Goal: Task Accomplishment & Management: Complete application form

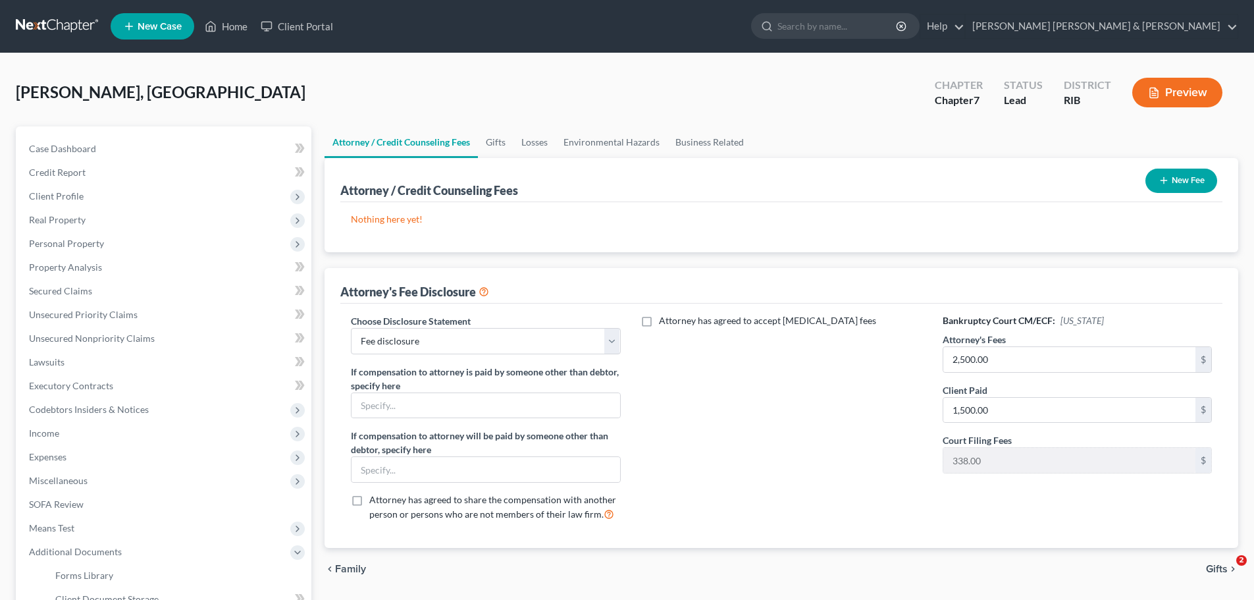
select select "0"
click at [63, 428] on span "Income" at bounding box center [164, 433] width 293 height 24
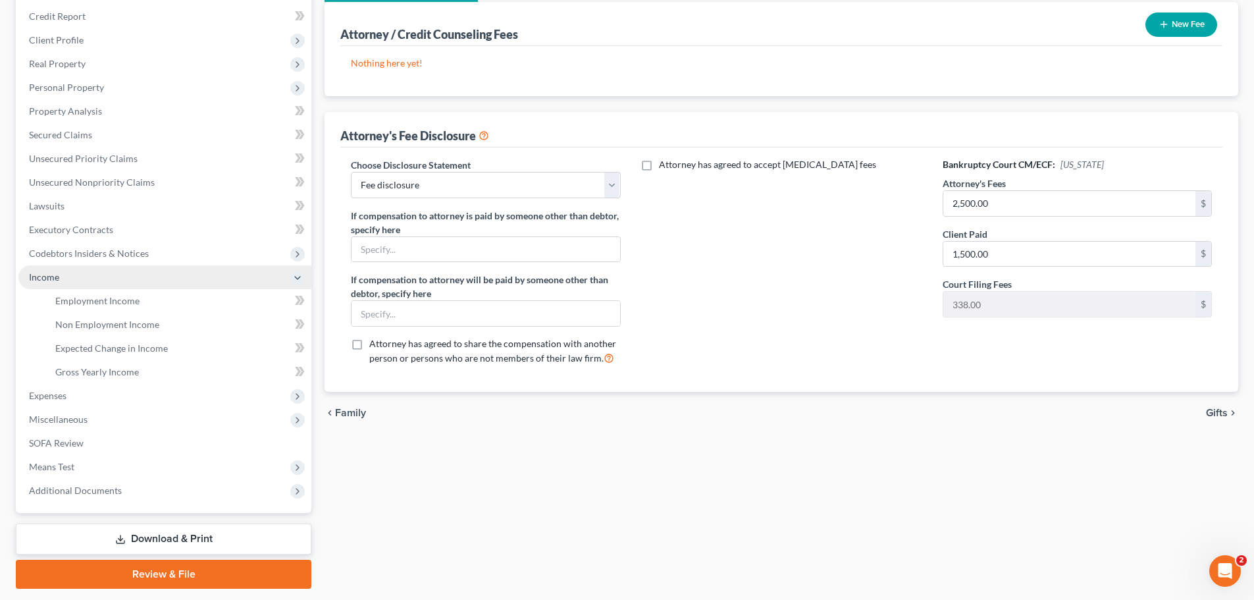
scroll to position [195, 0]
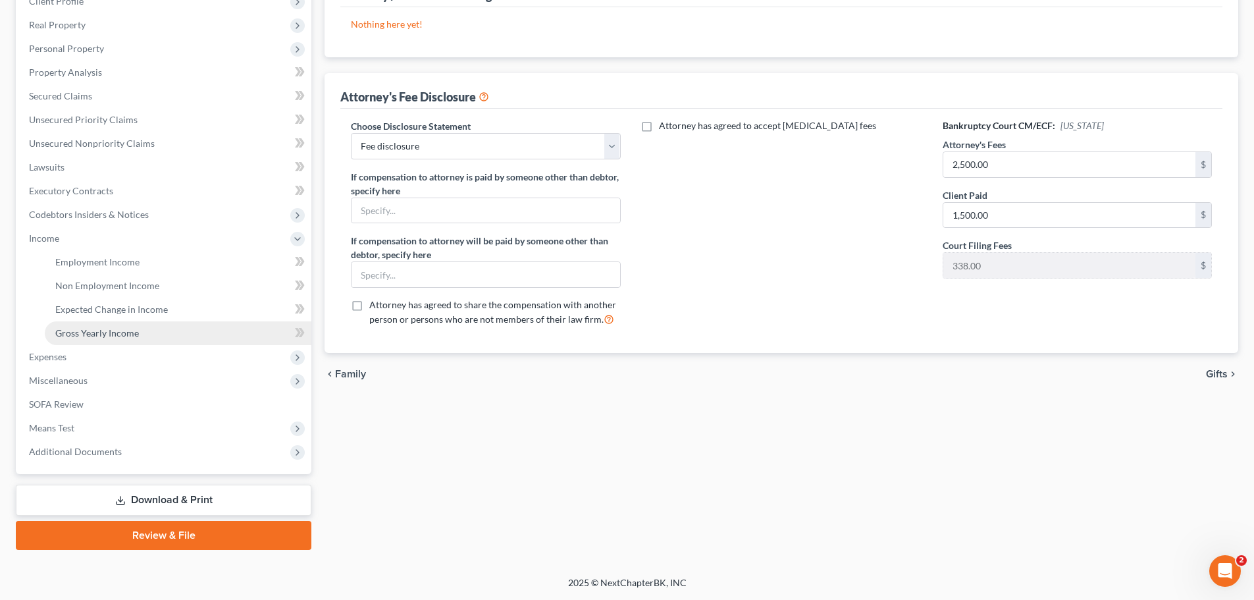
click at [95, 333] on span "Gross Yearly Income" at bounding box center [97, 332] width 84 height 11
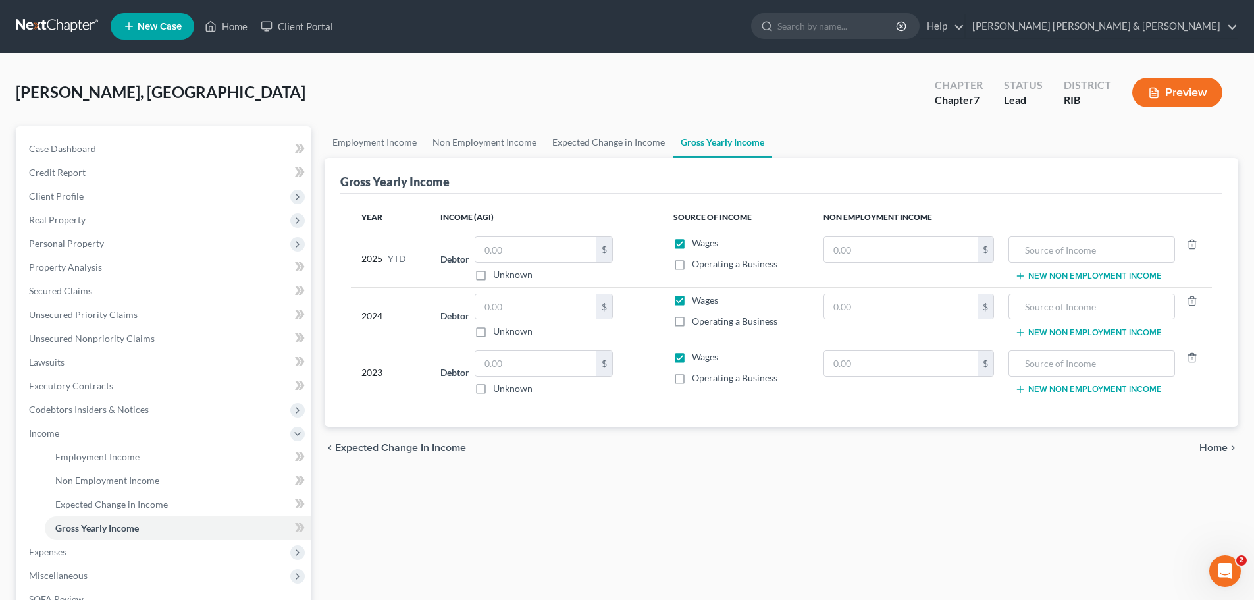
click at [692, 265] on label "Operating a Business" at bounding box center [735, 263] width 86 height 13
click at [697, 265] on input "Operating a Business" at bounding box center [701, 261] width 9 height 9
click at [692, 265] on label "Operating a Business" at bounding box center [735, 263] width 86 height 13
click at [697, 265] on input "Operating a Business" at bounding box center [701, 261] width 9 height 9
checkbox input "false"
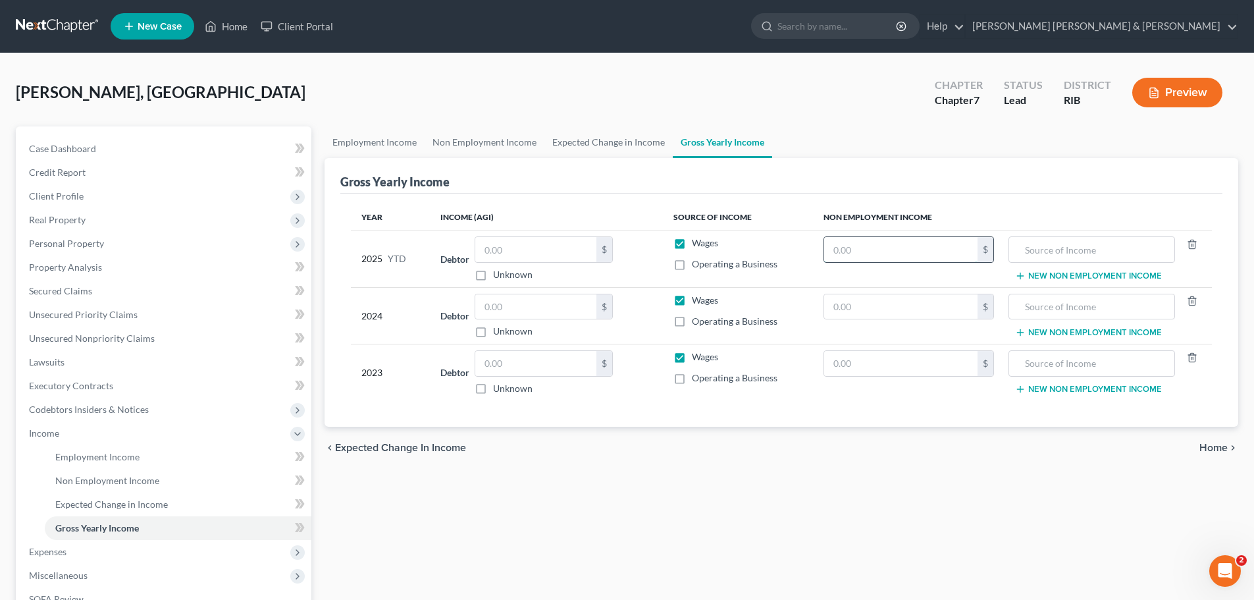
click at [861, 253] on input "text" at bounding box center [900, 249] width 153 height 25
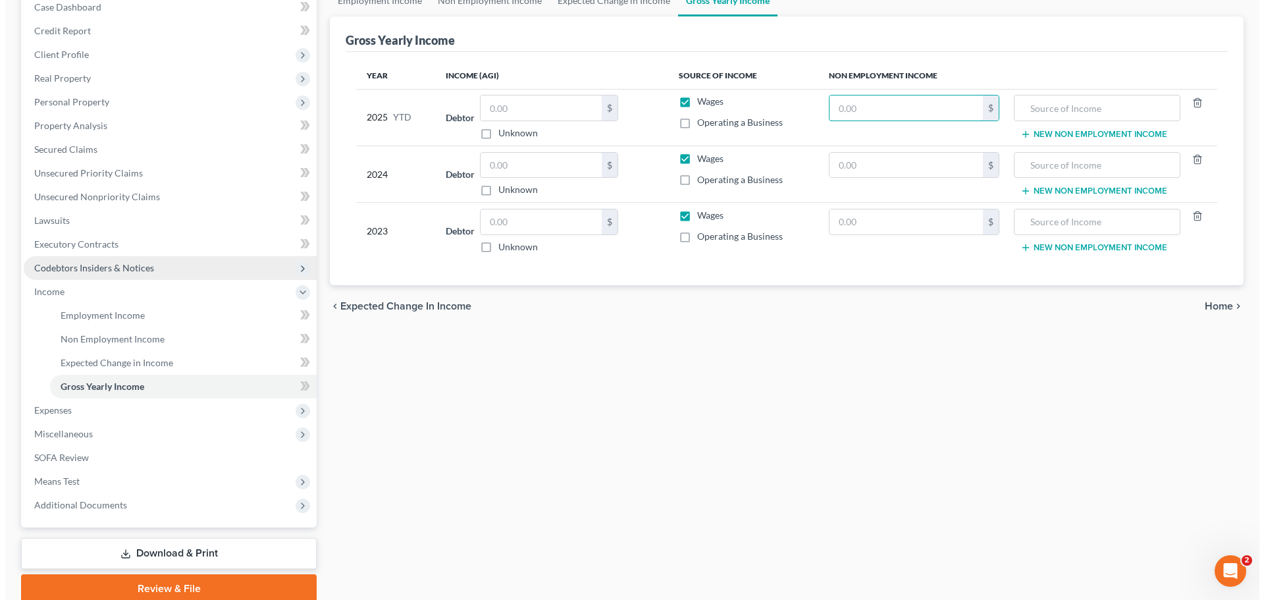
scroll to position [195, 0]
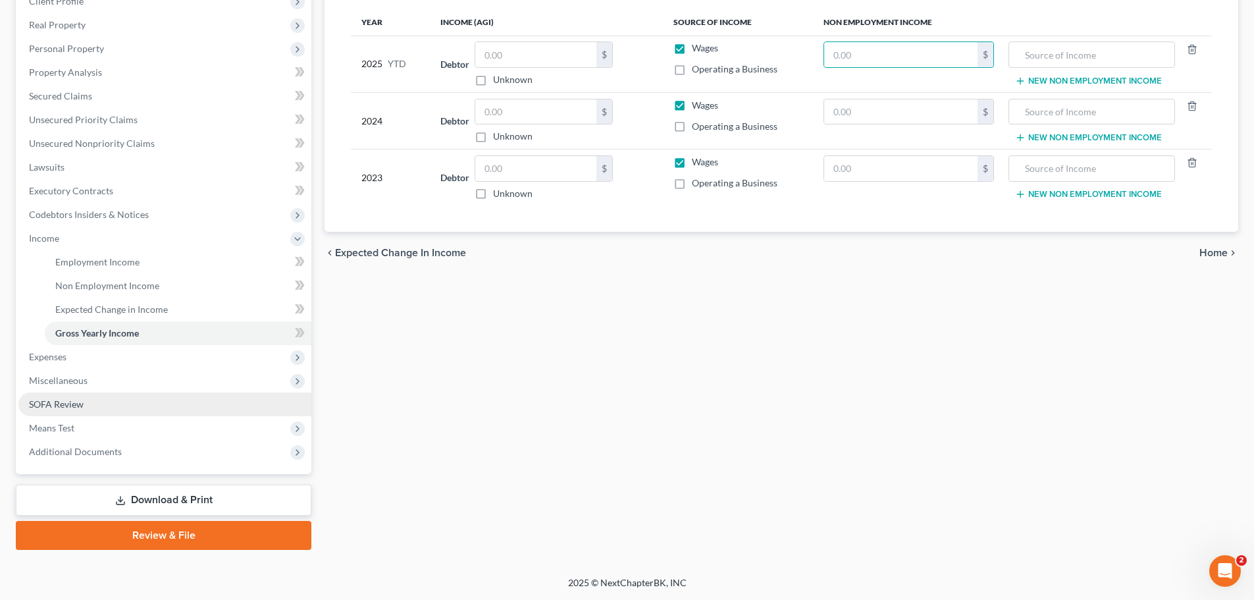
click at [100, 411] on link "SOFA Review" at bounding box center [164, 404] width 293 height 24
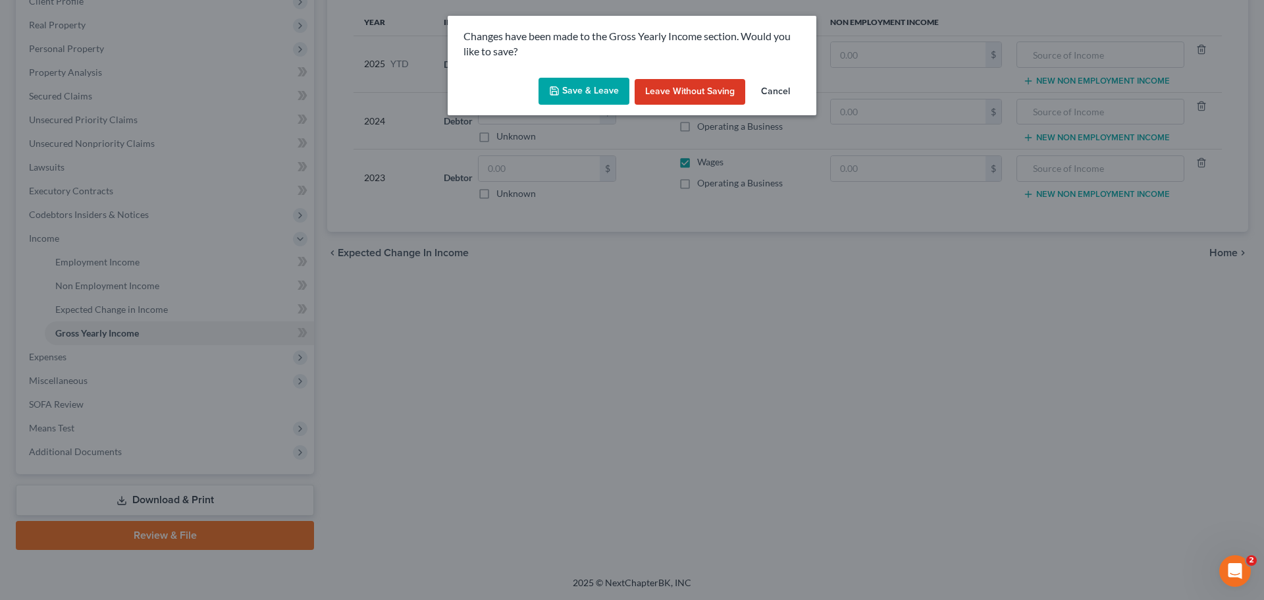
click at [584, 87] on button "Save & Leave" at bounding box center [583, 92] width 91 height 28
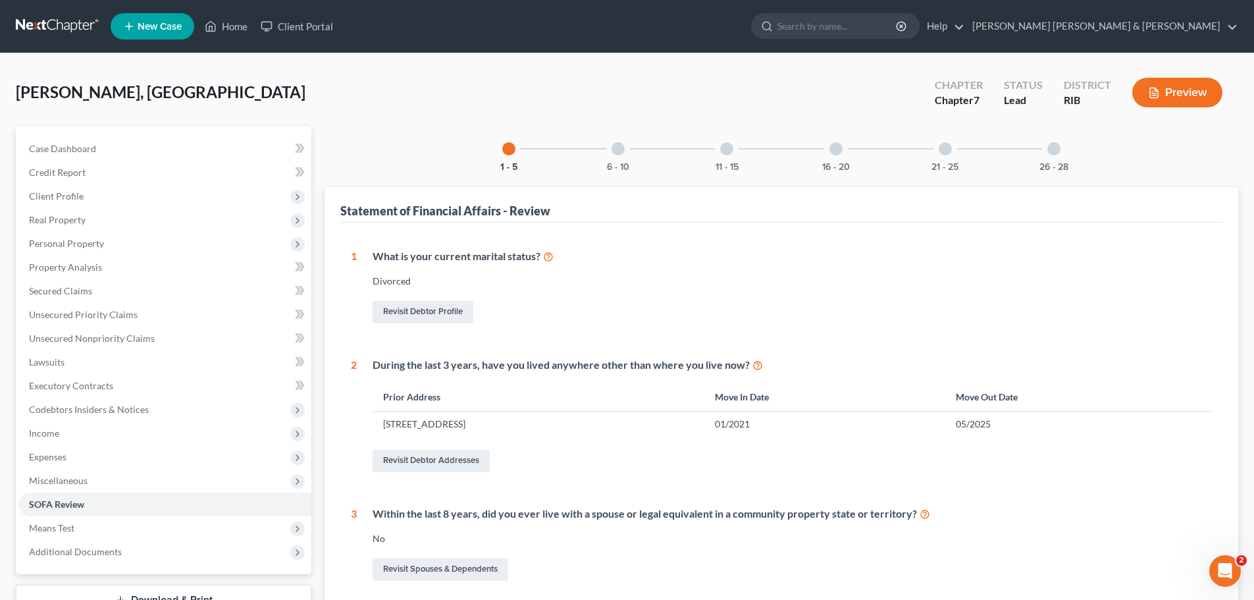
click at [834, 148] on div at bounding box center [835, 148] width 13 height 13
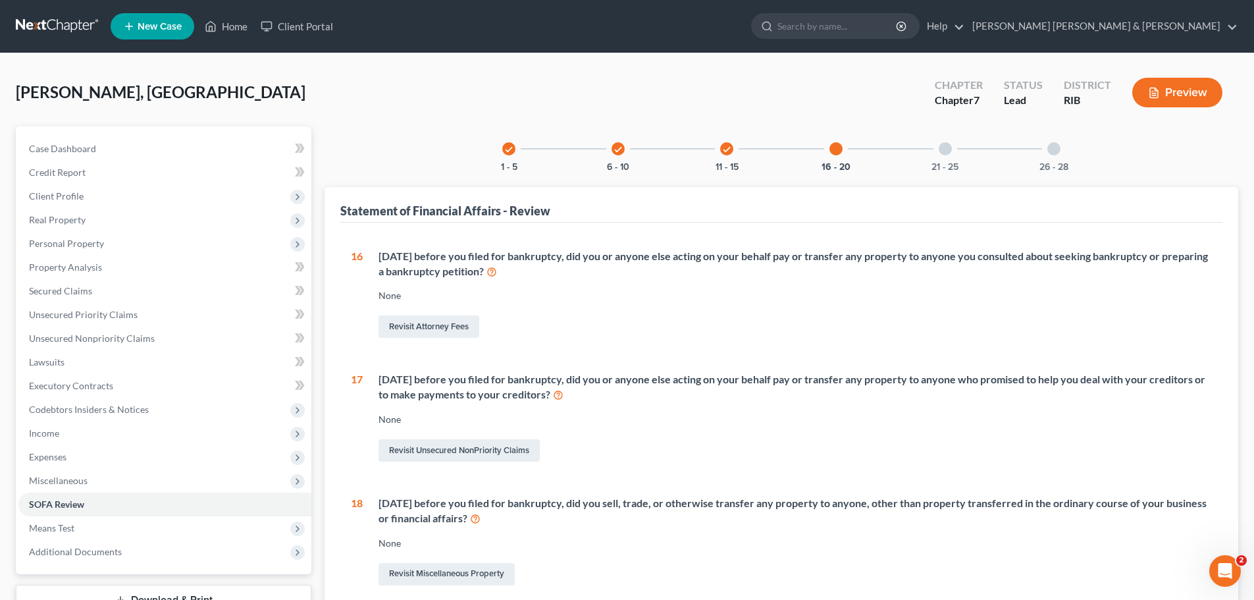
click at [937, 154] on div "21 - 25" at bounding box center [945, 148] width 45 height 45
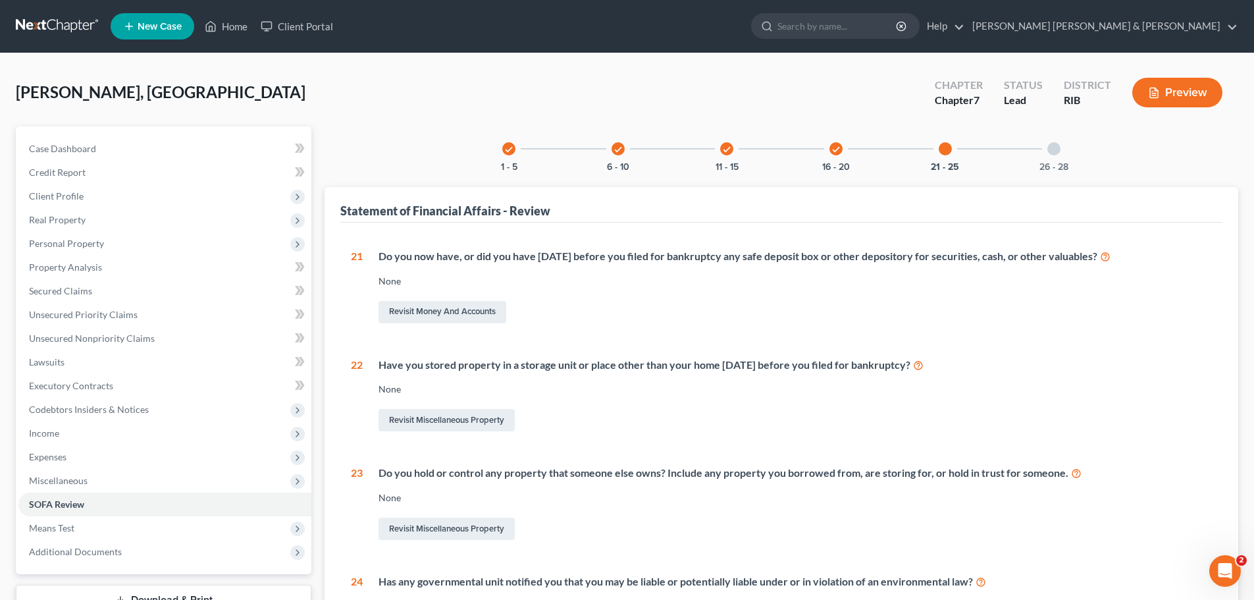
click at [1064, 147] on div "26 - 28" at bounding box center [1053, 148] width 45 height 45
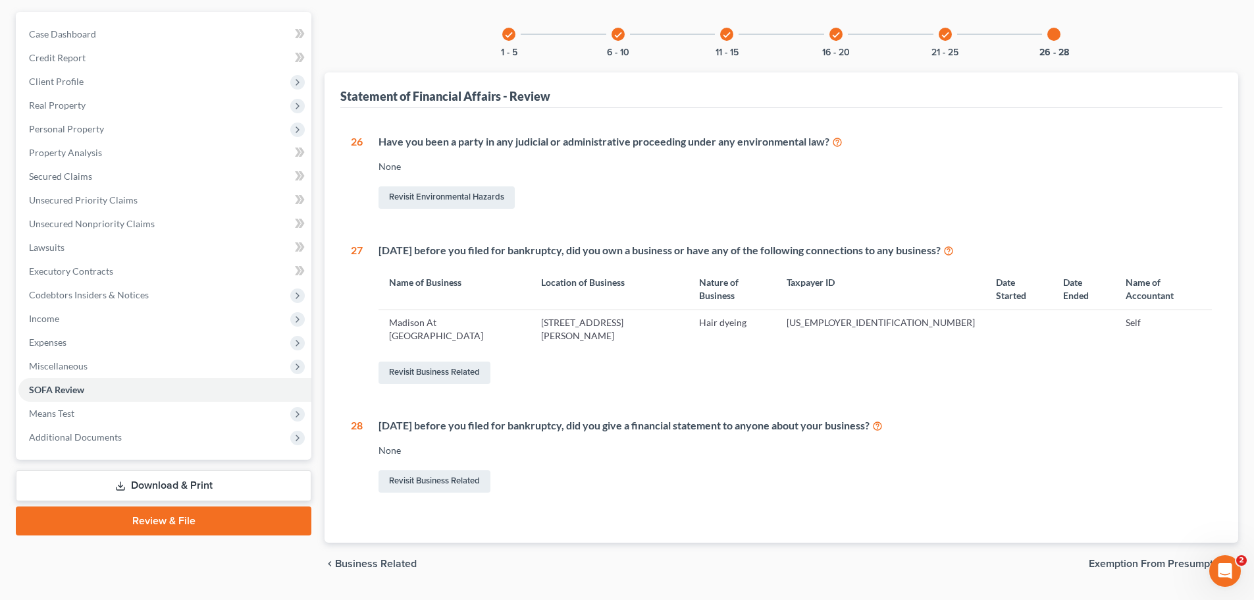
scroll to position [123, 0]
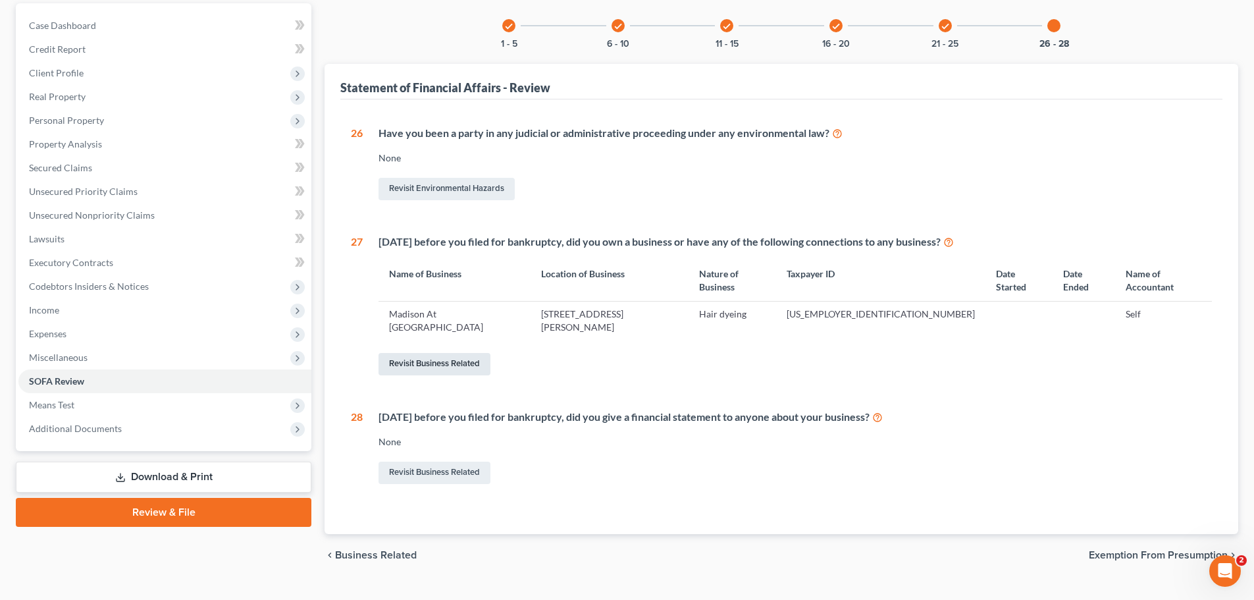
click at [443, 353] on link "Revisit Business Related" at bounding box center [434, 364] width 112 height 22
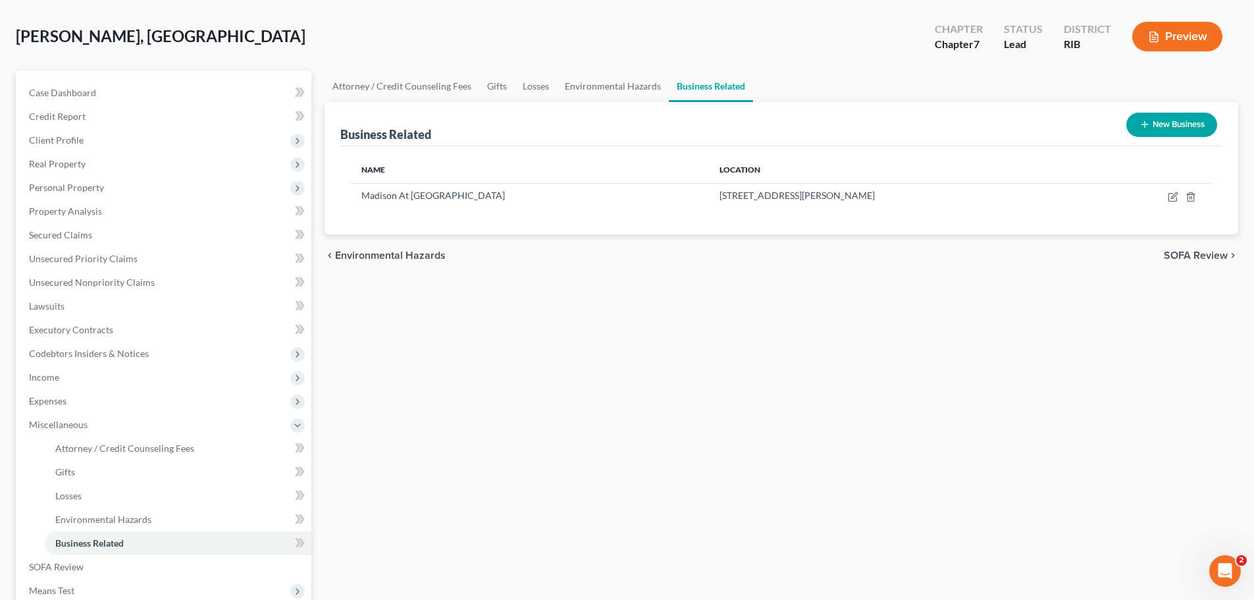
scroll to position [219, 0]
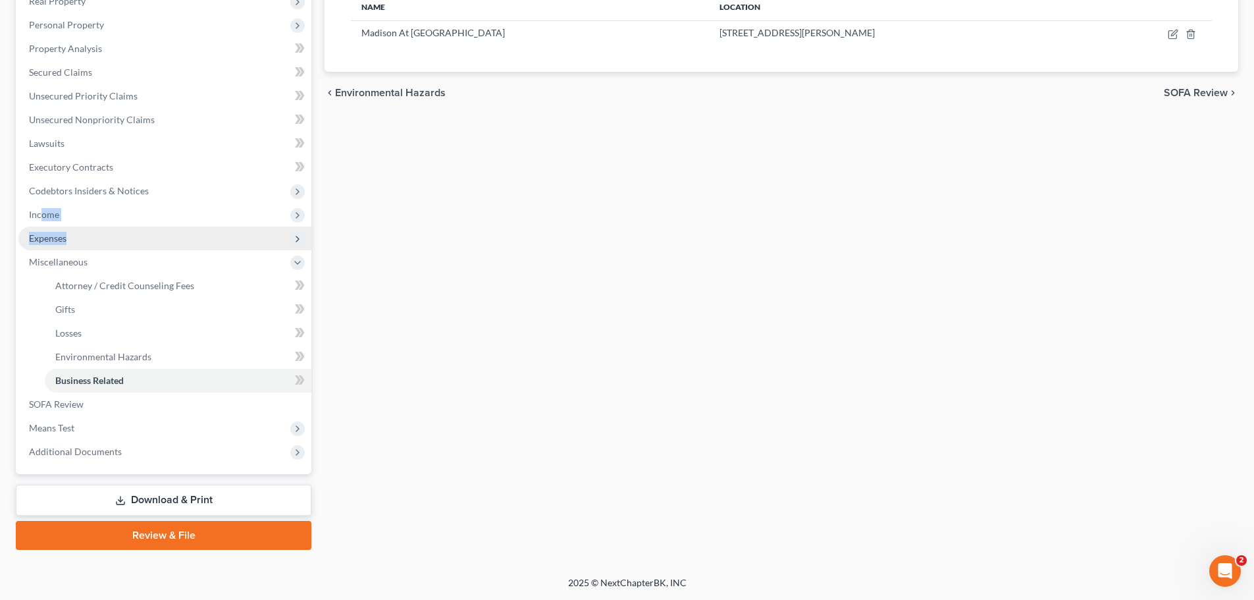
drag, startPoint x: 41, startPoint y: 222, endPoint x: 123, endPoint y: 226, distance: 81.7
click at [123, 226] on ul "Case Dashboard Payments Invoices Payments Payments Credit Report Client Profile" at bounding box center [164, 190] width 293 height 545
click at [123, 226] on span "Expenses" at bounding box center [164, 238] width 293 height 24
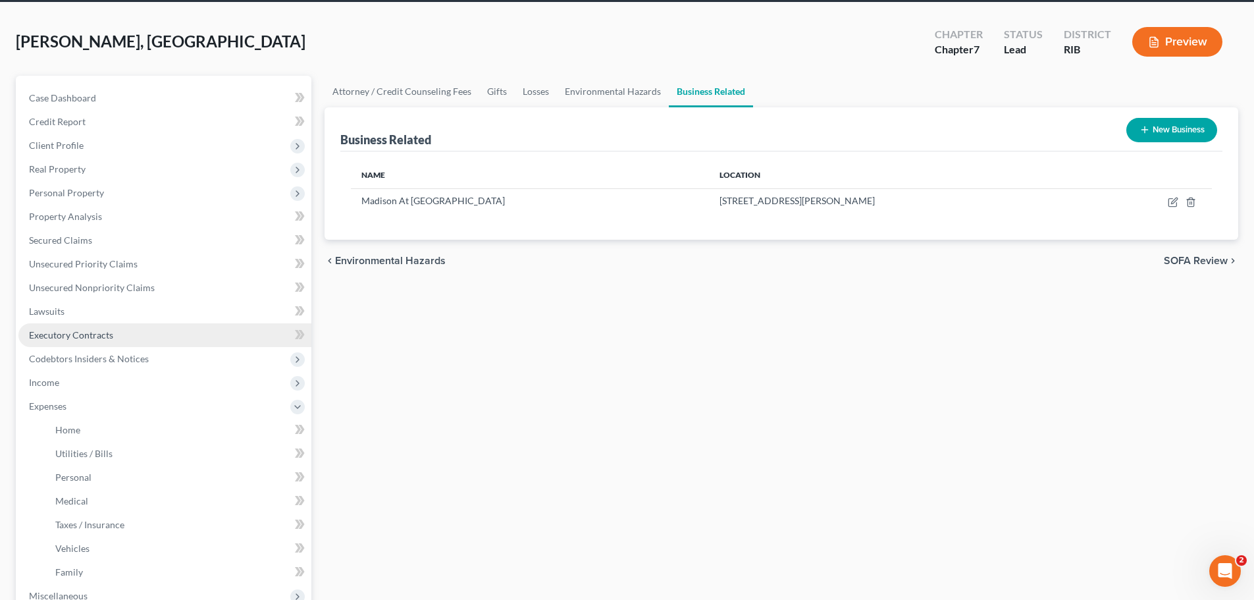
scroll to position [266, 0]
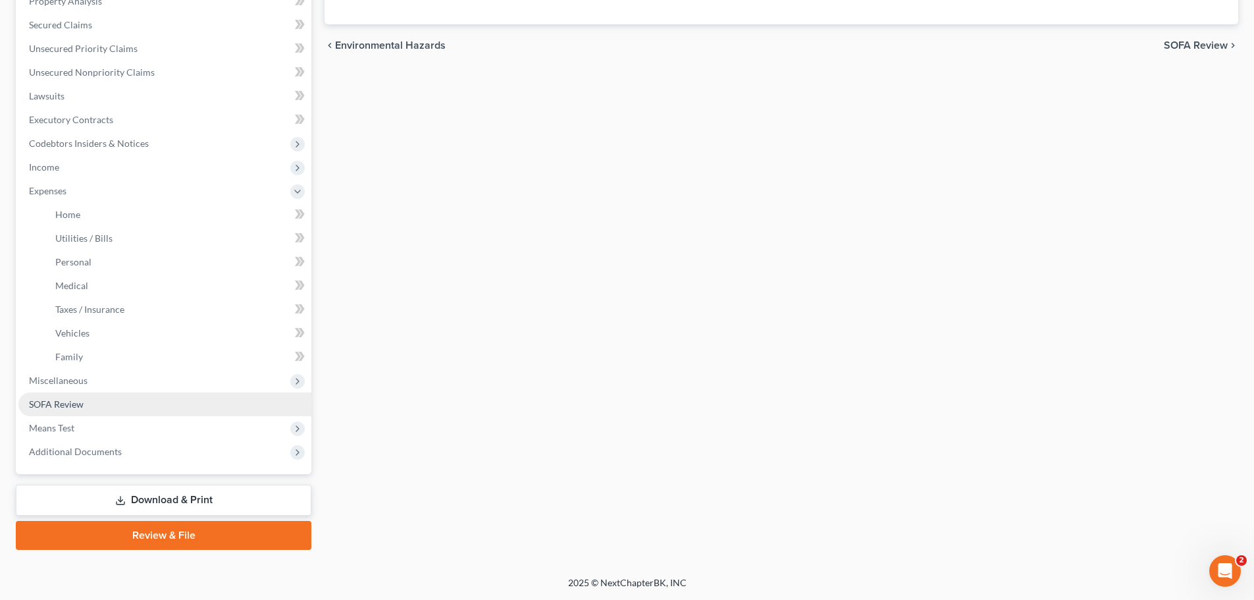
click at [124, 403] on link "SOFA Review" at bounding box center [164, 404] width 293 height 24
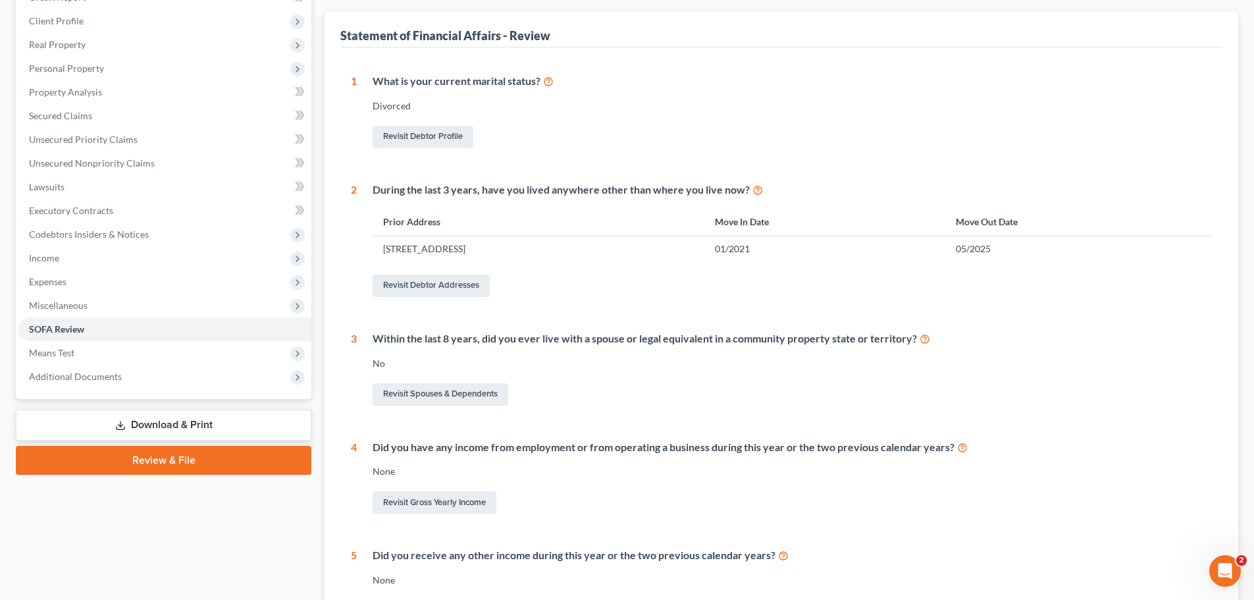
scroll to position [132, 0]
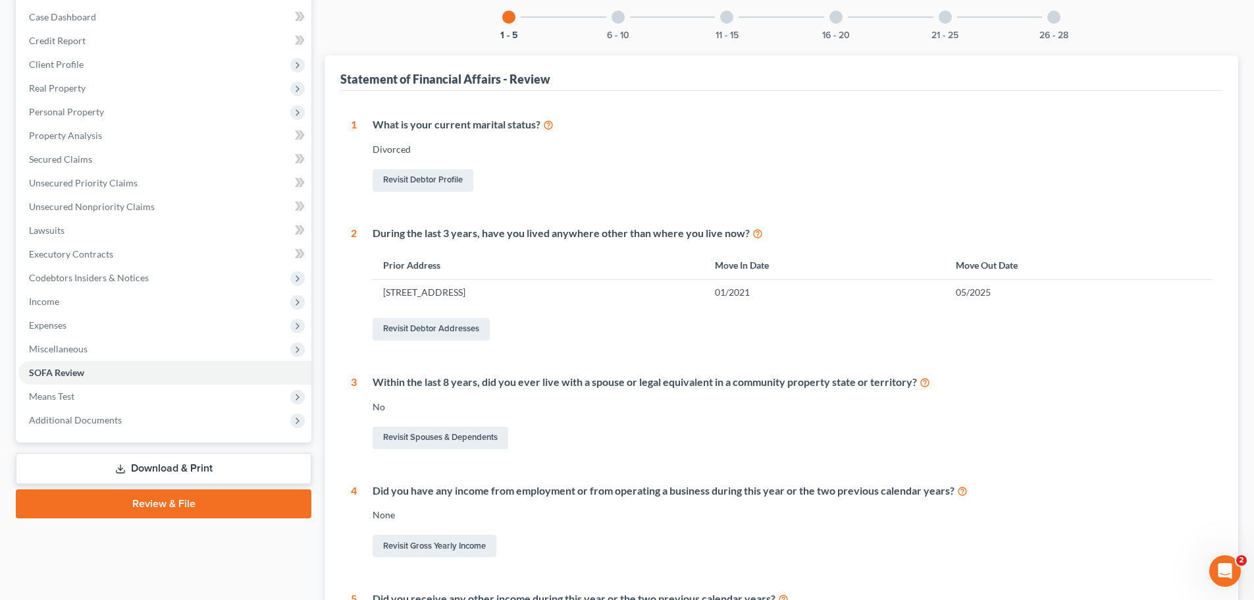
click at [610, 20] on div "6 - 10" at bounding box center [618, 17] width 45 height 45
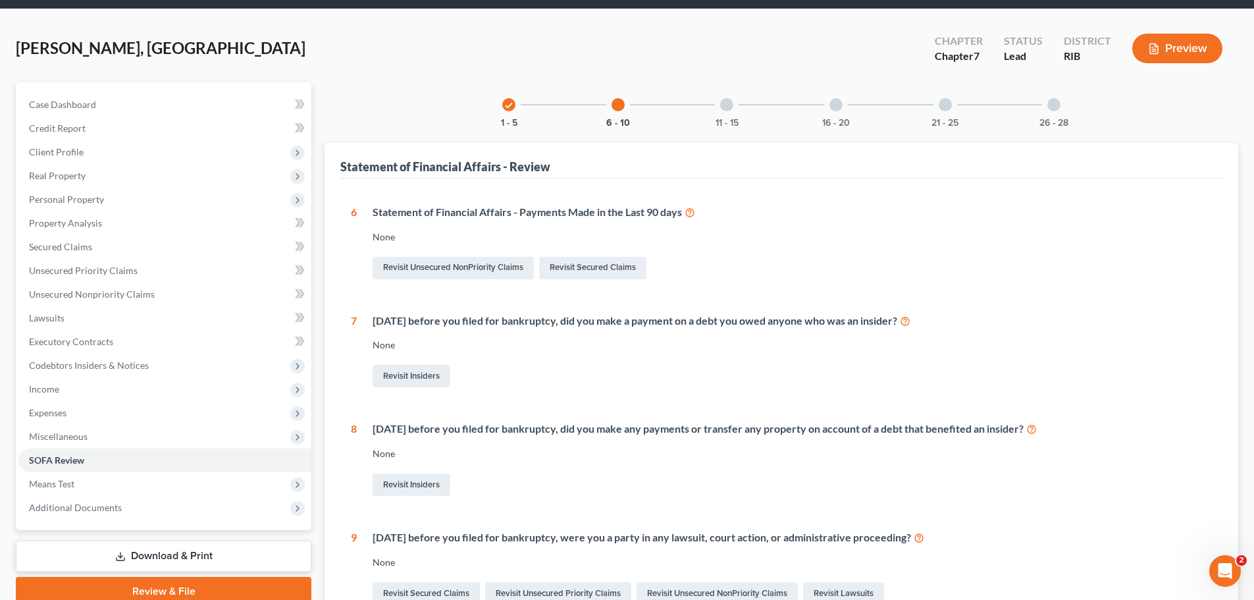
scroll to position [36, 0]
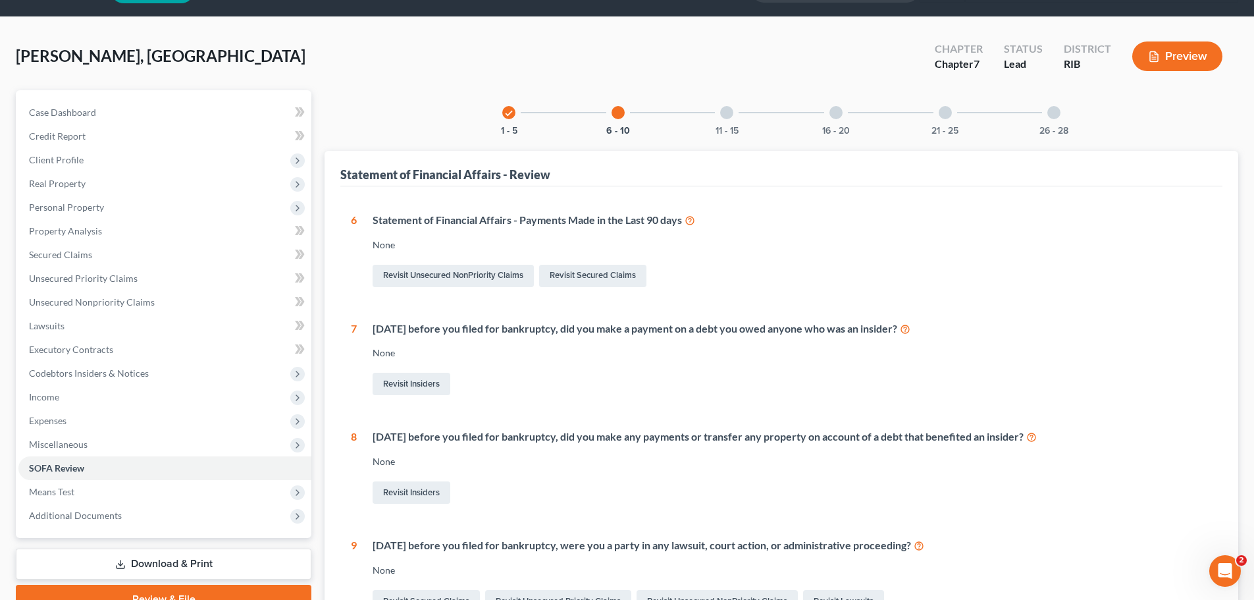
click at [727, 124] on div "11 - 15" at bounding box center [726, 112] width 45 height 45
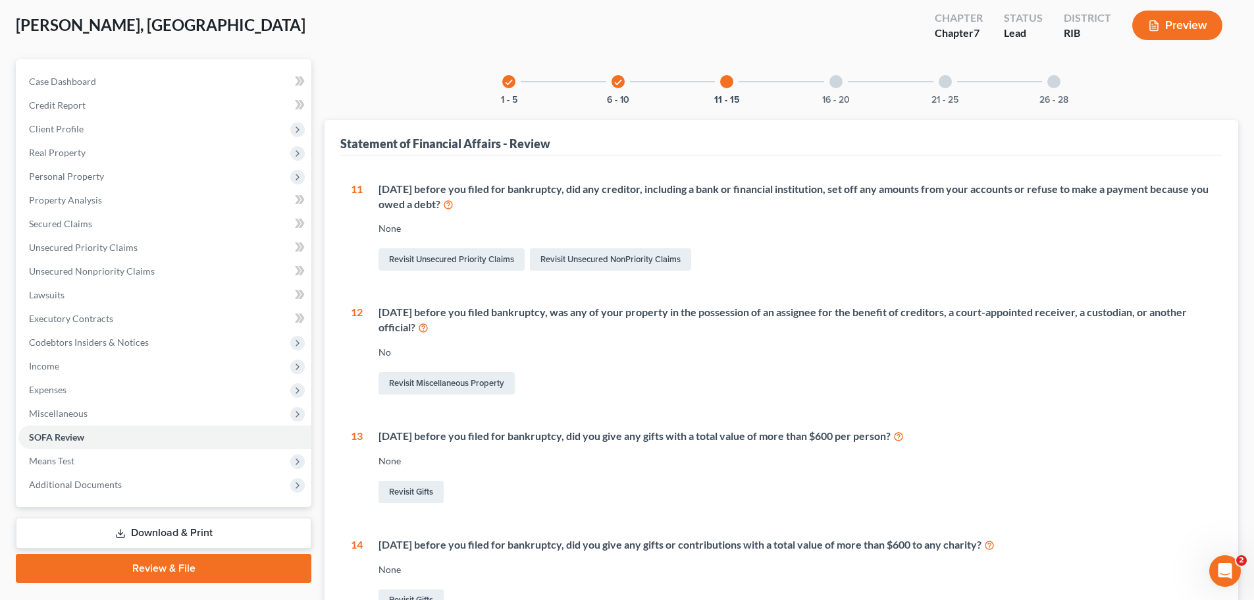
scroll to position [66, 0]
click at [834, 86] on div at bounding box center [835, 82] width 13 height 13
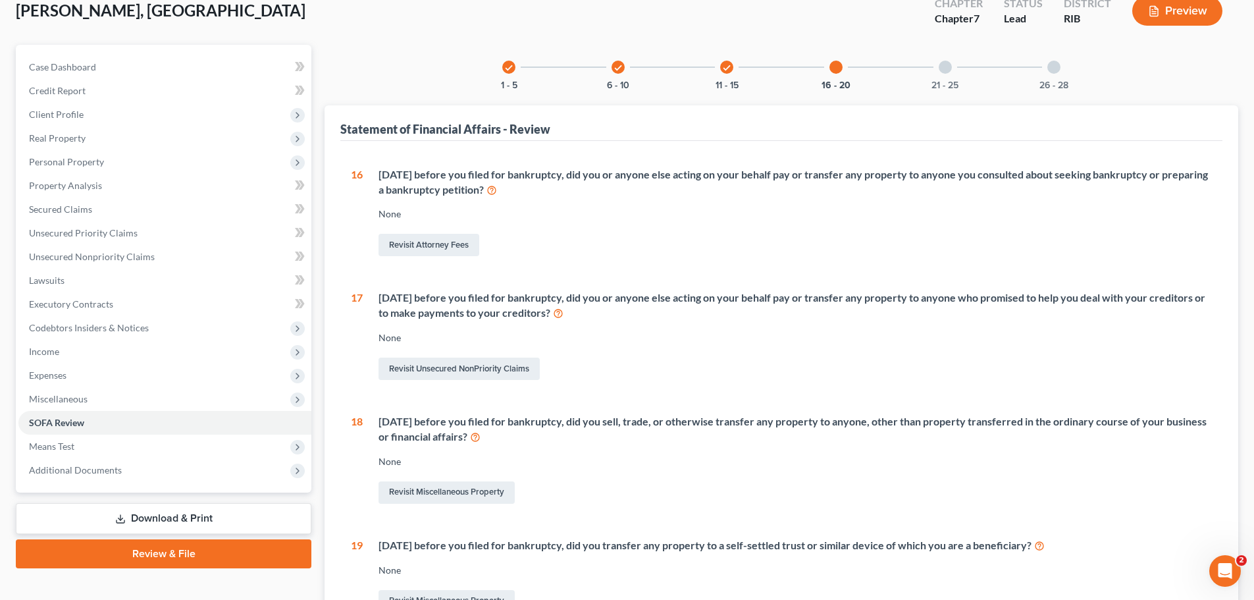
scroll to position [81, 0]
click at [941, 77] on div "21 - 25" at bounding box center [945, 67] width 45 height 45
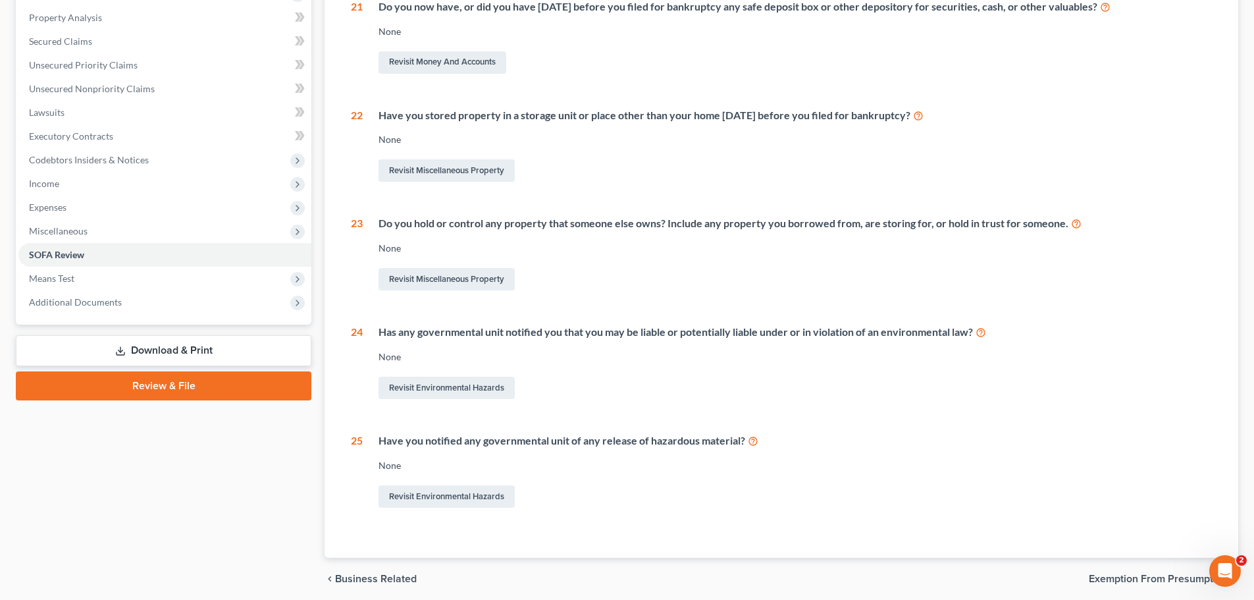
scroll to position [278, 0]
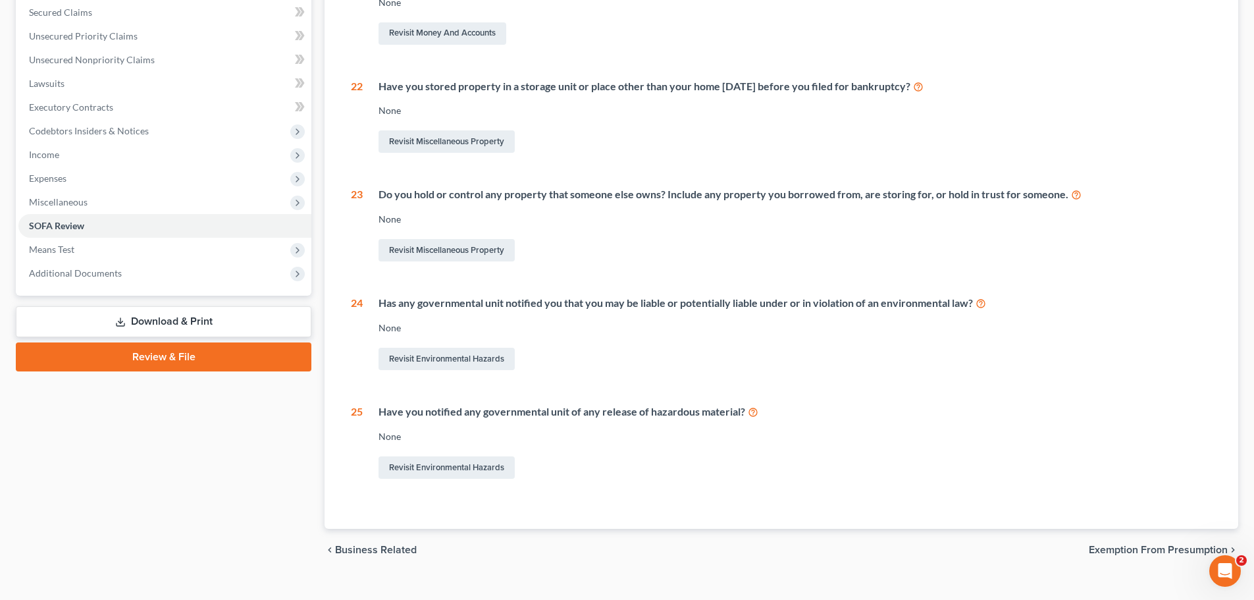
drag, startPoint x: 70, startPoint y: 159, endPoint x: 99, endPoint y: 168, distance: 30.2
click at [72, 160] on span "Income" at bounding box center [164, 155] width 293 height 24
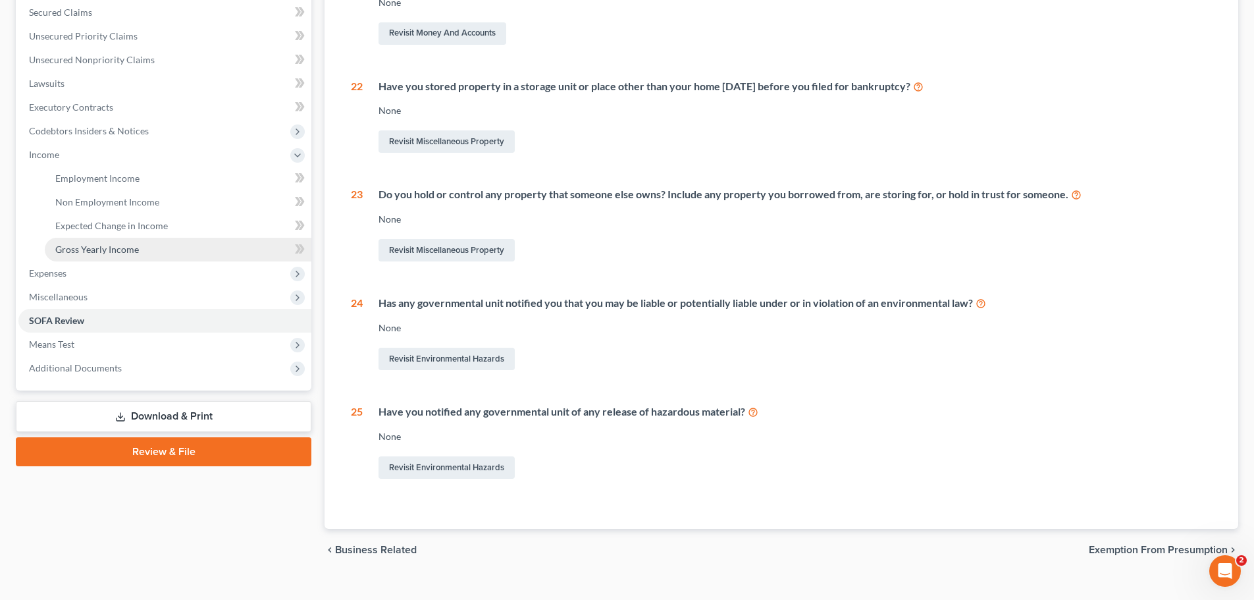
click at [113, 247] on span "Gross Yearly Income" at bounding box center [97, 249] width 84 height 11
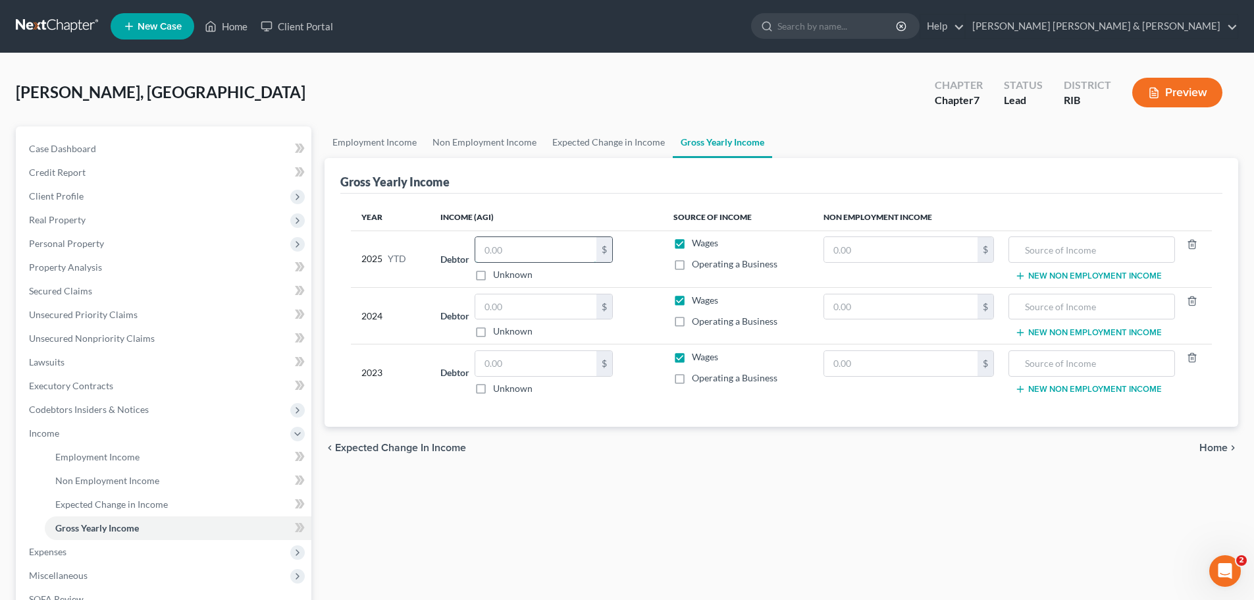
click at [529, 251] on input "text" at bounding box center [535, 249] width 121 height 25
click at [692, 271] on label "Operating a Business" at bounding box center [735, 263] width 86 height 13
click at [697, 266] on input "Operating a Business" at bounding box center [701, 261] width 9 height 9
click at [692, 266] on label "Operating a Business" at bounding box center [735, 263] width 86 height 13
click at [697, 266] on input "Operating a Business" at bounding box center [701, 261] width 9 height 9
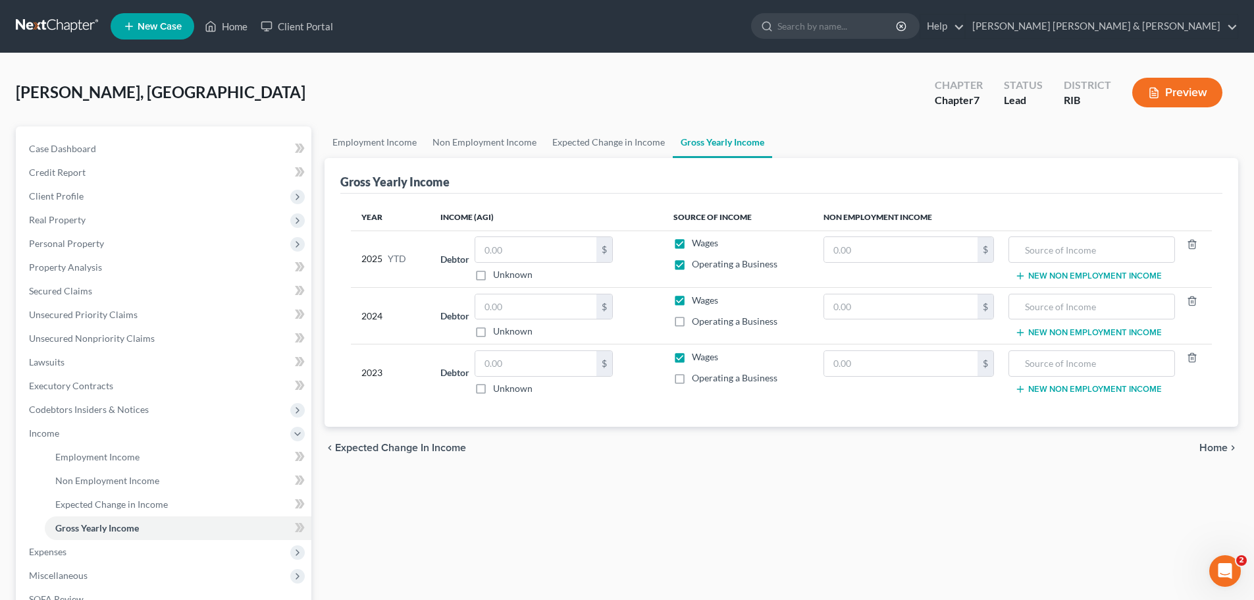
checkbox input "false"
click at [571, 363] on input "text" at bounding box center [535, 363] width 121 height 25
type input "46,779.00"
click at [692, 371] on label "Operating a Business" at bounding box center [735, 377] width 86 height 13
click at [697, 371] on input "Operating a Business" at bounding box center [701, 375] width 9 height 9
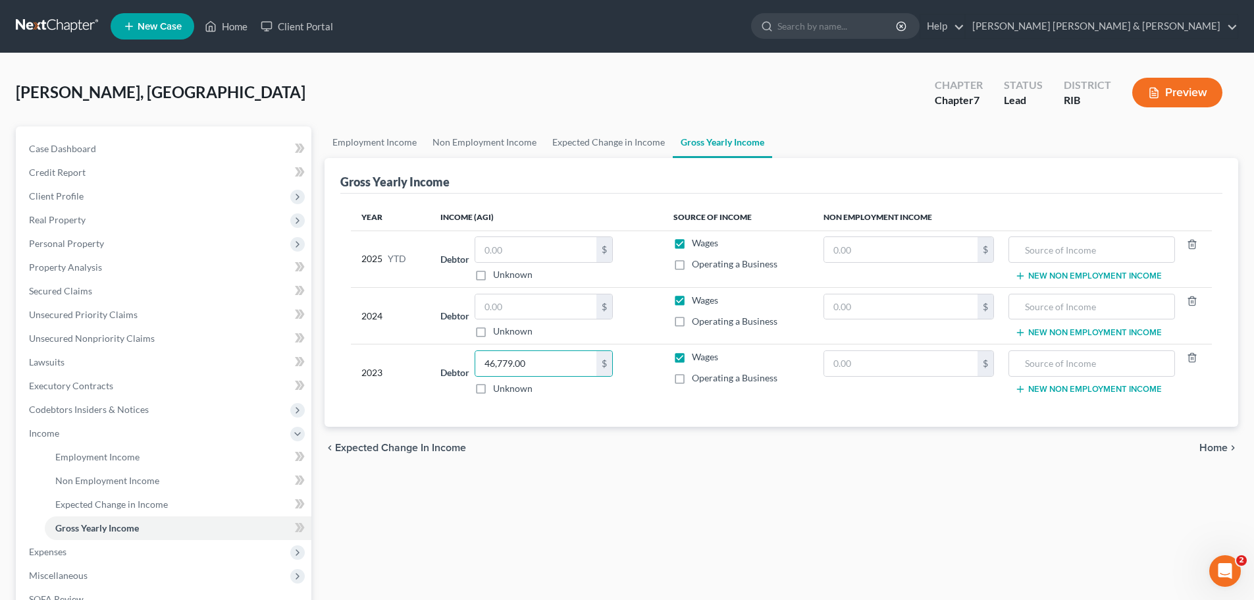
checkbox input "true"
click at [692, 355] on label "Wages" at bounding box center [705, 356] width 26 height 13
click at [697, 355] on input "Wages" at bounding box center [701, 354] width 9 height 9
checkbox input "false"
click at [495, 302] on input "text" at bounding box center [535, 306] width 121 height 25
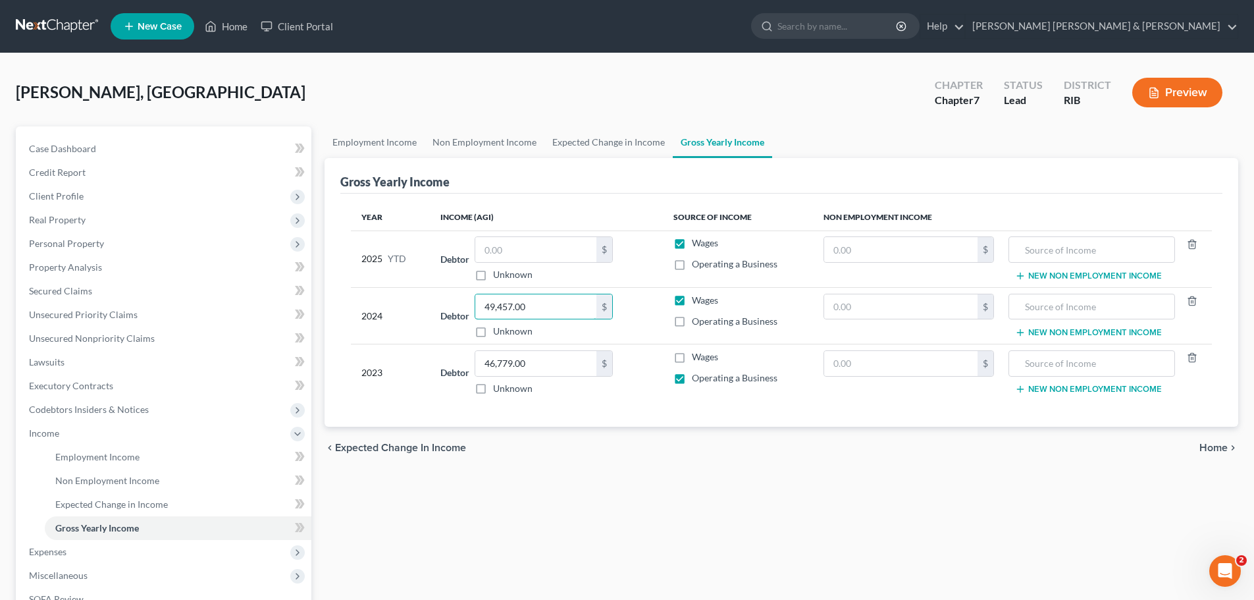
type input "49,457.00"
click at [925, 421] on div "Year Income (AGI) Source of Income Non Employment Income 2025 YTD Debtor $ Unkn…" at bounding box center [781, 310] width 882 height 234
click at [918, 402] on div "Year Income (AGI) Source of Income Non Employment Income 2025 YTD Debtor $ Unkn…" at bounding box center [781, 310] width 882 height 234
click at [692, 321] on label "Operating a Business" at bounding box center [735, 321] width 86 height 13
click at [697, 321] on input "Operating a Business" at bounding box center [701, 319] width 9 height 9
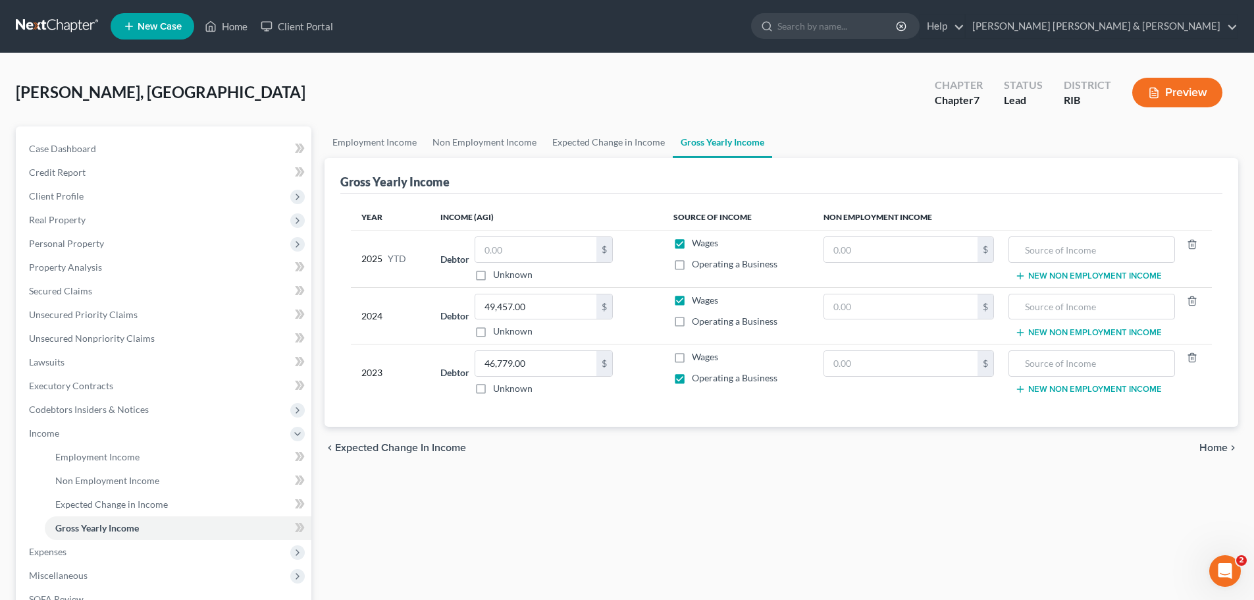
checkbox input "true"
click at [692, 304] on label "Wages" at bounding box center [705, 300] width 26 height 13
click at [697, 302] on input "Wages" at bounding box center [701, 298] width 9 height 9
checkbox input "false"
click at [692, 264] on label "Operating a Business" at bounding box center [735, 263] width 86 height 13
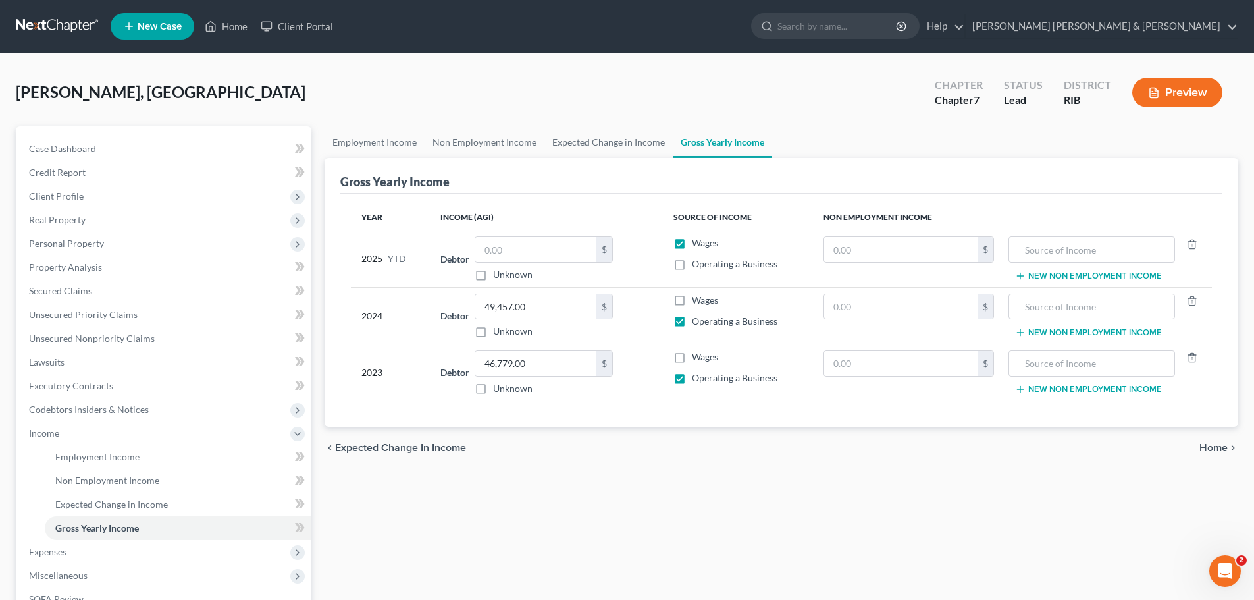
click at [697, 264] on input "Operating a Business" at bounding box center [701, 261] width 9 height 9
checkbox input "true"
click at [692, 240] on label "Wages" at bounding box center [705, 242] width 26 height 13
click at [697, 240] on input "Wages" at bounding box center [701, 240] width 9 height 9
click at [692, 240] on label "Wages" at bounding box center [705, 242] width 26 height 13
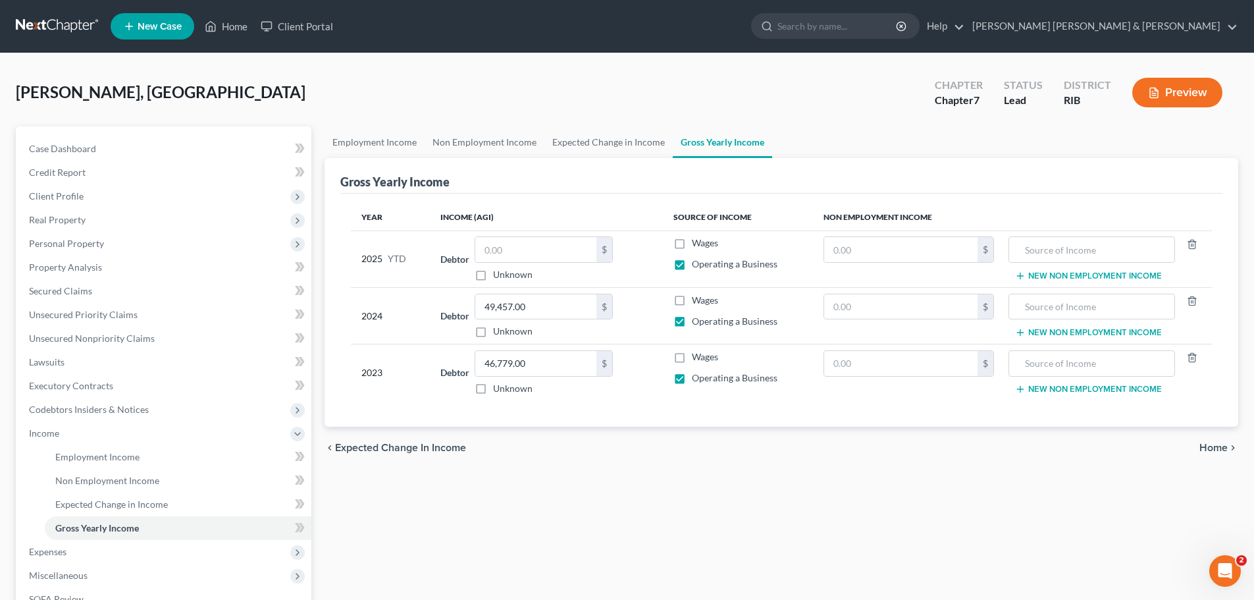
click at [697, 240] on input "Wages" at bounding box center [701, 240] width 9 height 9
checkbox input "true"
click at [532, 251] on input "text" at bounding box center [535, 249] width 121 height 25
click at [949, 513] on div "Employment Income Non Employment Income Expected Change in Income Gross Yearly …" at bounding box center [781, 435] width 927 height 618
click at [532, 257] on input "text" at bounding box center [535, 249] width 121 height 25
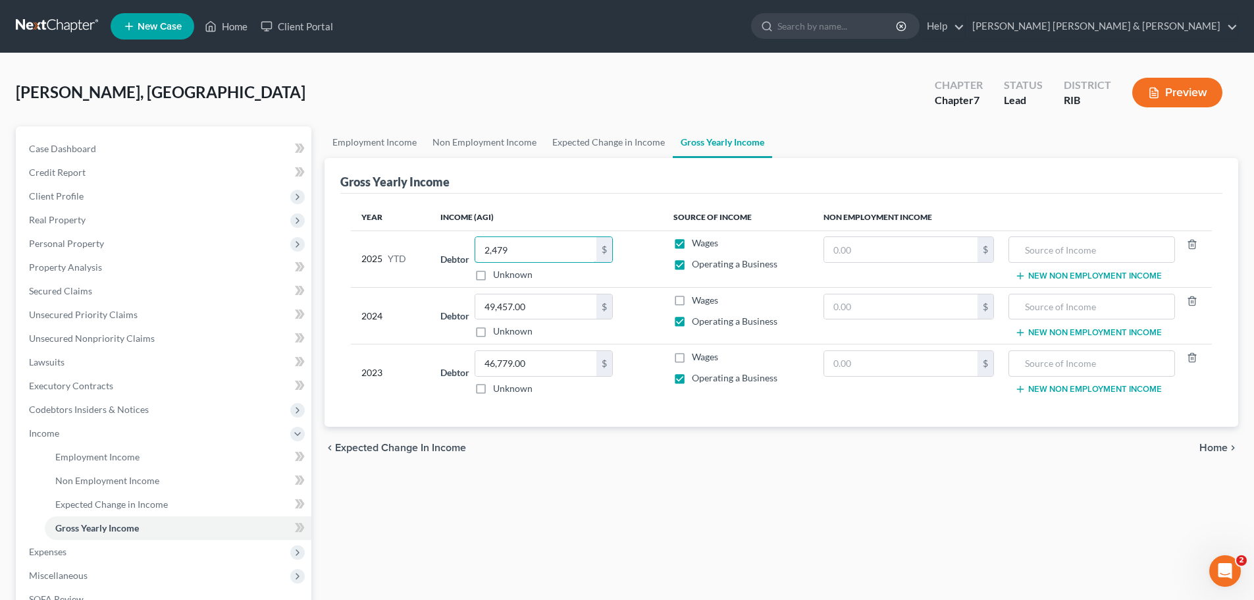
type input "2,479"
click at [643, 278] on div "Debtor 2,479.00 $ Unknown Balance Undetermined 2,479 $ Unknown" at bounding box center [545, 258] width 211 height 45
click at [692, 247] on label "Wages" at bounding box center [705, 242] width 26 height 13
click at [697, 245] on input "Wages" at bounding box center [701, 240] width 9 height 9
checkbox input "false"
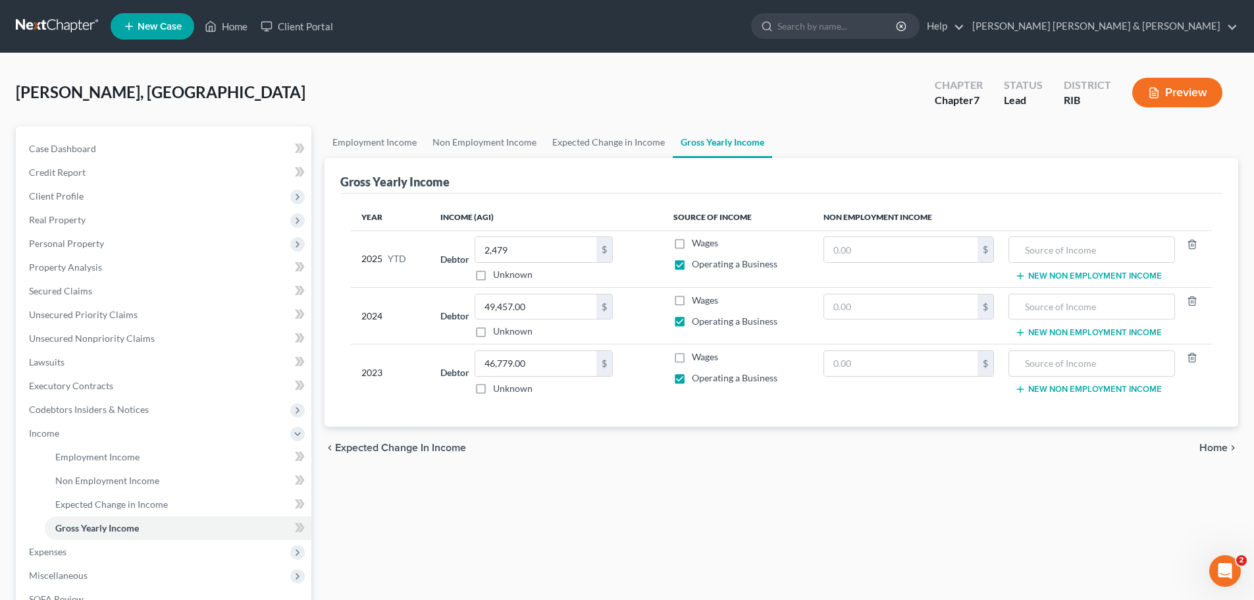
click at [937, 523] on div "Employment Income Non Employment Income Expected Change in Income Gross Yearly …" at bounding box center [781, 435] width 927 height 618
click at [928, 491] on div "Employment Income Non Employment Income Expected Change in Income Gross Yearly …" at bounding box center [781, 435] width 927 height 618
click at [775, 488] on div "Employment Income Non Employment Income Expected Change in Income Gross Yearly …" at bounding box center [781, 435] width 927 height 618
click at [86, 290] on span "Secured Claims" at bounding box center [60, 290] width 63 height 11
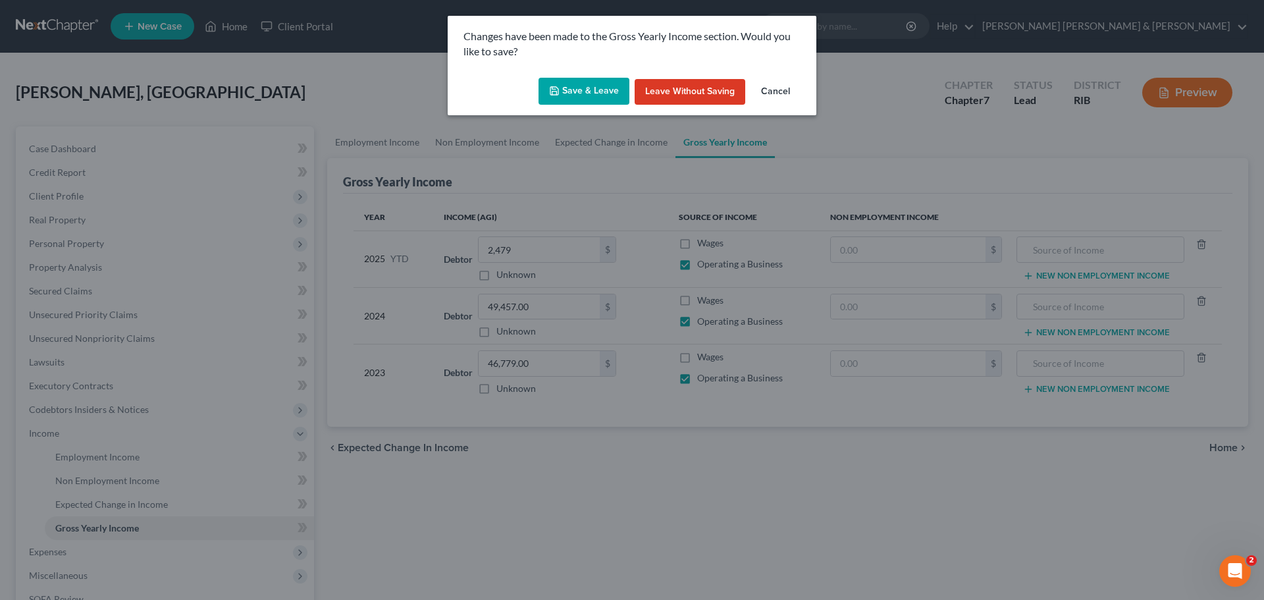
click at [598, 91] on button "Save & Leave" at bounding box center [583, 92] width 91 height 28
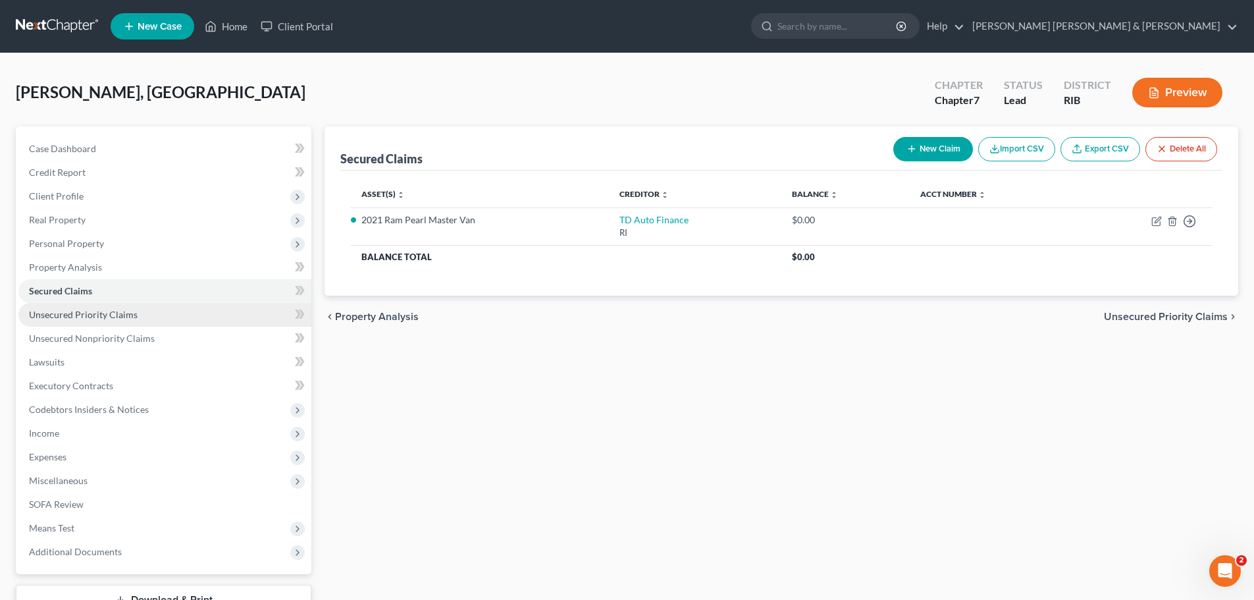
click at [116, 311] on span "Unsecured Priority Claims" at bounding box center [83, 314] width 109 height 11
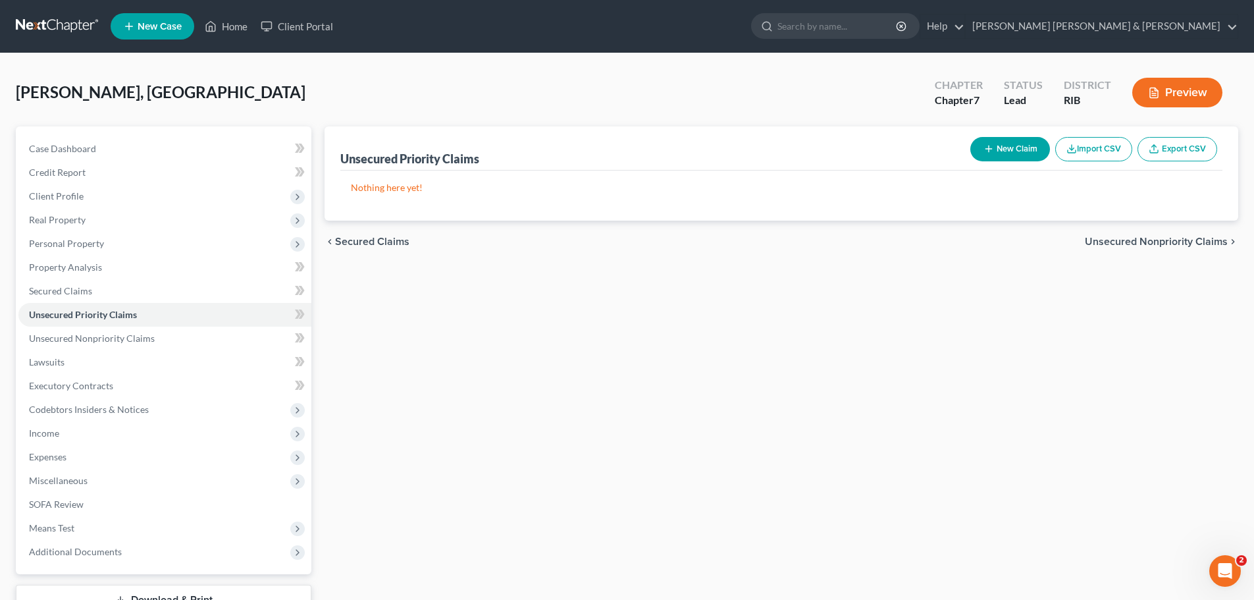
click at [1002, 143] on button "New Claim" at bounding box center [1010, 149] width 80 height 24
select select "0"
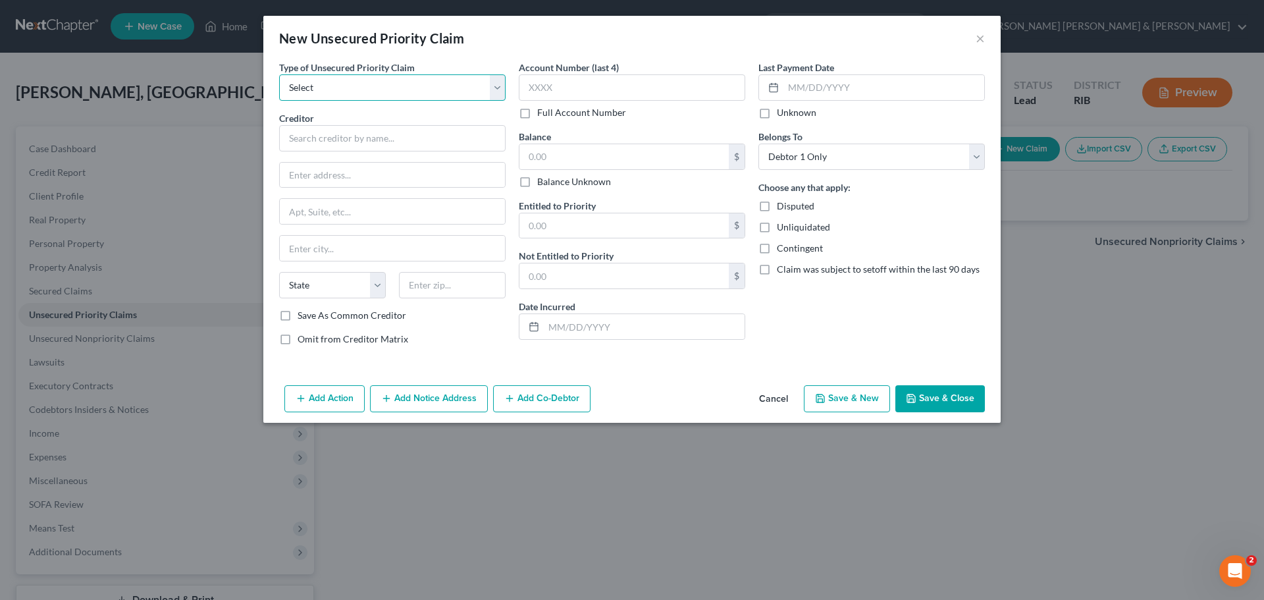
click at [324, 91] on select "Select Taxes & Other Government Units Domestic Support Obligations Extensions o…" at bounding box center [392, 87] width 226 height 26
select select "0"
click at [279, 74] on select "Select Taxes & Other Government Units Domestic Support Obligations Extensions o…" at bounding box center [392, 87] width 226 height 26
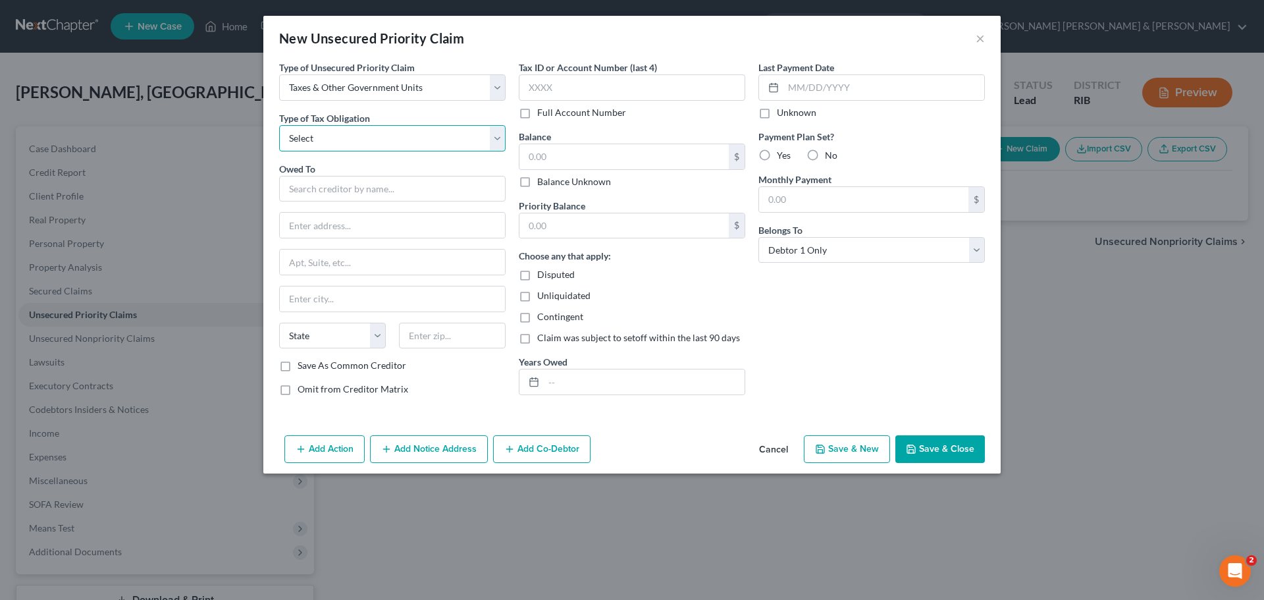
click at [375, 139] on select "Select Federal City State Franchise Tax Board Other" at bounding box center [392, 138] width 226 height 26
select select "0"
click at [279, 125] on select "Select Federal City State Franchise Tax Board Other" at bounding box center [392, 138] width 226 height 26
click at [349, 187] on input "text" at bounding box center [392, 189] width 226 height 26
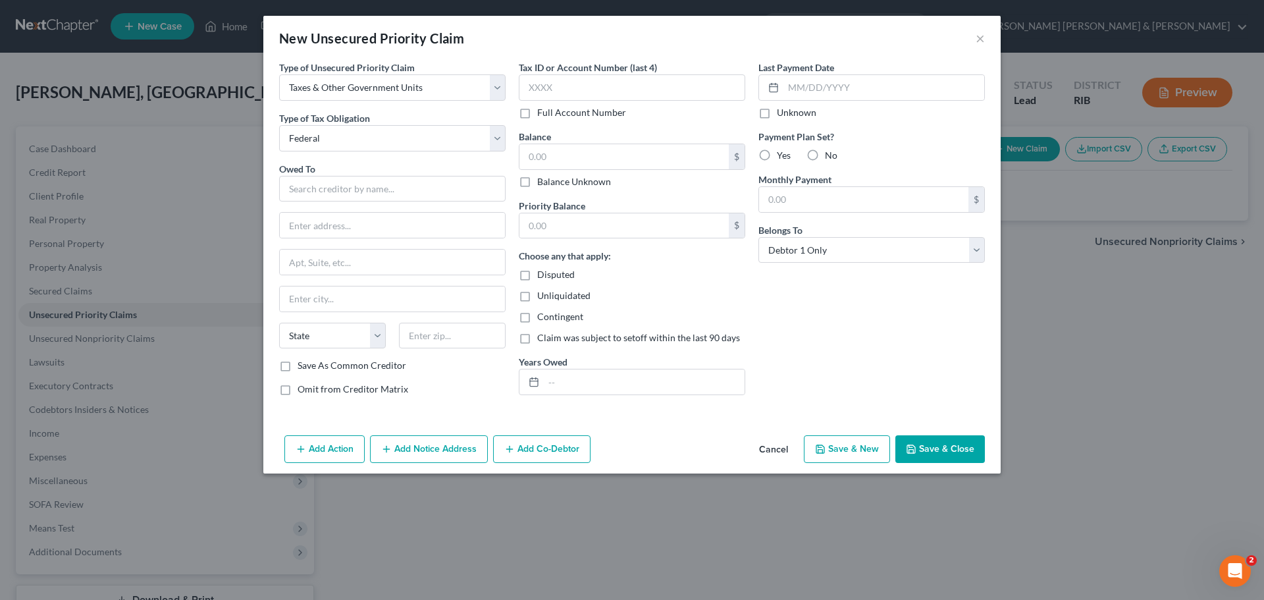
click at [384, 160] on div "Type of Unsecured Priority Claim * Select Taxes & Other Government Units Domest…" at bounding box center [392, 234] width 240 height 346
click at [362, 193] on input "text" at bounding box center [392, 189] width 226 height 26
click at [304, 231] on input "text" at bounding box center [392, 225] width 225 height 25
click at [294, 188] on input "IRS" at bounding box center [392, 189] width 226 height 26
type input "Internal Revenue Service"
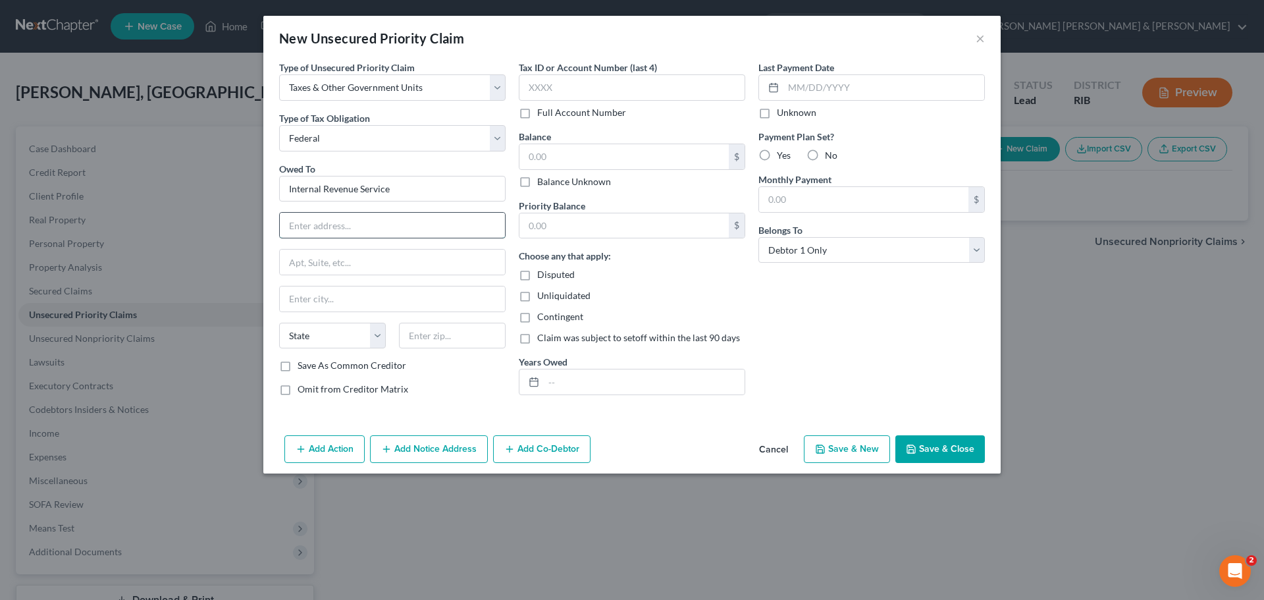
click at [312, 222] on input "text" at bounding box center [392, 225] width 225 height 25
type input "Central Insolvency Operation"
click at [317, 294] on input "text" at bounding box center [392, 298] width 225 height 25
type input "PO Box 7346"
click at [344, 330] on select "State [US_STATE] AK AR AZ CA CO CT DE DC [GEOGRAPHIC_DATA] [GEOGRAPHIC_DATA] GU…" at bounding box center [332, 335] width 107 height 26
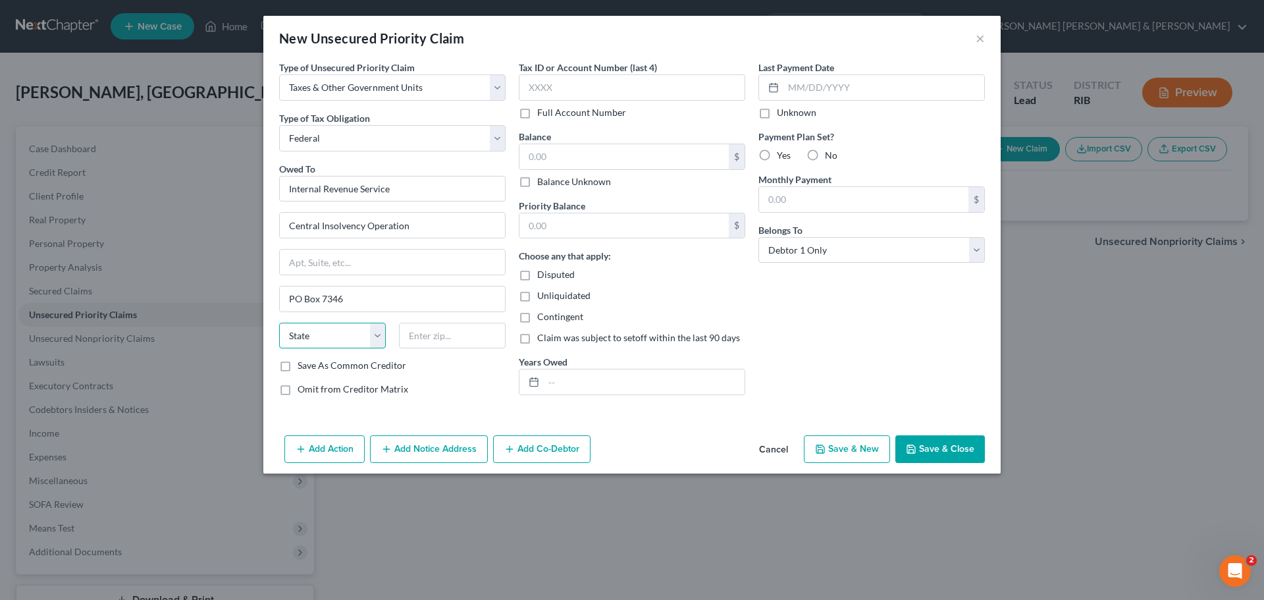
select select "39"
click at [279, 322] on select "State [US_STATE] AK AR AZ CA CO CT DE DC [GEOGRAPHIC_DATA] [GEOGRAPHIC_DATA] GU…" at bounding box center [332, 335] width 107 height 26
click at [448, 340] on input "text" at bounding box center [452, 335] width 107 height 26
type input "19101-7346"
click at [604, 72] on label "Tax ID or Account Number (last 4)" at bounding box center [588, 68] width 138 height 14
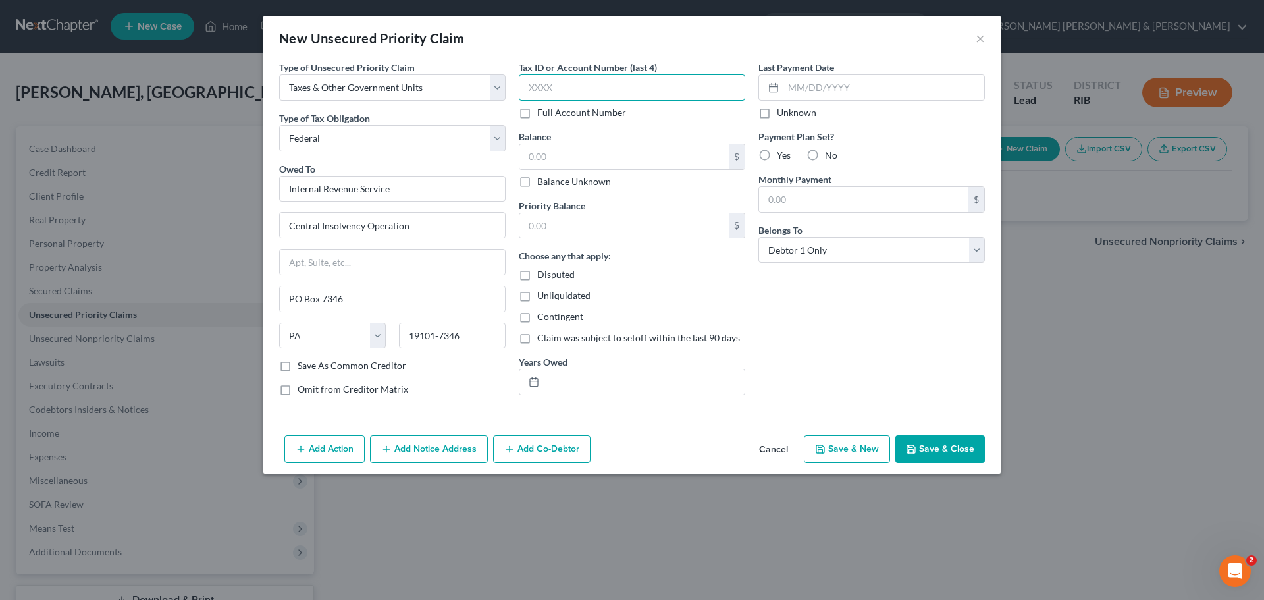
click at [623, 91] on input "text" at bounding box center [632, 87] width 226 height 26
type input "5804"
click at [625, 153] on input "text" at bounding box center [623, 156] width 209 height 25
type input "5,000"
click at [607, 227] on input "text" at bounding box center [623, 225] width 209 height 25
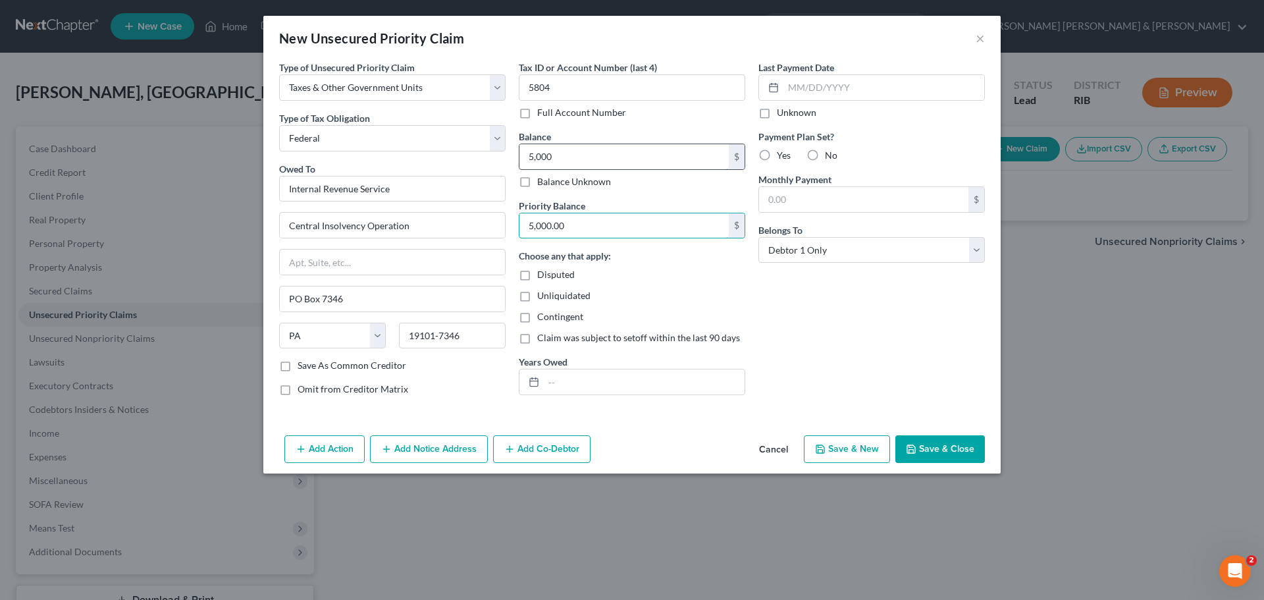
type input "5,000.00"
click at [569, 149] on input "5,000" at bounding box center [623, 156] width 209 height 25
click at [568, 156] on input "5,000" at bounding box center [623, 156] width 209 height 25
click at [568, 157] on input "5,000" at bounding box center [623, 156] width 209 height 25
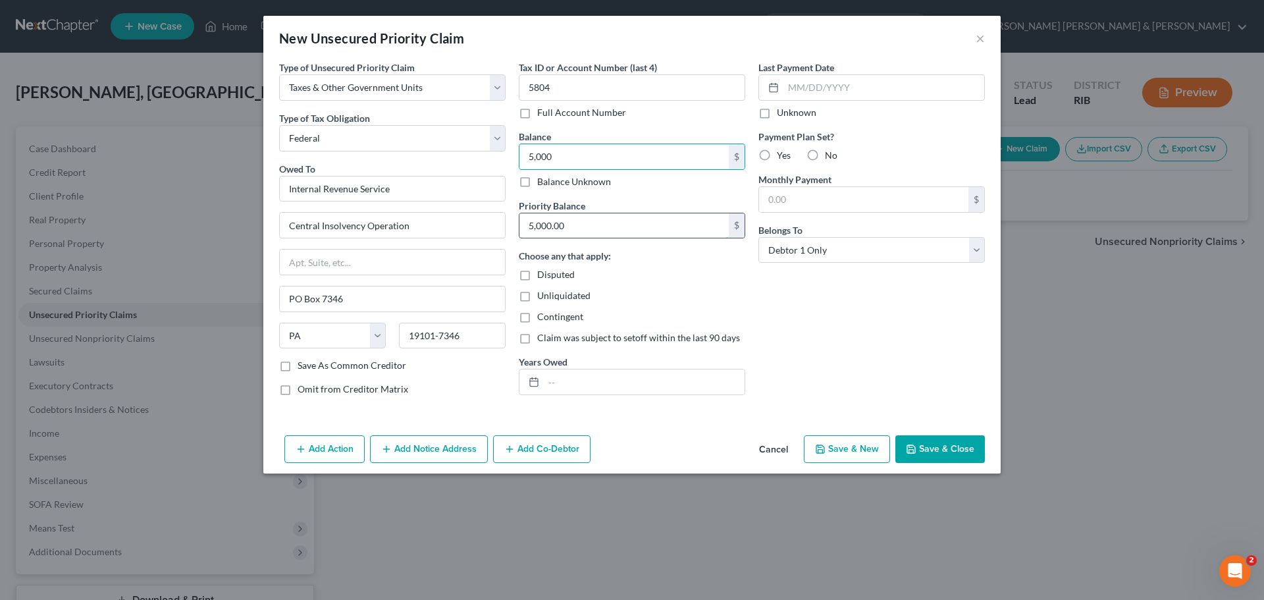
click at [623, 236] on input "5,000.00" at bounding box center [623, 225] width 209 height 25
click at [548, 156] on input "5,000" at bounding box center [623, 156] width 209 height 25
click at [556, 157] on input "5,000" at bounding box center [623, 156] width 209 height 25
type input "5,000.00"
click at [746, 309] on div "Tax ID or Account Number (last 4) 5804 Full Account Number Balance 5,000.00 $ B…" at bounding box center [632, 234] width 240 height 346
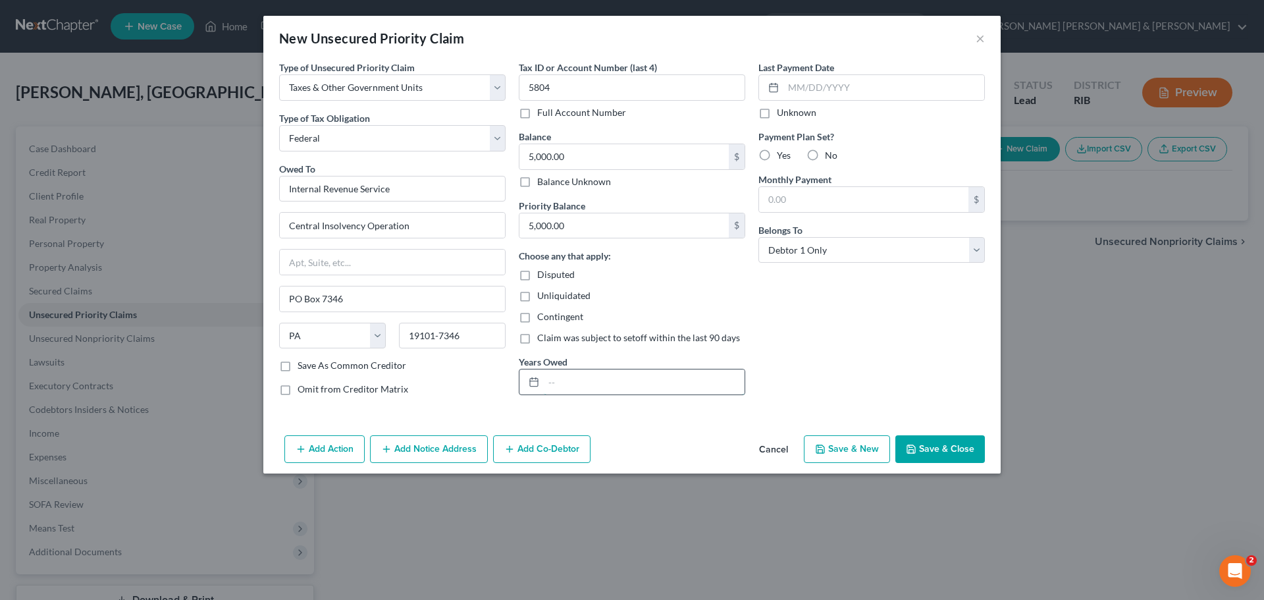
click at [582, 382] on input "text" at bounding box center [644, 381] width 201 height 25
type input "[DATE]- [DATE]"
click at [887, 362] on div "Last Payment Date Unknown Payment Plan Set? Yes No Monthly Payment $ Belongs To…" at bounding box center [872, 234] width 240 height 346
click at [777, 155] on label "Yes" at bounding box center [784, 155] width 14 height 13
click at [782, 155] on input "Yes" at bounding box center [786, 153] width 9 height 9
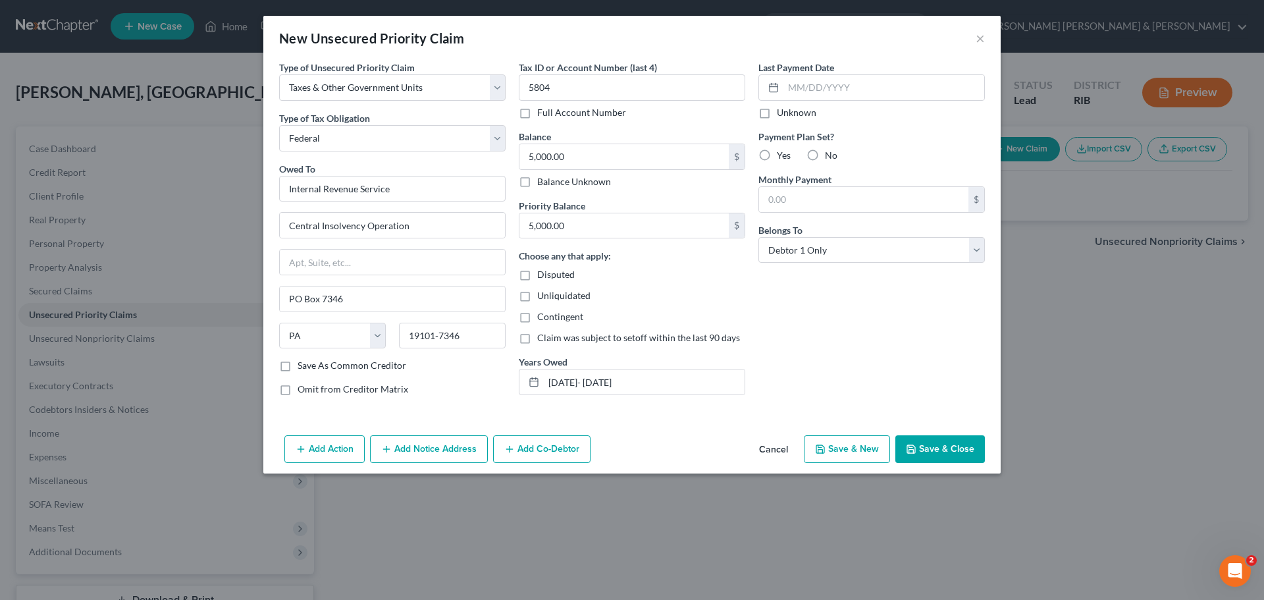
radio input "true"
click at [833, 207] on input "text" at bounding box center [863, 199] width 209 height 25
click at [887, 300] on div "Last Payment Date Unknown Payment Plan Set? Yes No Monthly Payment 200 $ Belong…" at bounding box center [872, 234] width 240 height 346
click at [950, 448] on button "Save & Close" at bounding box center [940, 449] width 90 height 28
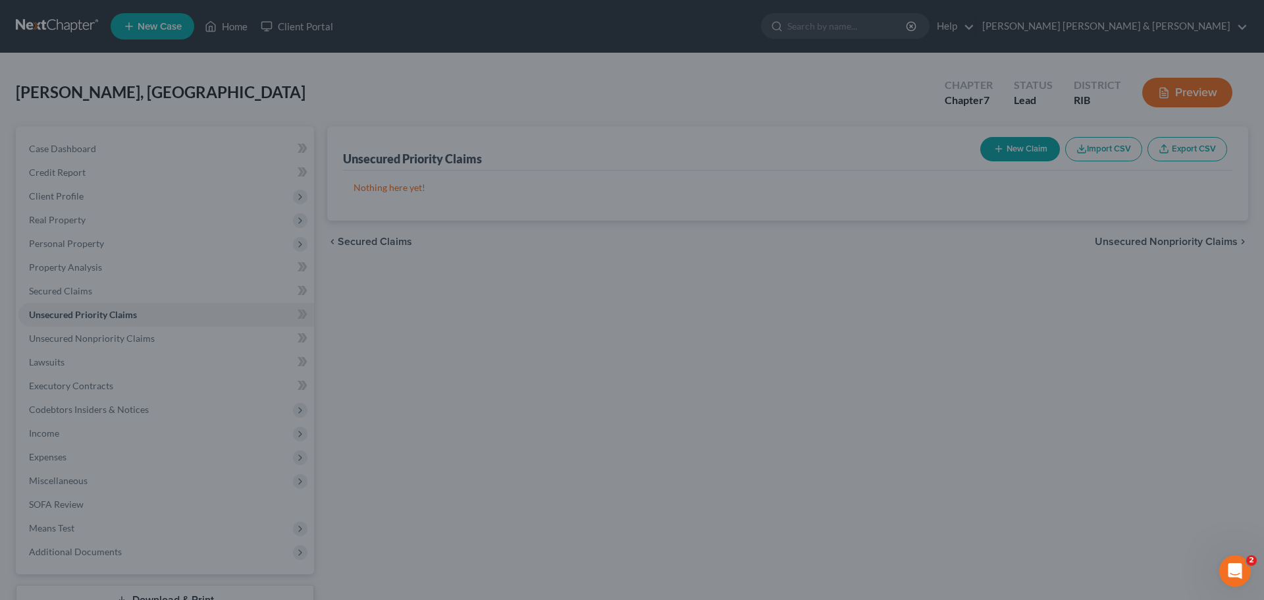
type input "200.00"
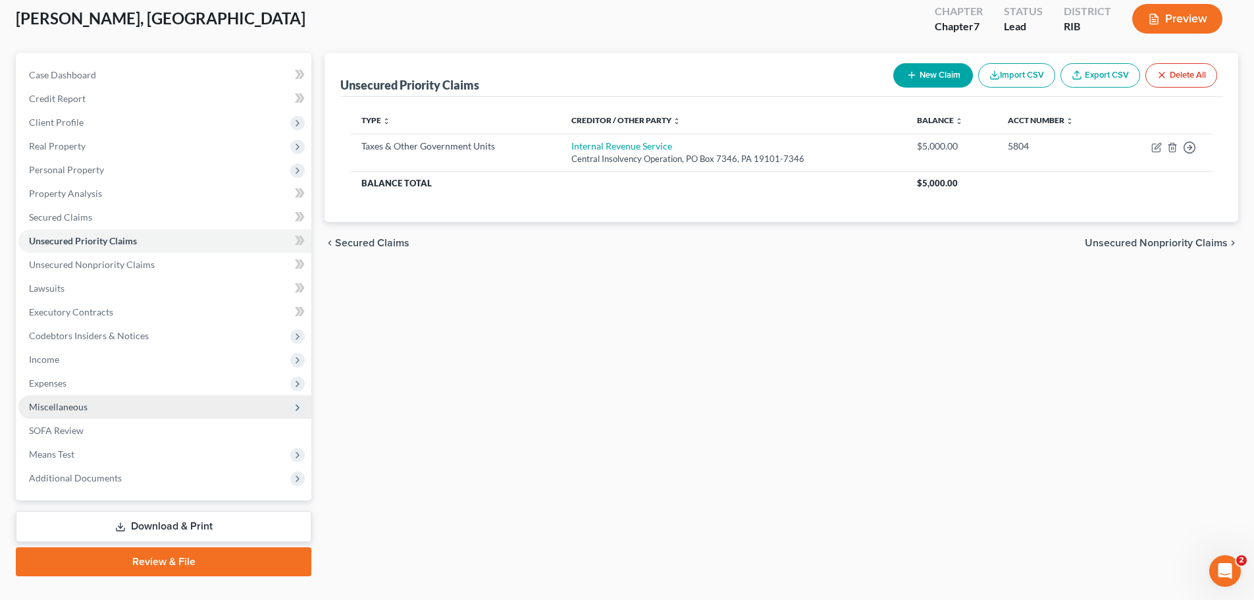
scroll to position [100, 0]
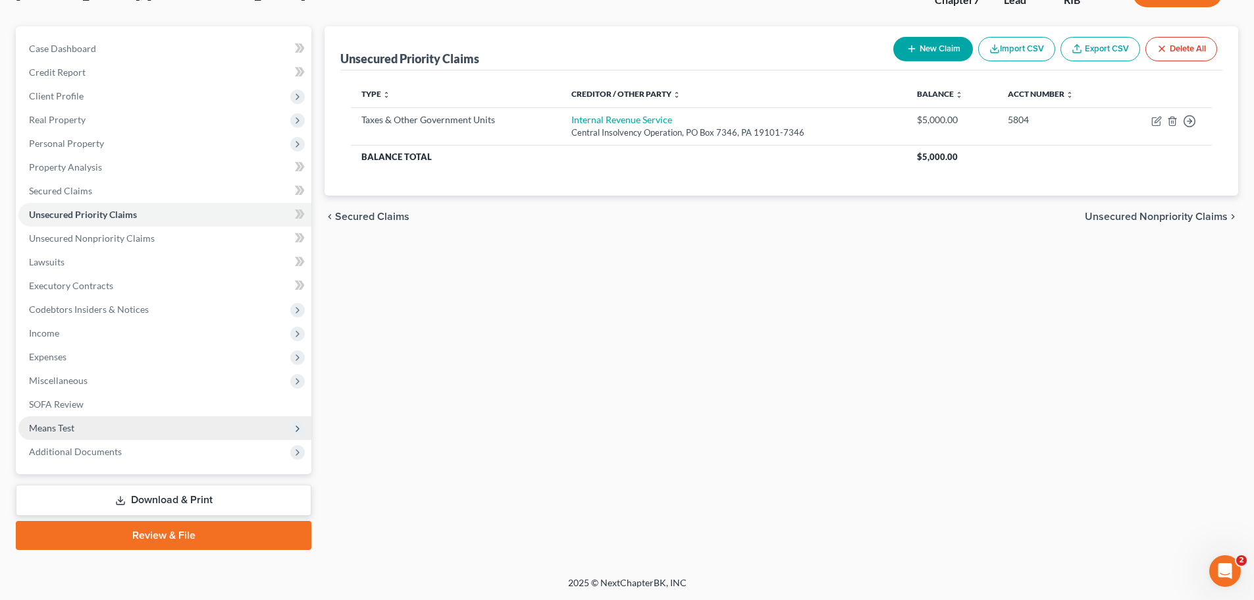
click at [91, 436] on span "Means Test" at bounding box center [164, 428] width 293 height 24
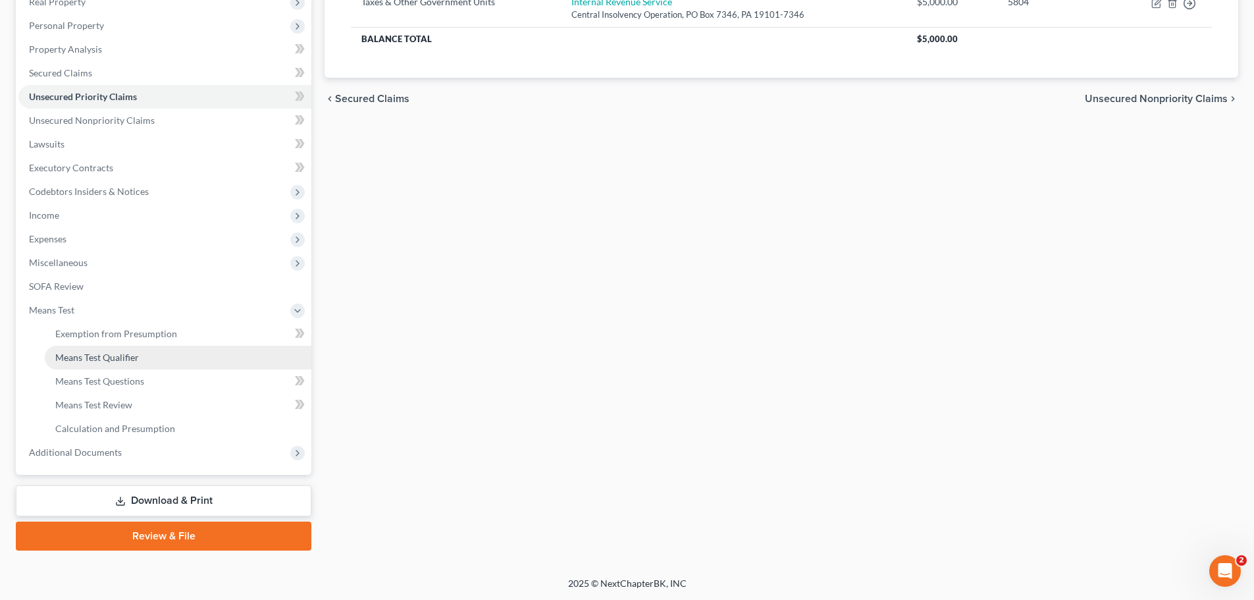
scroll to position [219, 0]
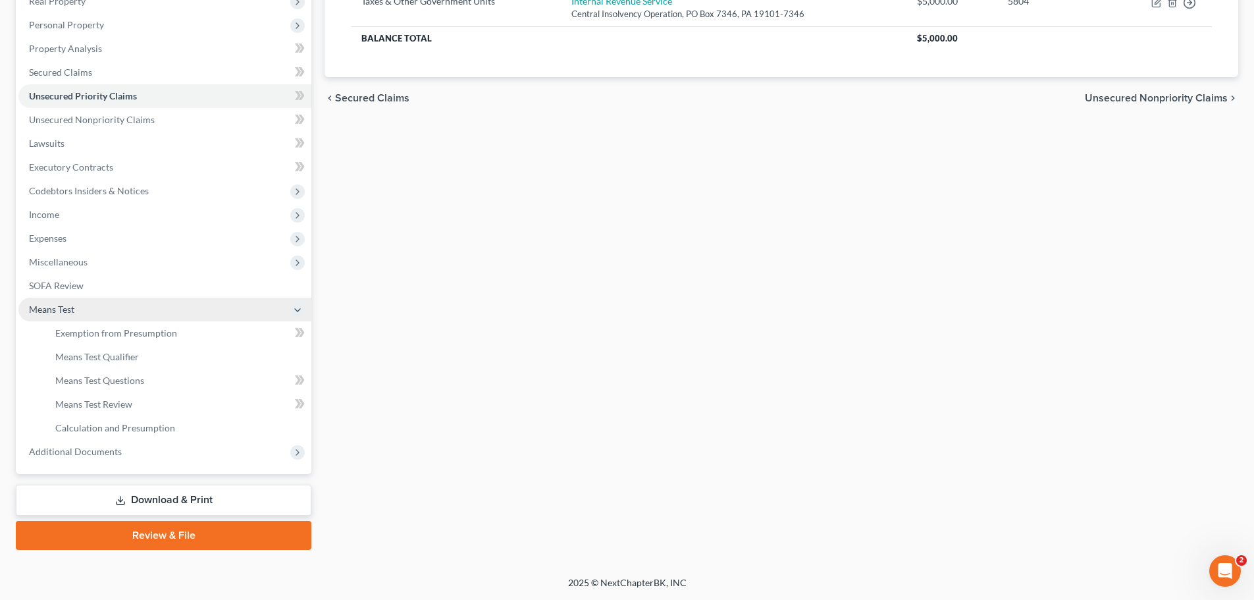
click at [32, 302] on span "Means Test" at bounding box center [164, 309] width 293 height 24
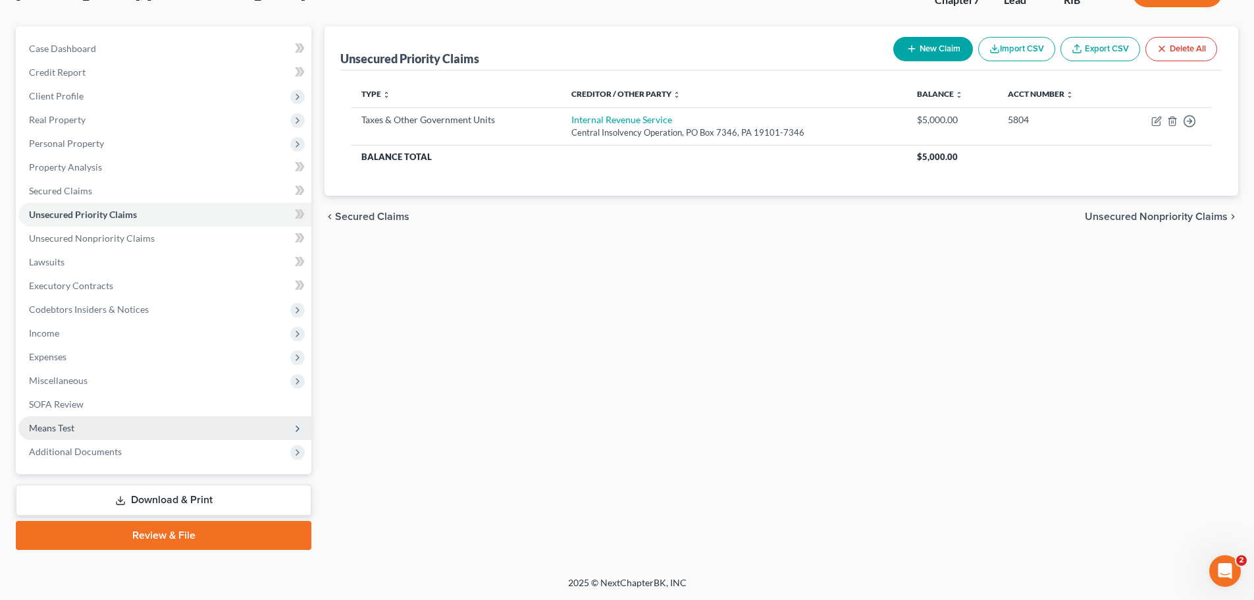
scroll to position [100, 0]
click at [41, 334] on span "Income" at bounding box center [44, 332] width 30 height 11
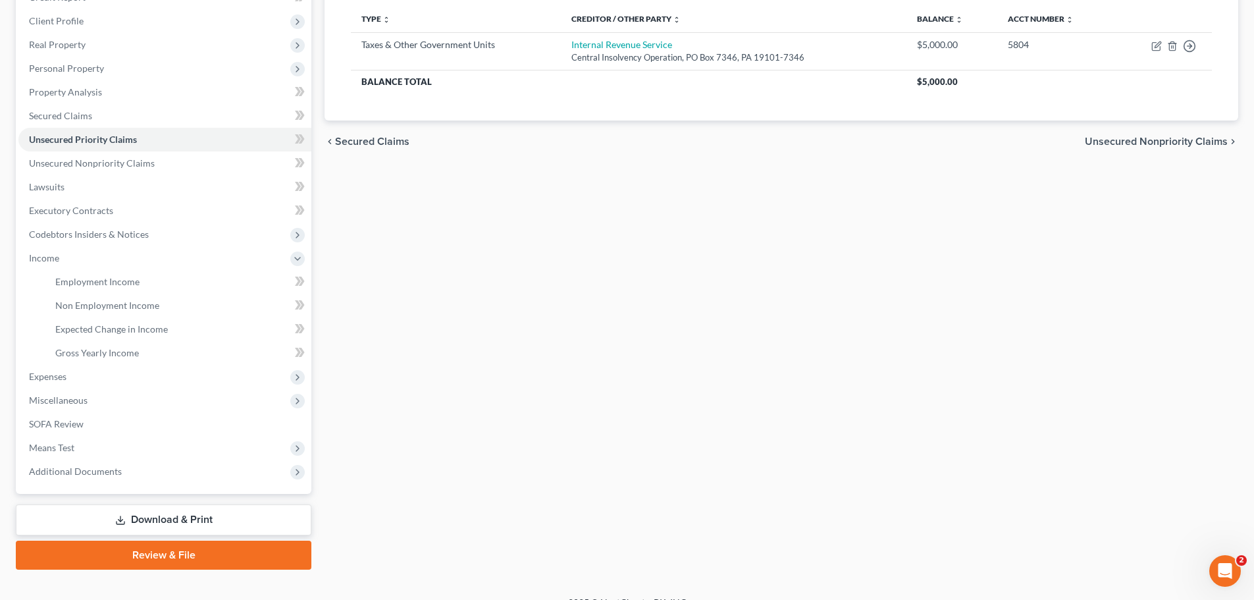
scroll to position [195, 0]
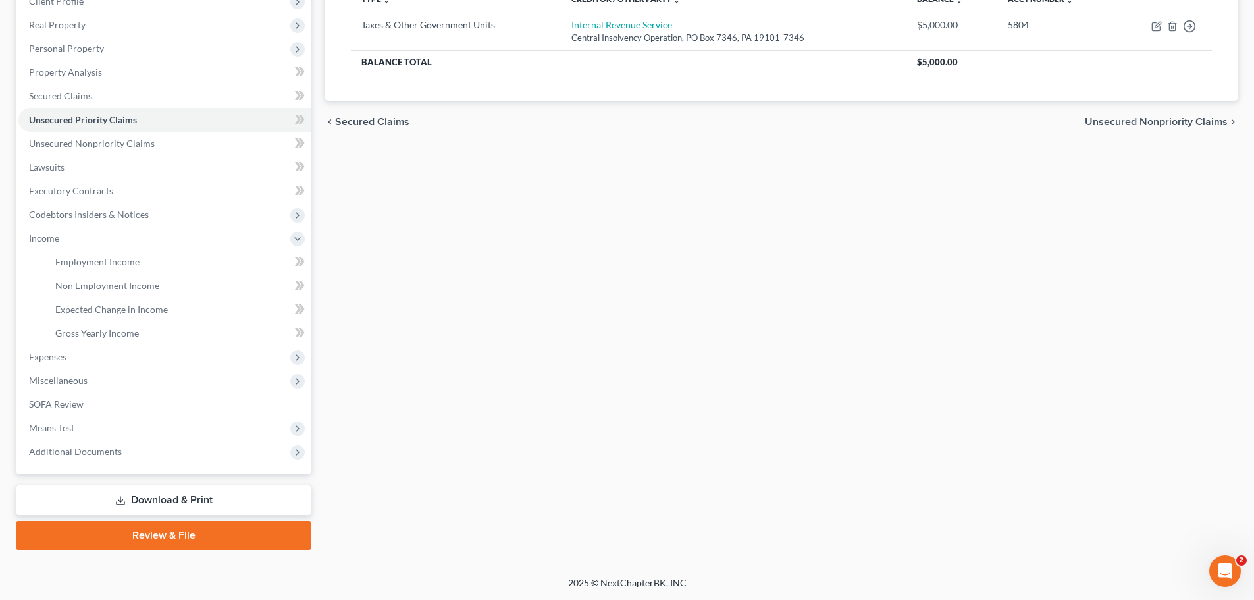
click at [632, 358] on div "Unsecured Priority Claims New Claim Import CSV Export CSV Delete All Type expan…" at bounding box center [781, 241] width 927 height 618
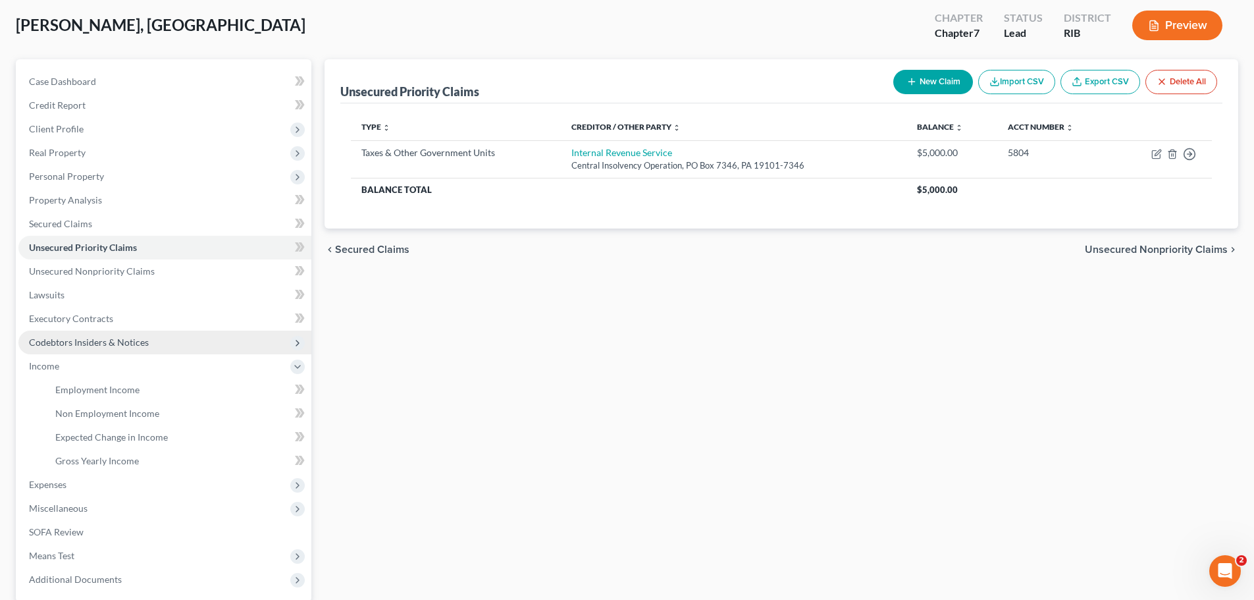
scroll to position [66, 0]
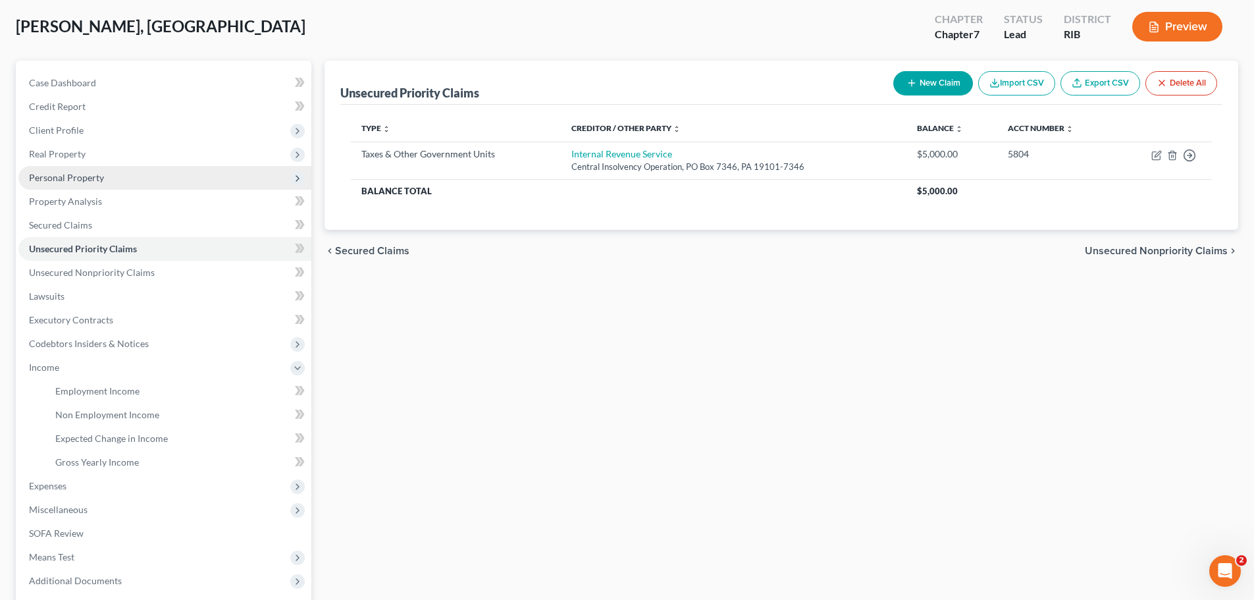
click at [54, 182] on span "Personal Property" at bounding box center [66, 177] width 75 height 11
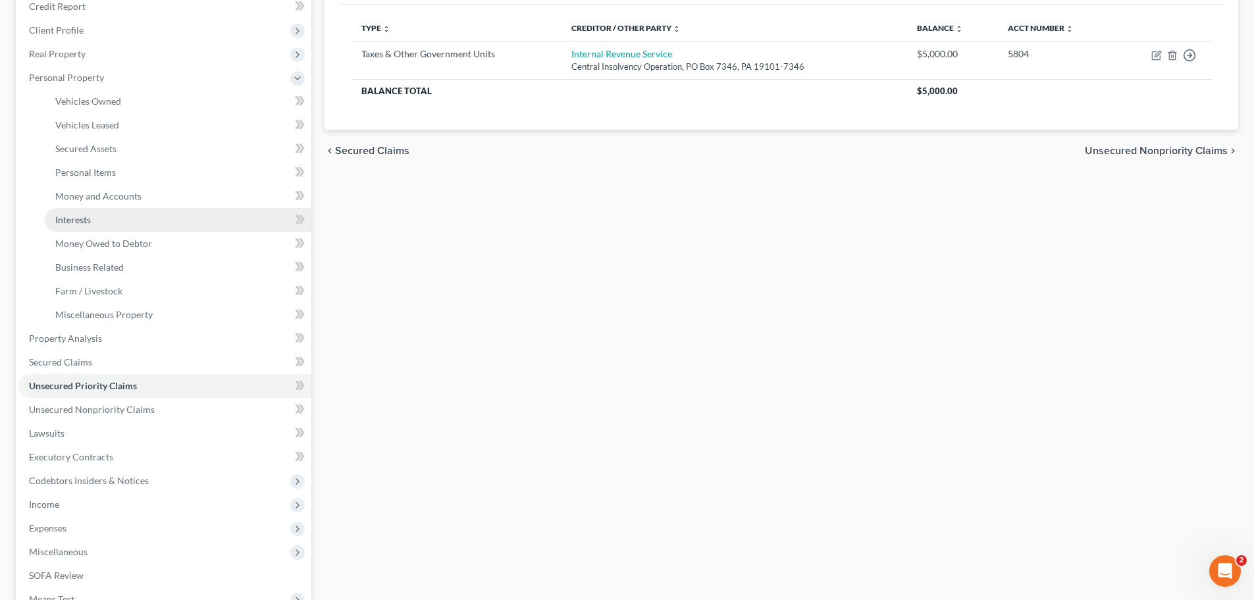
scroll to position [197, 0]
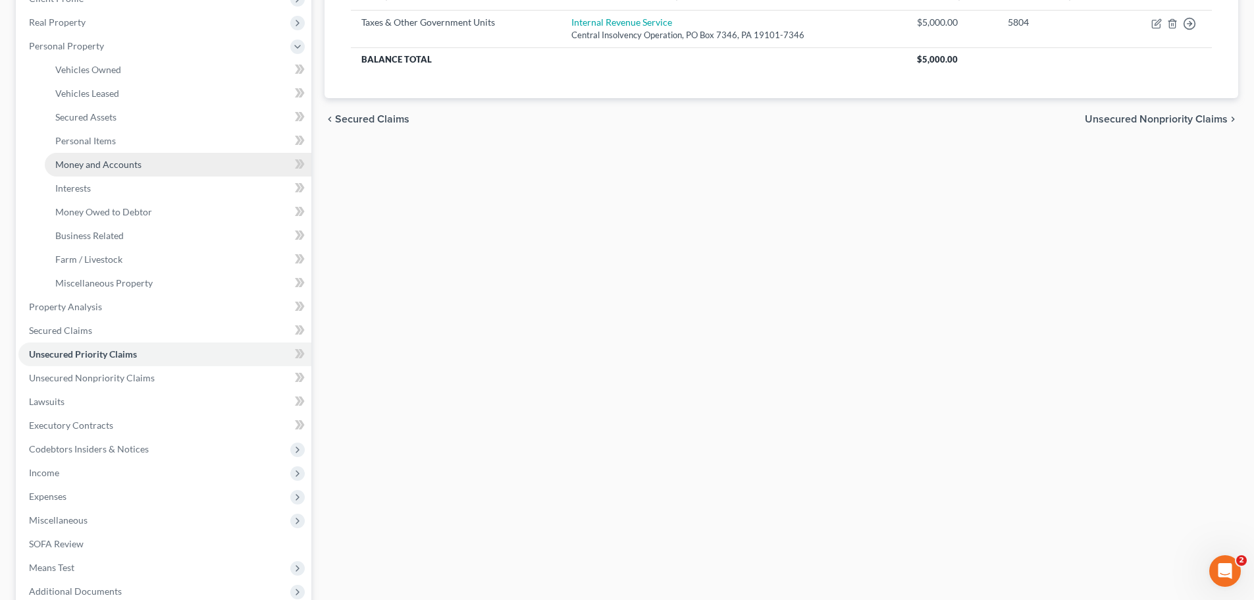
click at [94, 162] on span "Money and Accounts" at bounding box center [98, 164] width 86 height 11
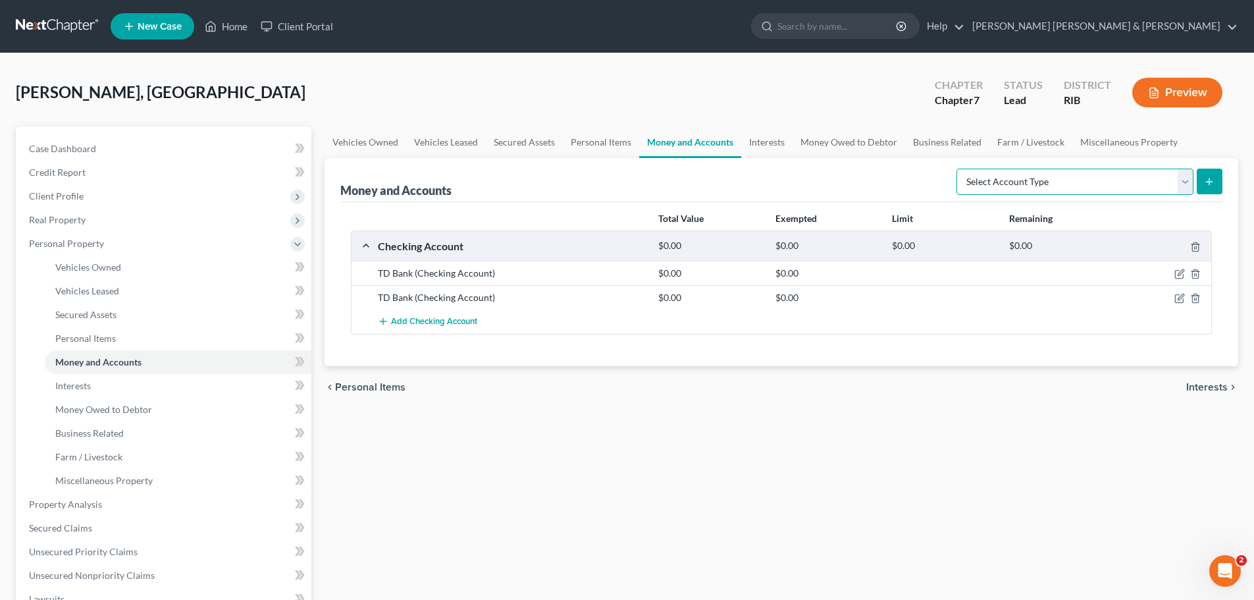
click at [1186, 188] on select "Select Account Type Brokerage Cash on Hand Certificates of Deposit Checking Acc…" at bounding box center [1074, 181] width 237 height 26
click at [398, 322] on span "Add Checking Account" at bounding box center [434, 322] width 86 height 11
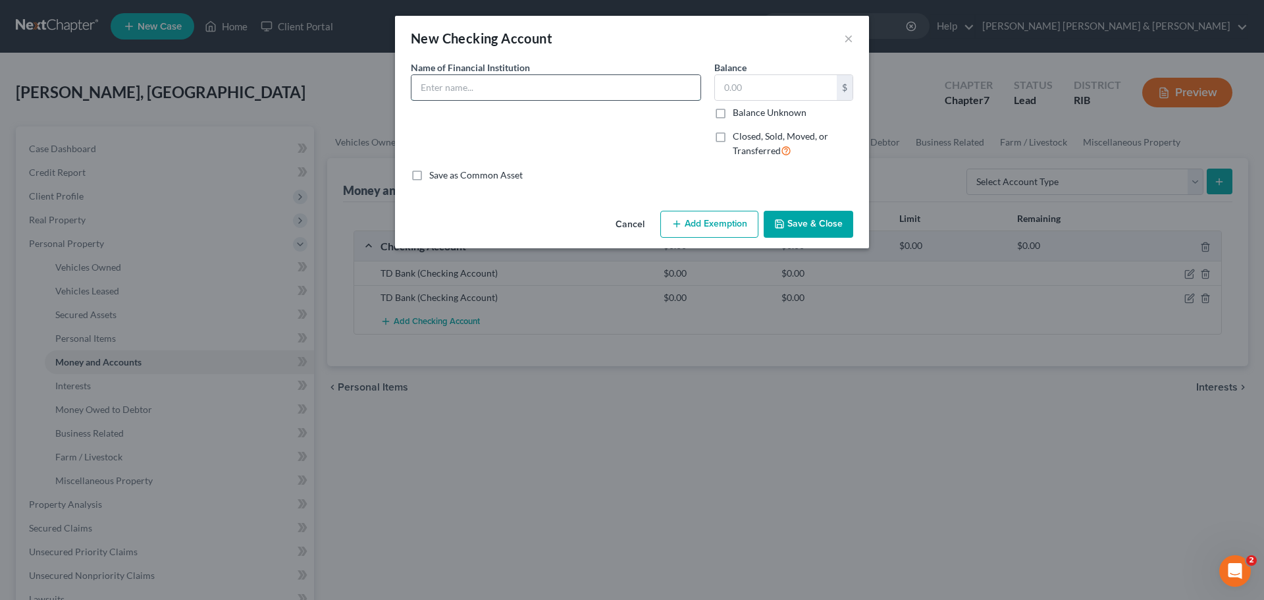
click at [473, 92] on input "text" at bounding box center [555, 87] width 289 height 25
type input "TD Bank (savings)"
click at [598, 153] on div "Name of Financial Institution * TD Bank (savings)" at bounding box center [555, 115] width 303 height 108
click at [822, 226] on button "Save & Close" at bounding box center [808, 225] width 90 height 28
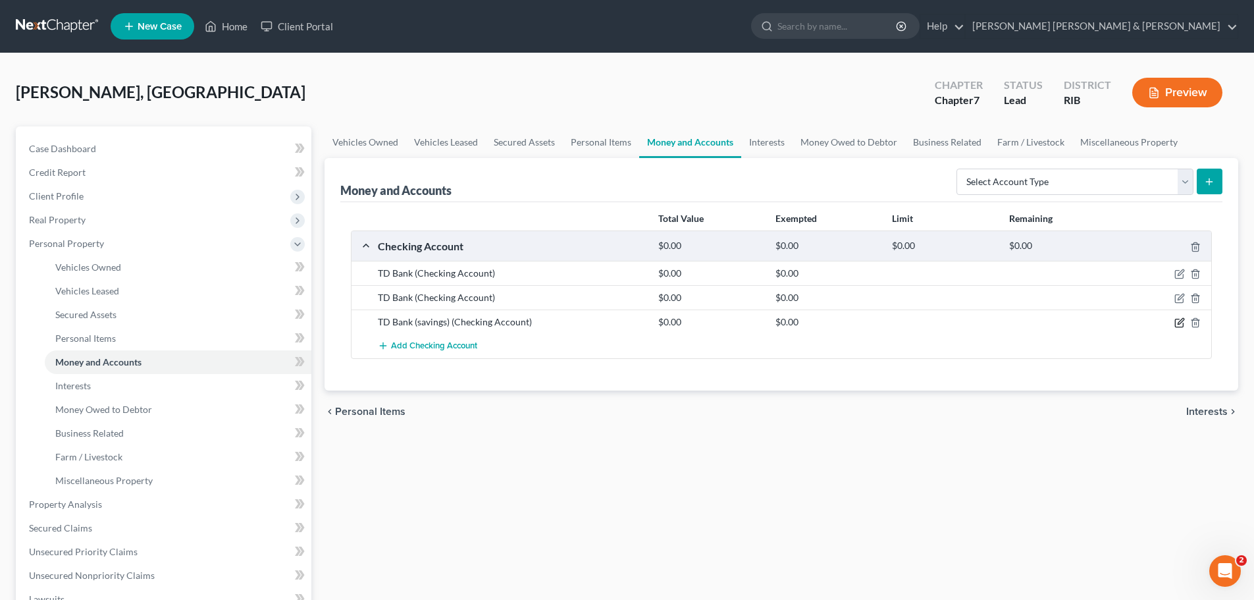
click at [1176, 321] on icon "button" at bounding box center [1179, 322] width 11 height 11
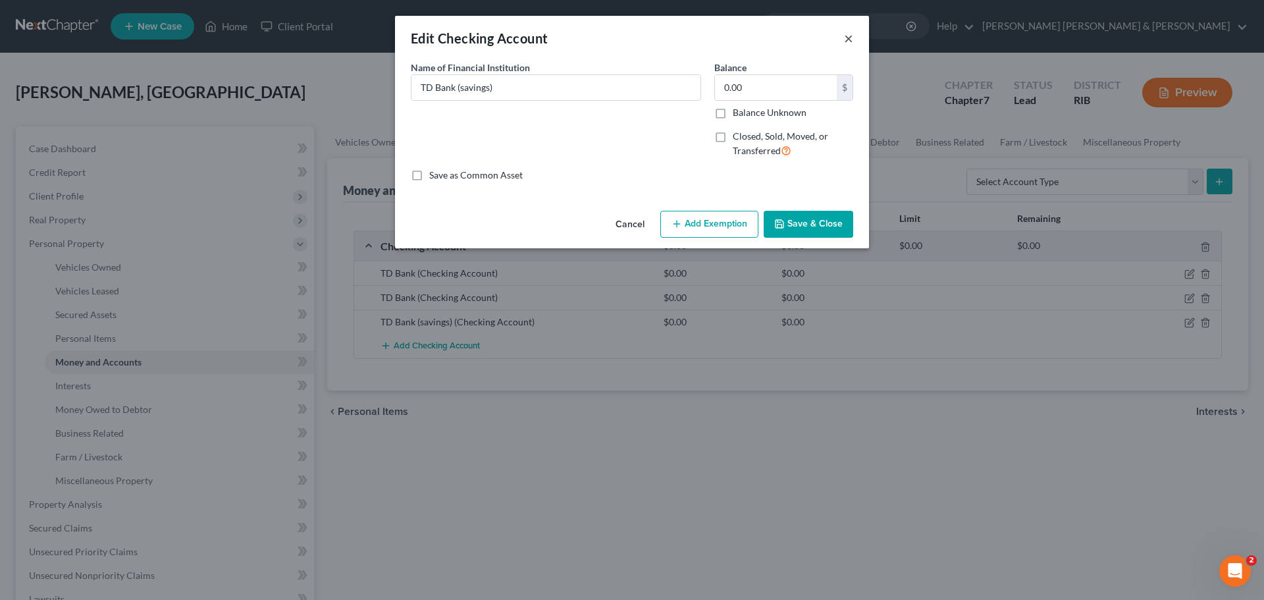
click at [850, 43] on button "×" at bounding box center [848, 38] width 9 height 16
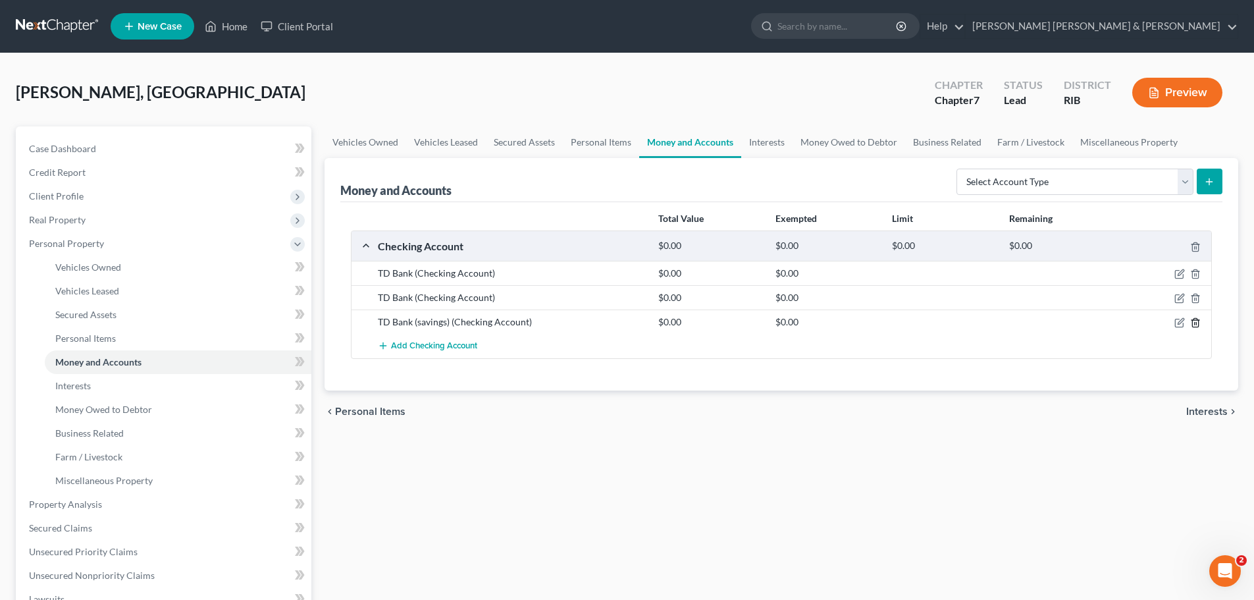
click at [1198, 326] on icon "button" at bounding box center [1195, 323] width 6 height 9
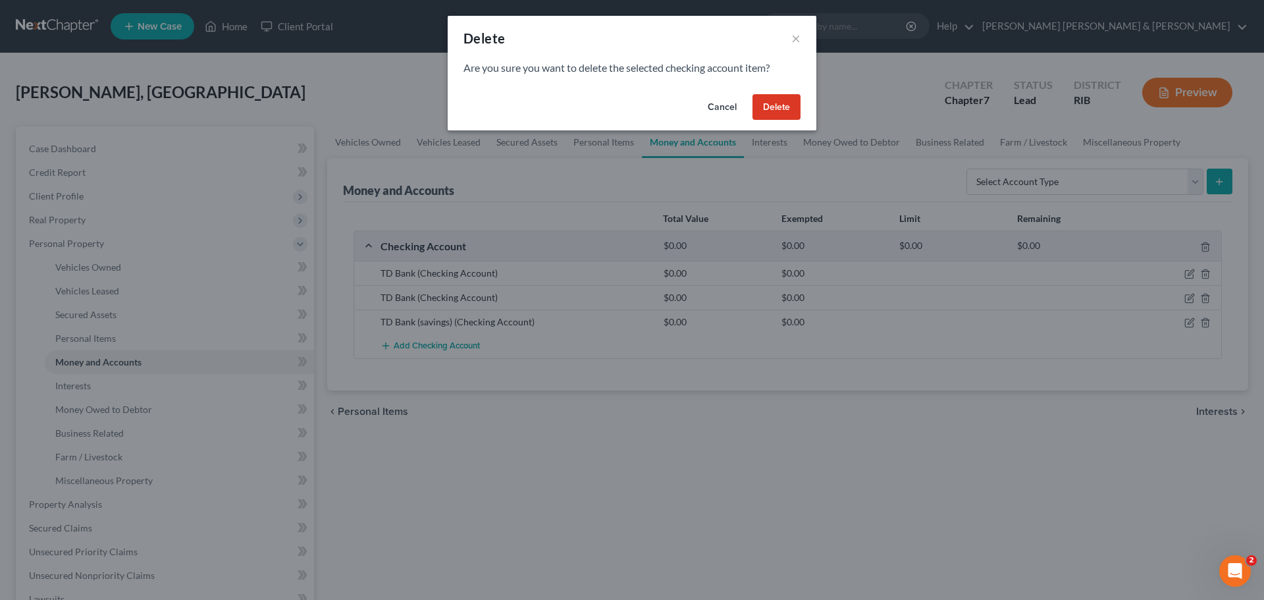
click at [773, 107] on button "Delete" at bounding box center [776, 107] width 48 height 26
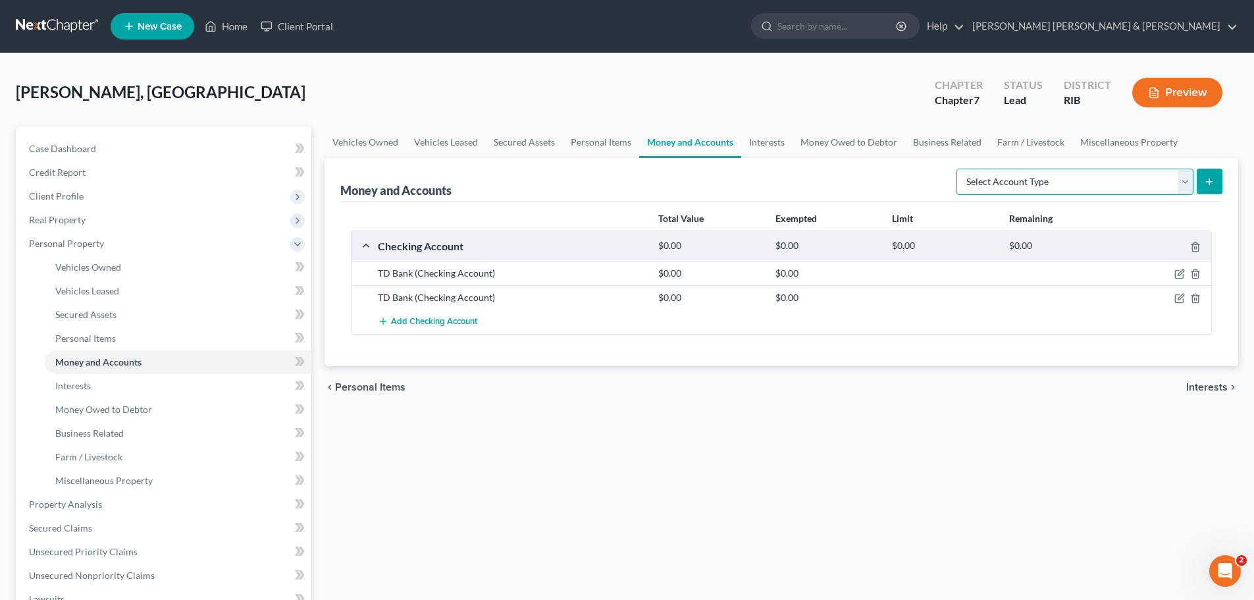
click at [1185, 182] on select "Select Account Type Brokerage Cash on Hand Certificates of Deposit Checking Acc…" at bounding box center [1074, 181] width 237 height 26
select select "savings"
click at [959, 168] on select "Select Account Type Brokerage Cash on Hand Certificates of Deposit Checking Acc…" at bounding box center [1074, 181] width 237 height 26
click at [1205, 182] on icon "submit" at bounding box center [1209, 181] width 11 height 11
click at [394, 322] on span "Add Checking Account" at bounding box center [434, 322] width 86 height 11
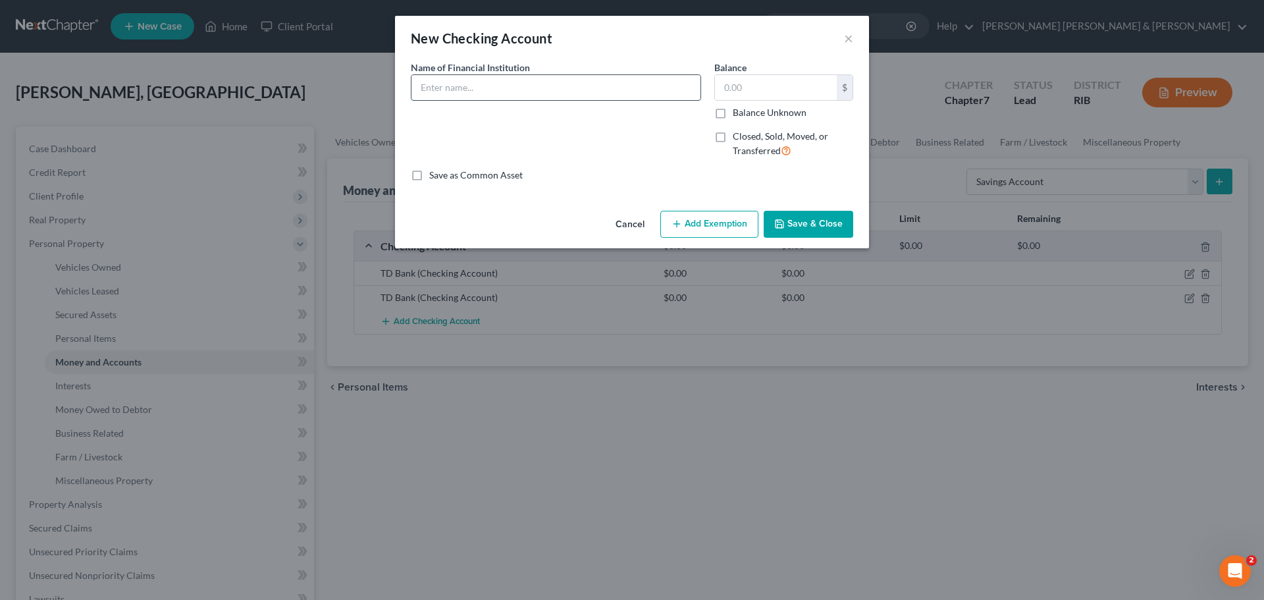
click at [482, 91] on input "text" at bounding box center [555, 87] width 289 height 25
type input "TD Bank"
click at [771, 84] on input "text" at bounding box center [776, 87] width 122 height 25
type input "1"
click at [828, 217] on button "Save & Close" at bounding box center [808, 225] width 90 height 28
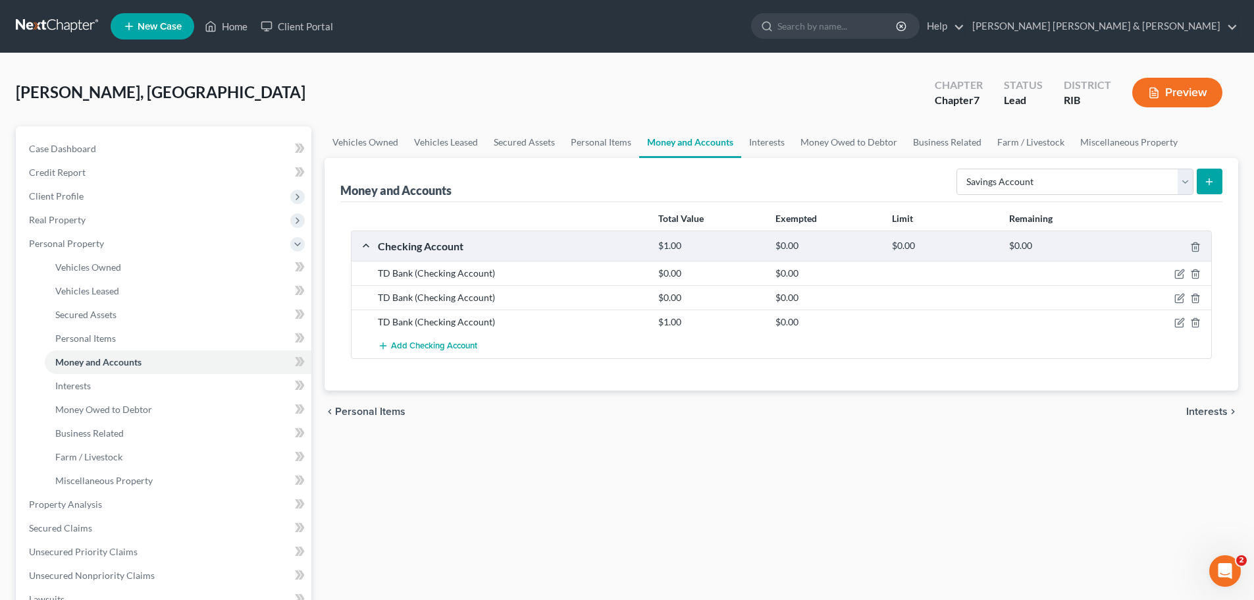
click at [900, 512] on div "Vehicles Owned Vehicles Leased Secured Assets Personal Items Money and Accounts…" at bounding box center [781, 506] width 927 height 760
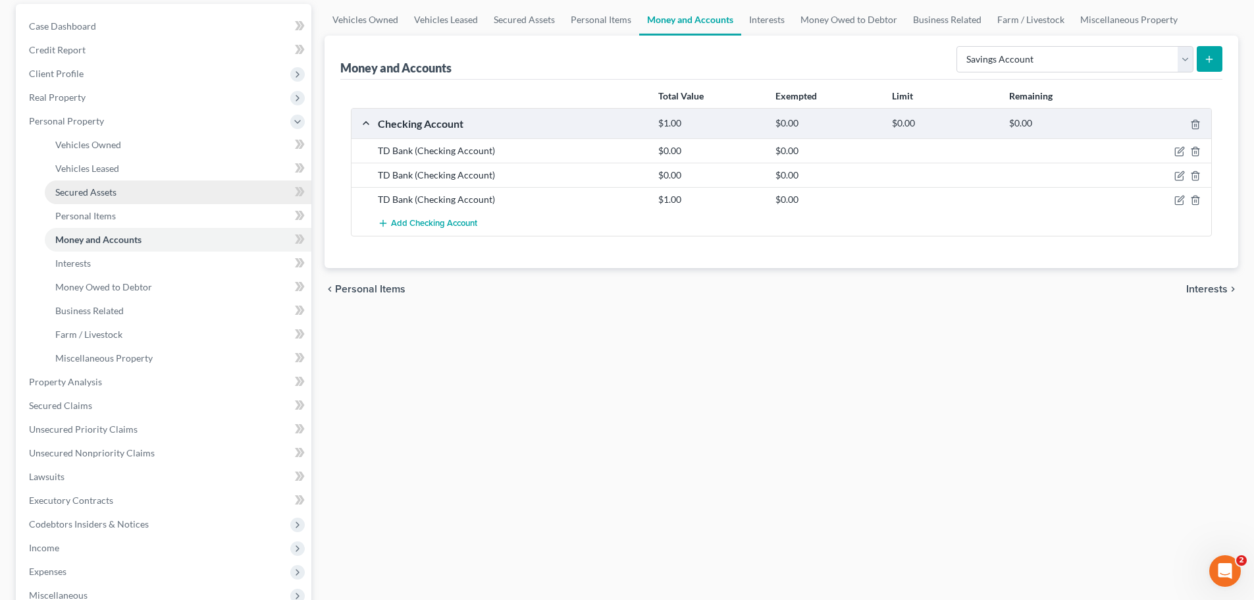
scroll to position [132, 0]
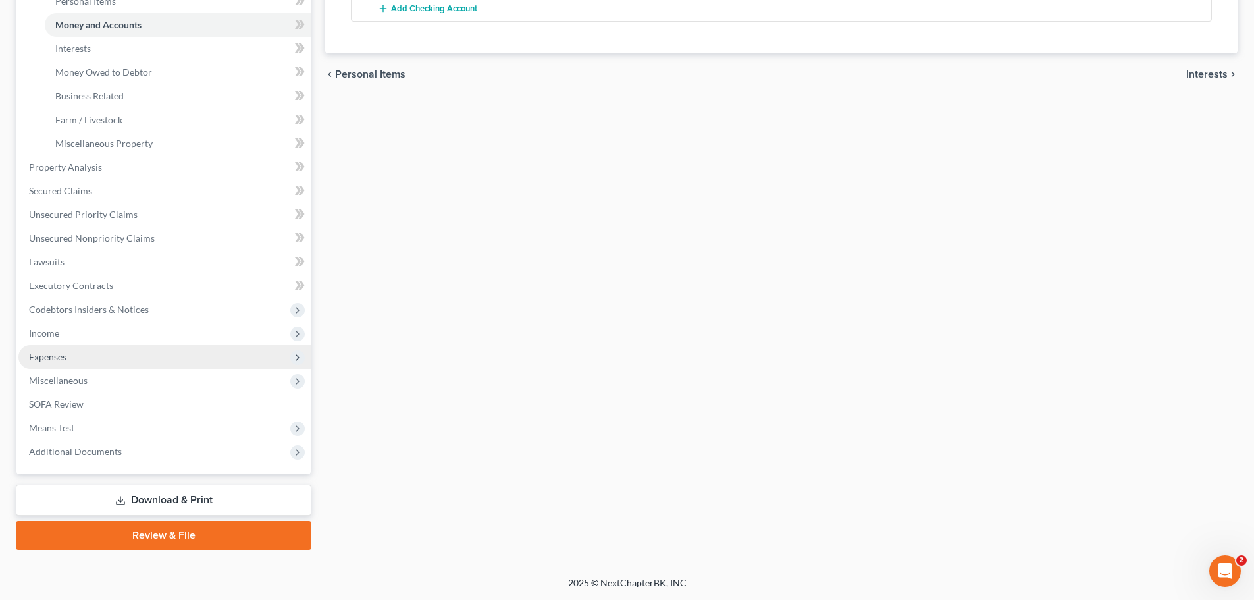
click at [58, 359] on span "Expenses" at bounding box center [48, 356] width 38 height 11
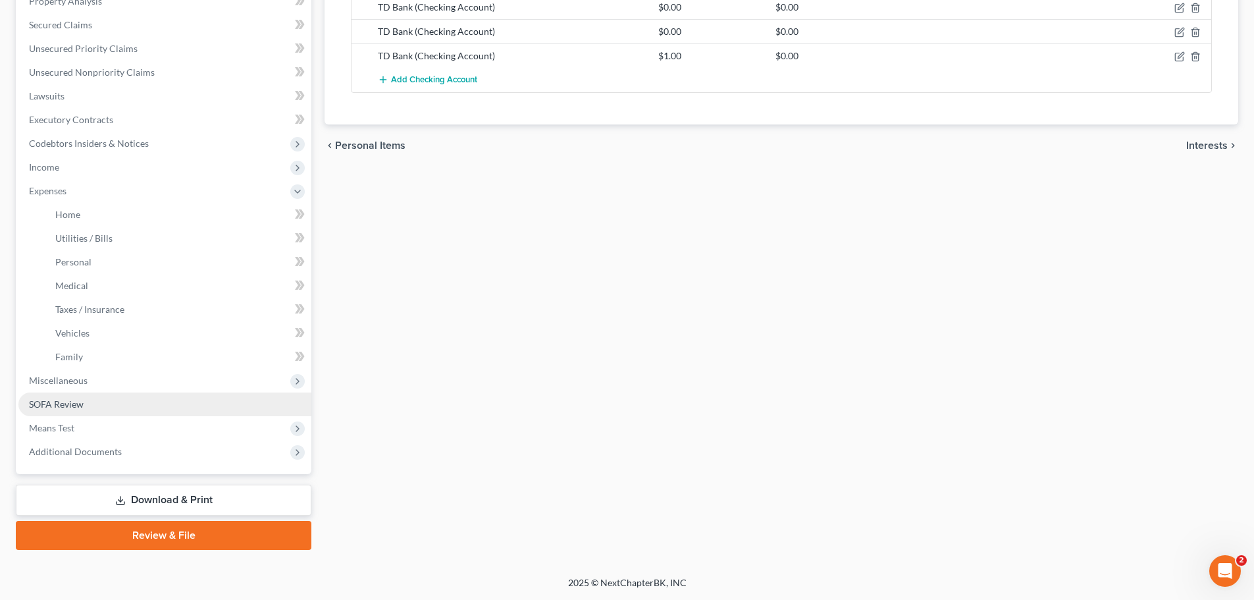
scroll to position [266, 0]
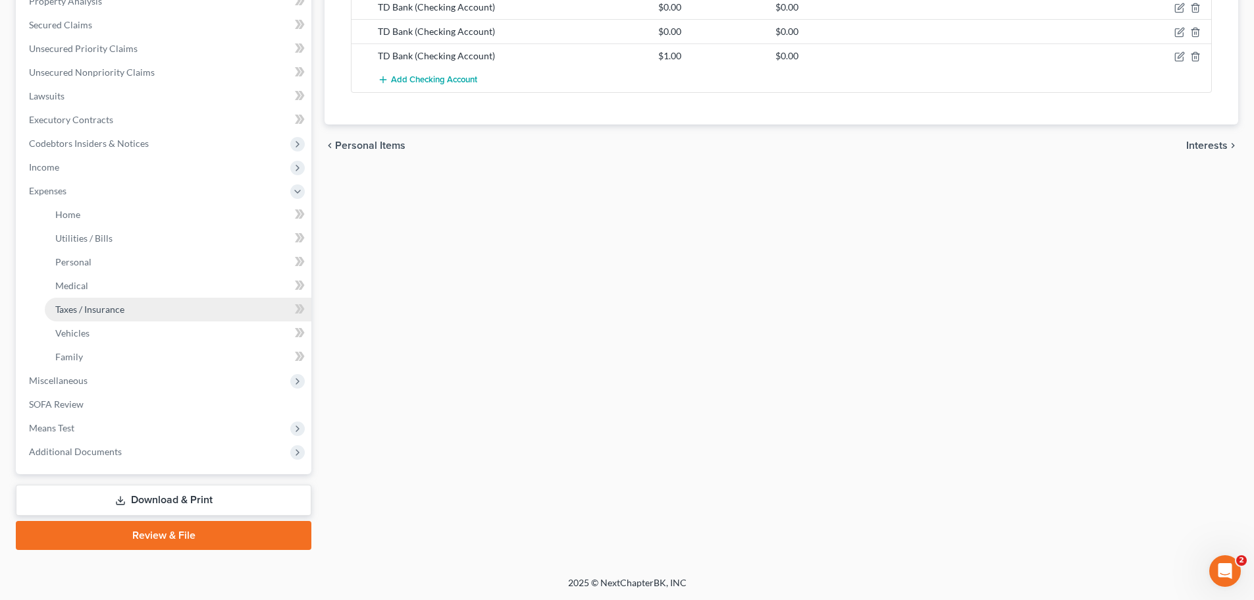
click at [130, 316] on link "Taxes / Insurance" at bounding box center [178, 309] width 267 height 24
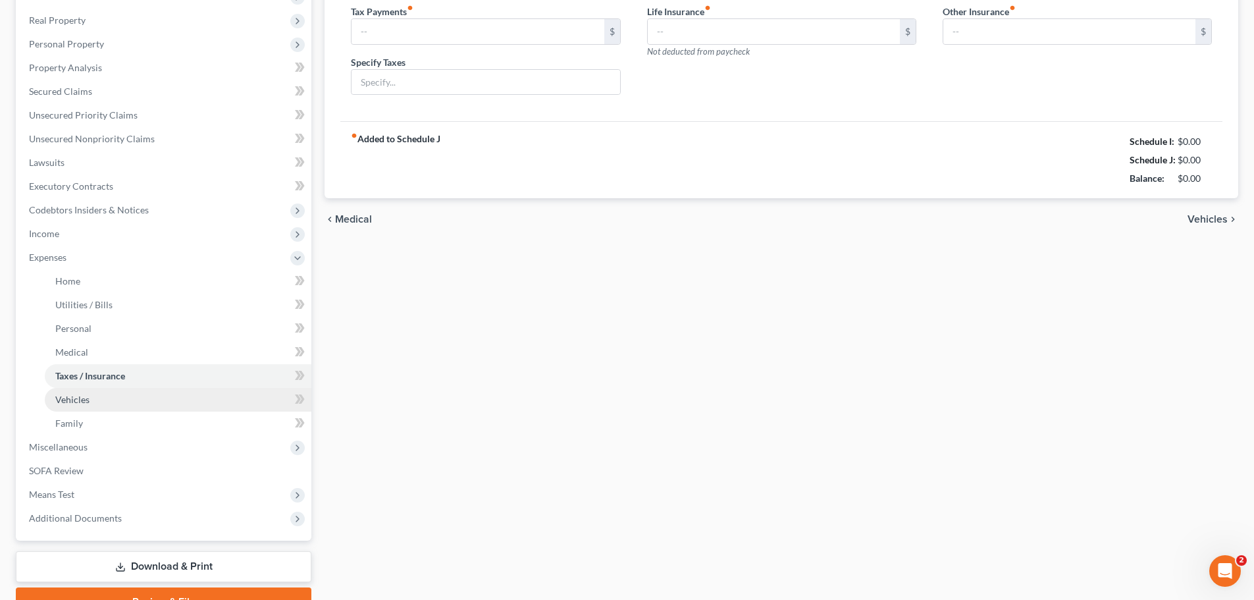
type input "250.00"
type input "IRS"
type input "0.00"
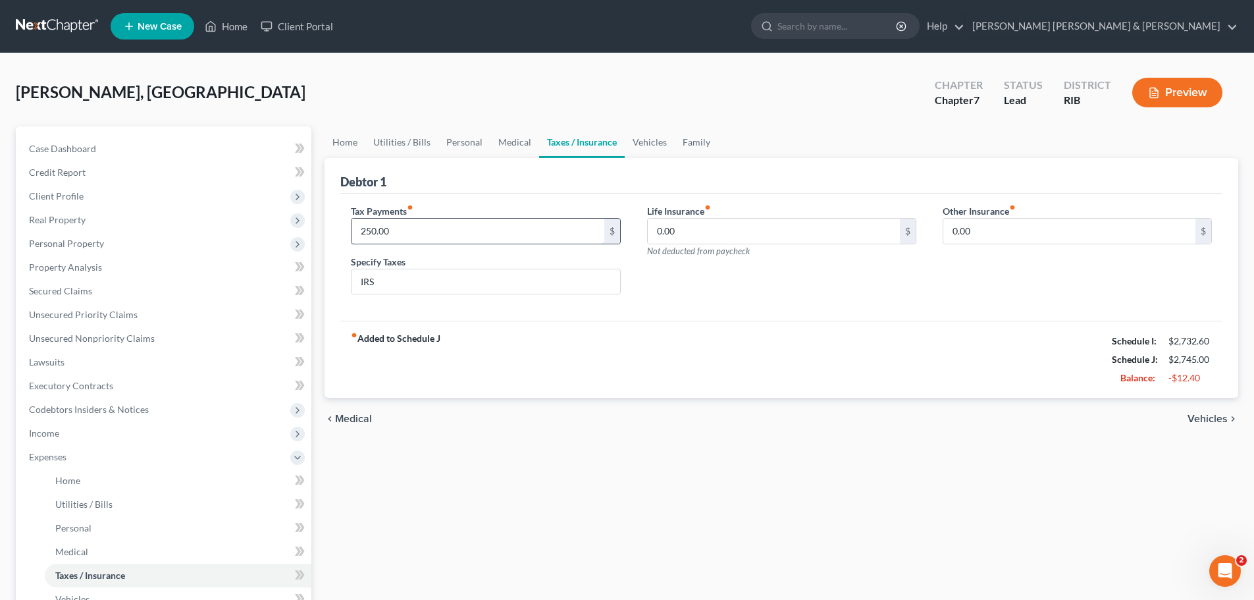
click at [369, 229] on input "250.00" at bounding box center [477, 231] width 252 height 25
type input "200.00"
click at [817, 314] on div "Tax Payments fiber_manual_record 200.00 $ Specify Taxes IRS Life Insurance fibe…" at bounding box center [781, 257] width 882 height 128
click at [948, 513] on div "Home Utilities / Bills Personal Medical Taxes / Insurance Vehicles Family Debto…" at bounding box center [781, 470] width 927 height 689
click at [1230, 571] on icon "Open Intercom Messenger" at bounding box center [1223, 569] width 22 height 22
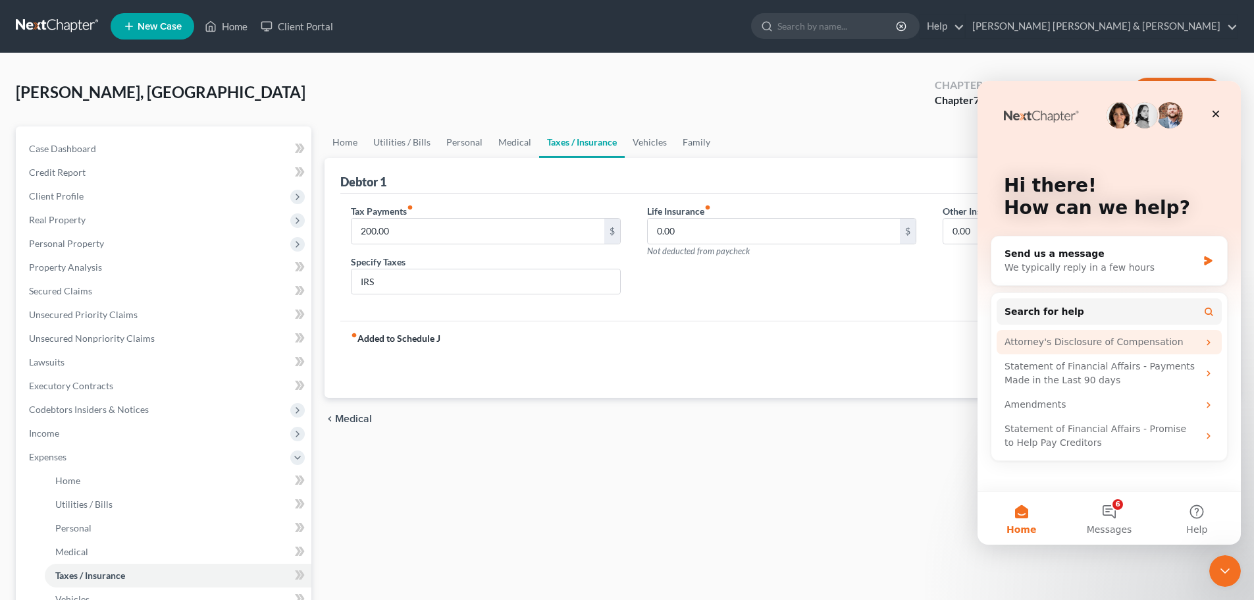
click at [1059, 343] on div "Attorney's Disclosure of Compensation" at bounding box center [1100, 342] width 193 height 14
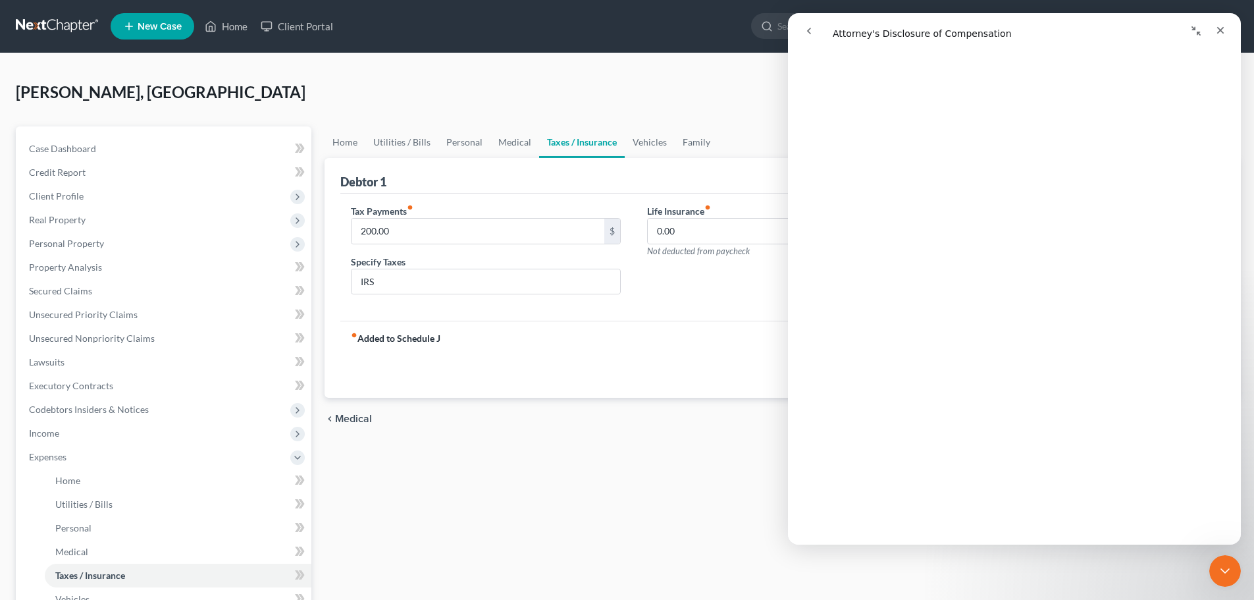
scroll to position [132, 0]
click at [1229, 28] on div "Close" at bounding box center [1220, 30] width 24 height 24
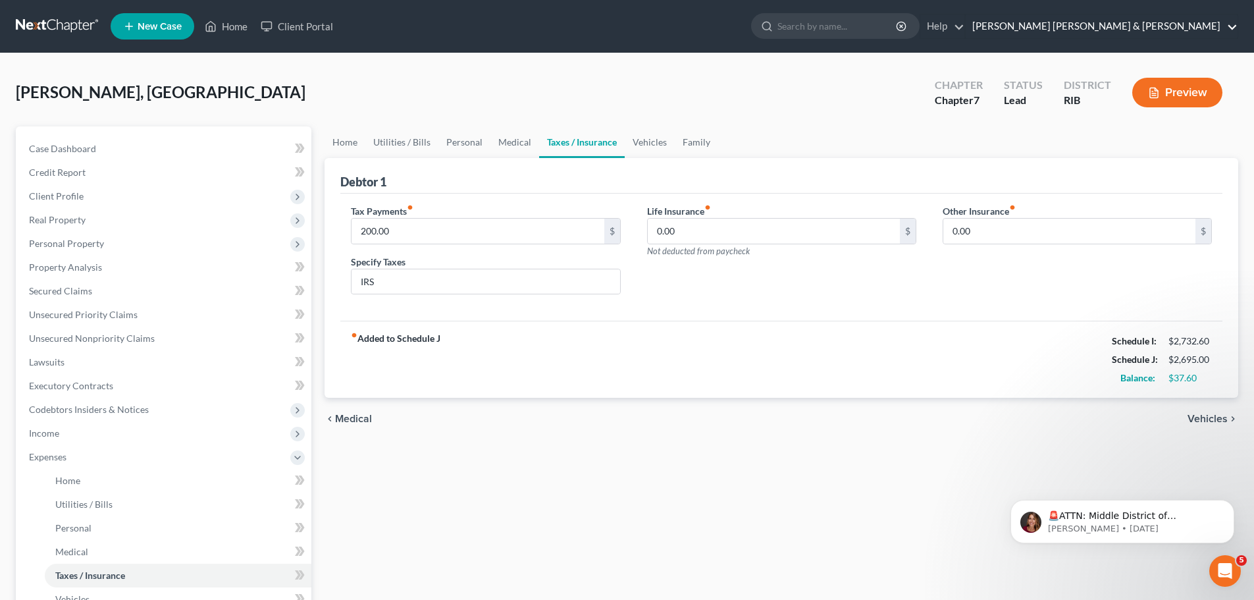
scroll to position [0, 0]
click at [499, 548] on div "Home Utilities / Bills Personal Medical Taxes / Insurance Vehicles Family Debto…" at bounding box center [781, 470] width 927 height 689
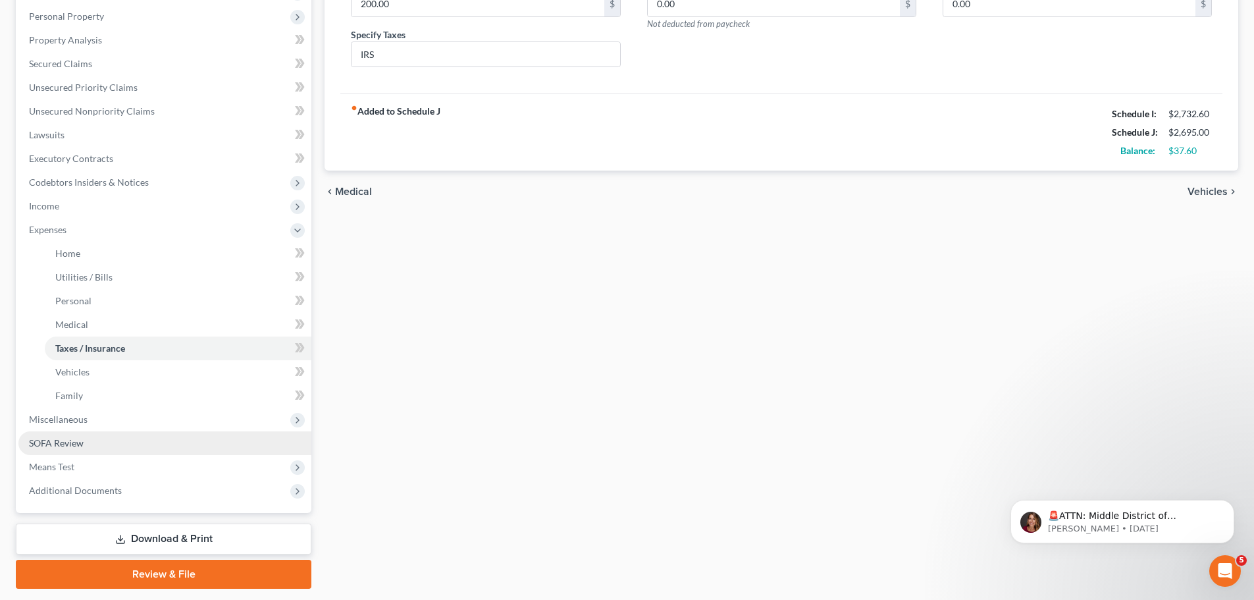
scroll to position [263, 0]
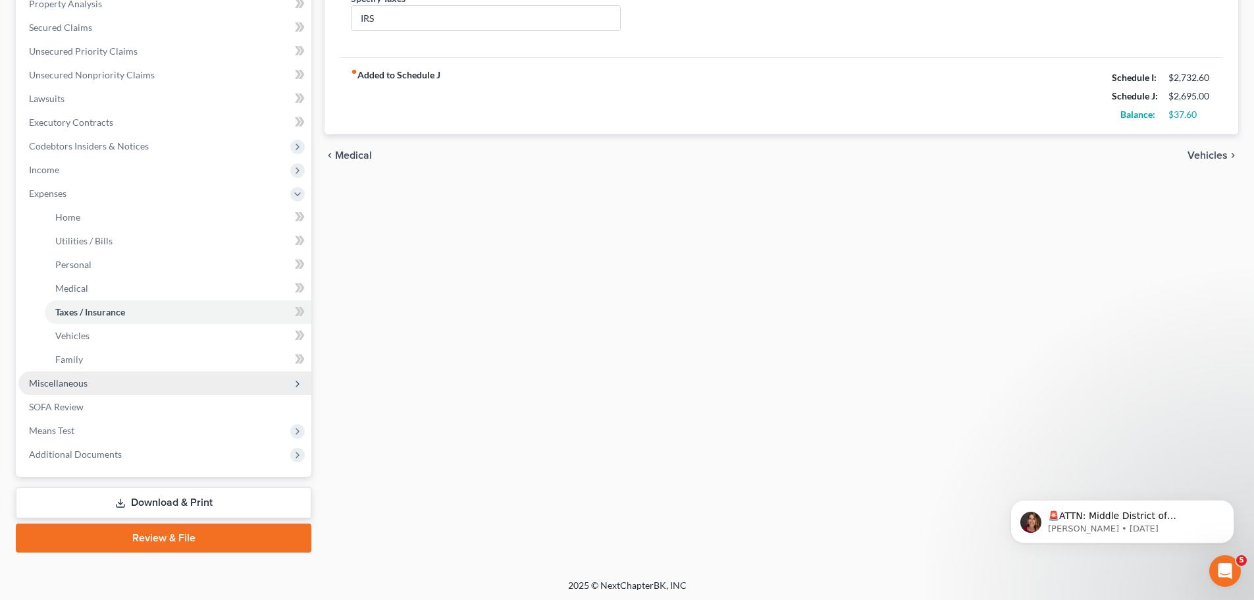
click at [124, 378] on span "Miscellaneous" at bounding box center [164, 383] width 293 height 24
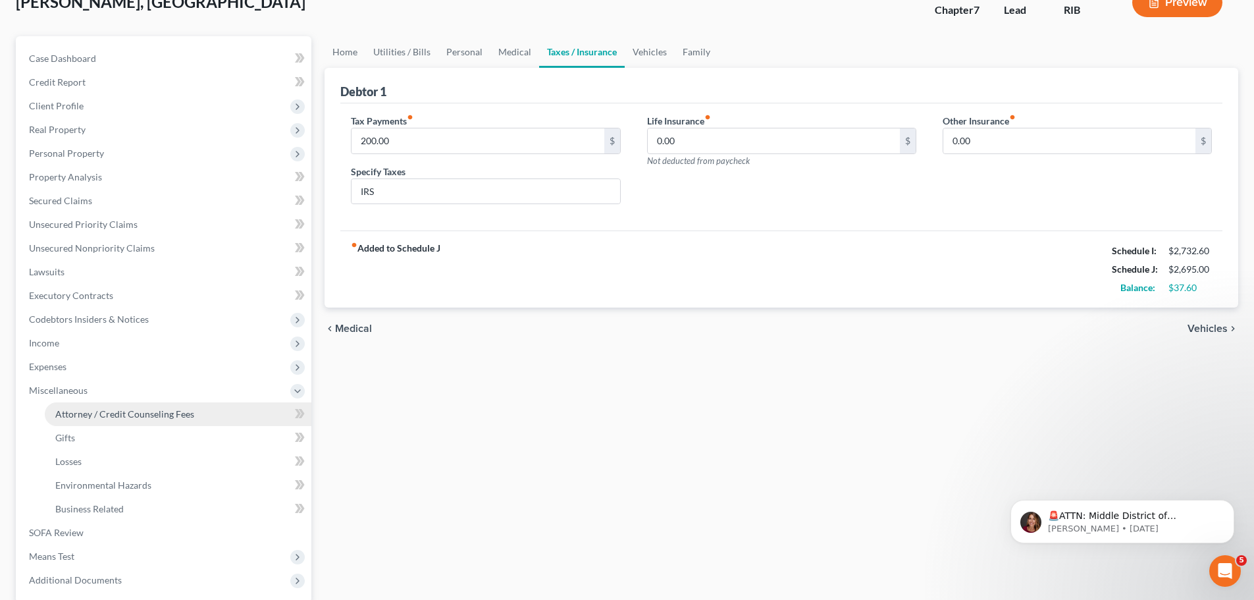
scroll to position [87, 0]
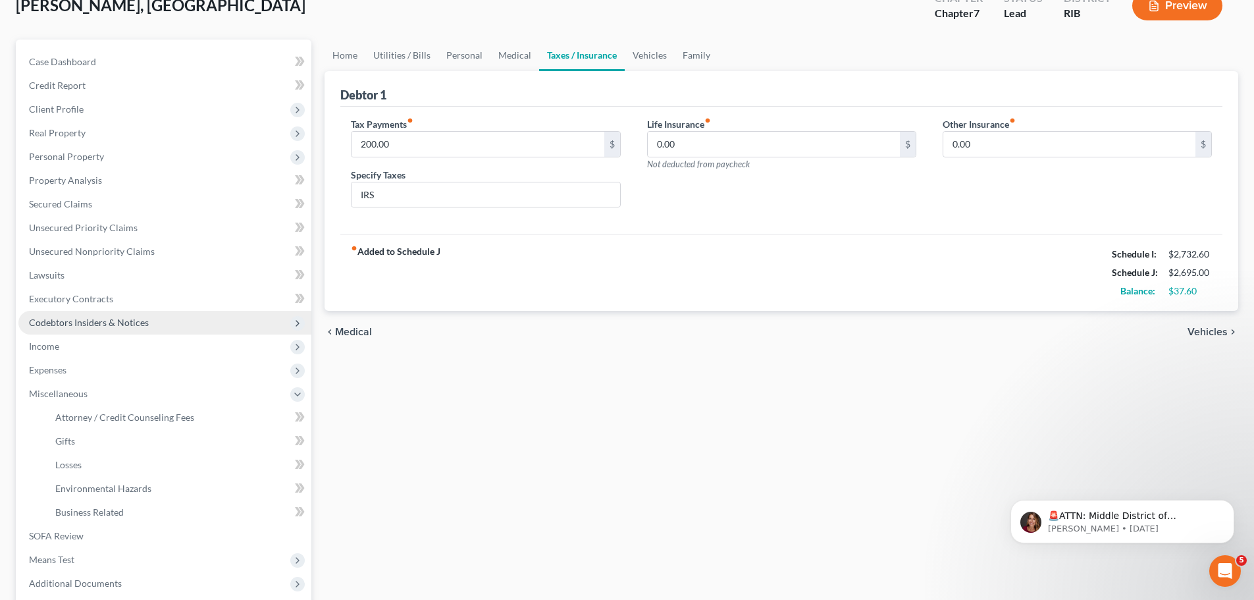
click at [172, 324] on span "Codebtors Insiders & Notices" at bounding box center [164, 323] width 293 height 24
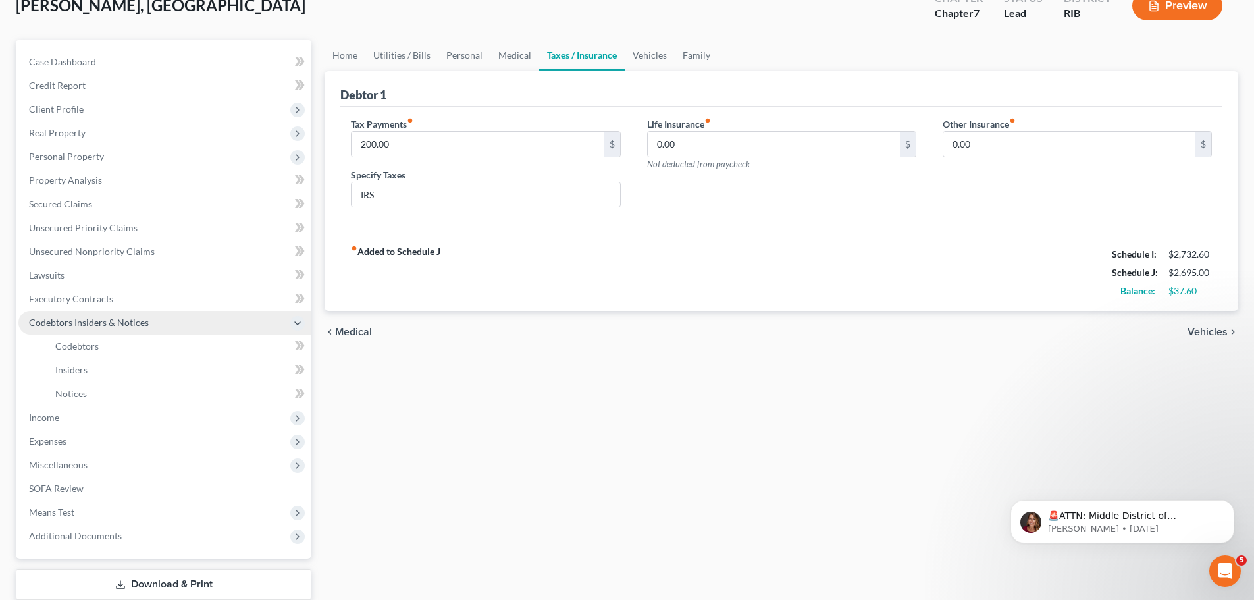
click at [172, 324] on span "Codebtors Insiders & Notices" at bounding box center [164, 323] width 293 height 24
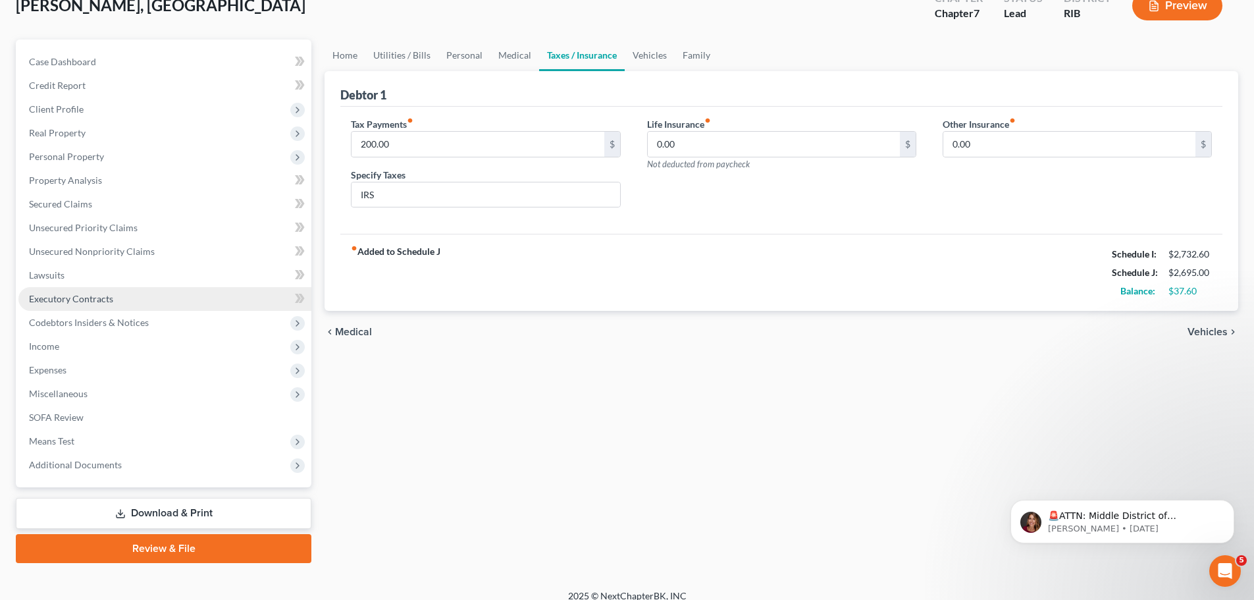
click at [72, 298] on span "Executory Contracts" at bounding box center [71, 298] width 84 height 11
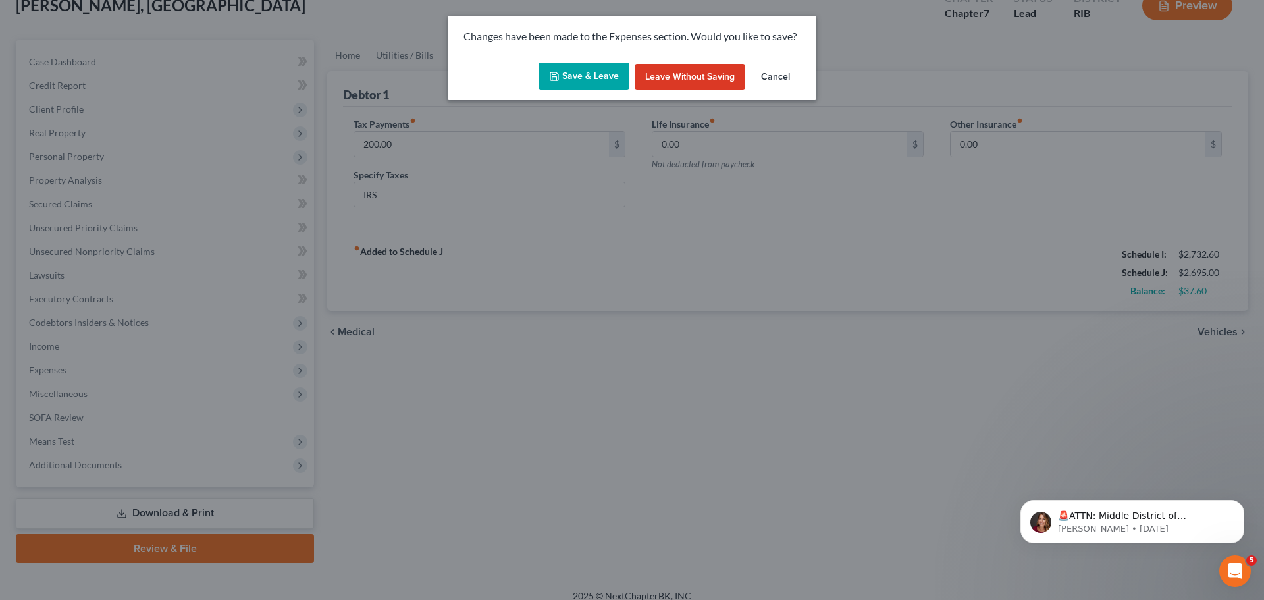
click at [773, 76] on button "Cancel" at bounding box center [775, 77] width 50 height 26
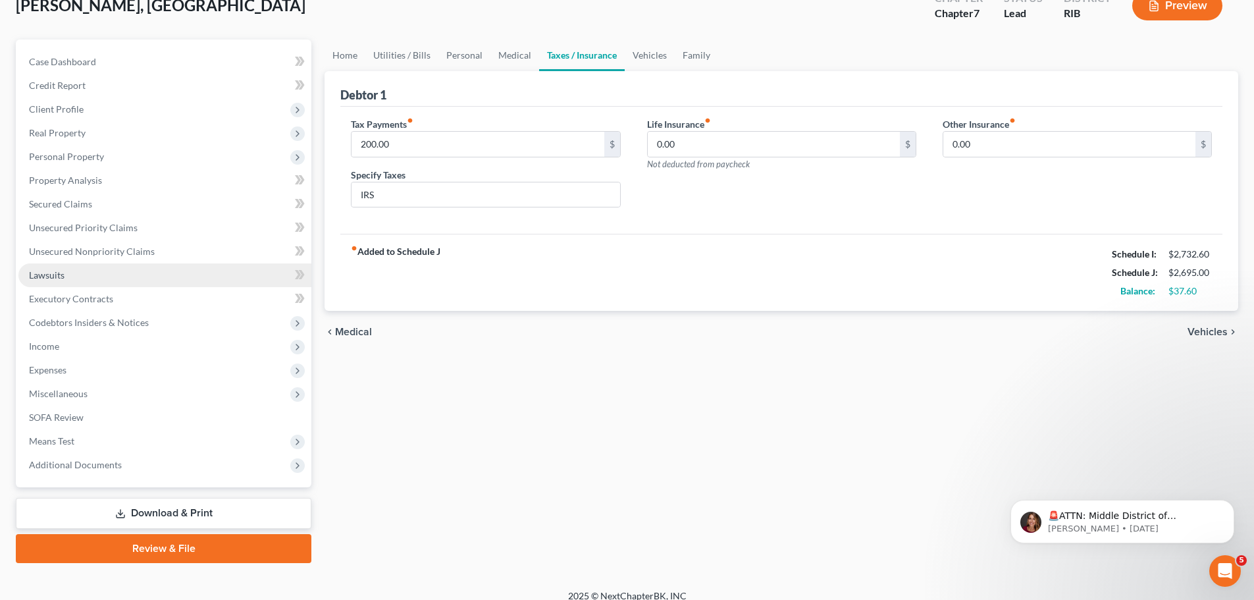
click at [64, 274] on link "Lawsuits" at bounding box center [164, 275] width 293 height 24
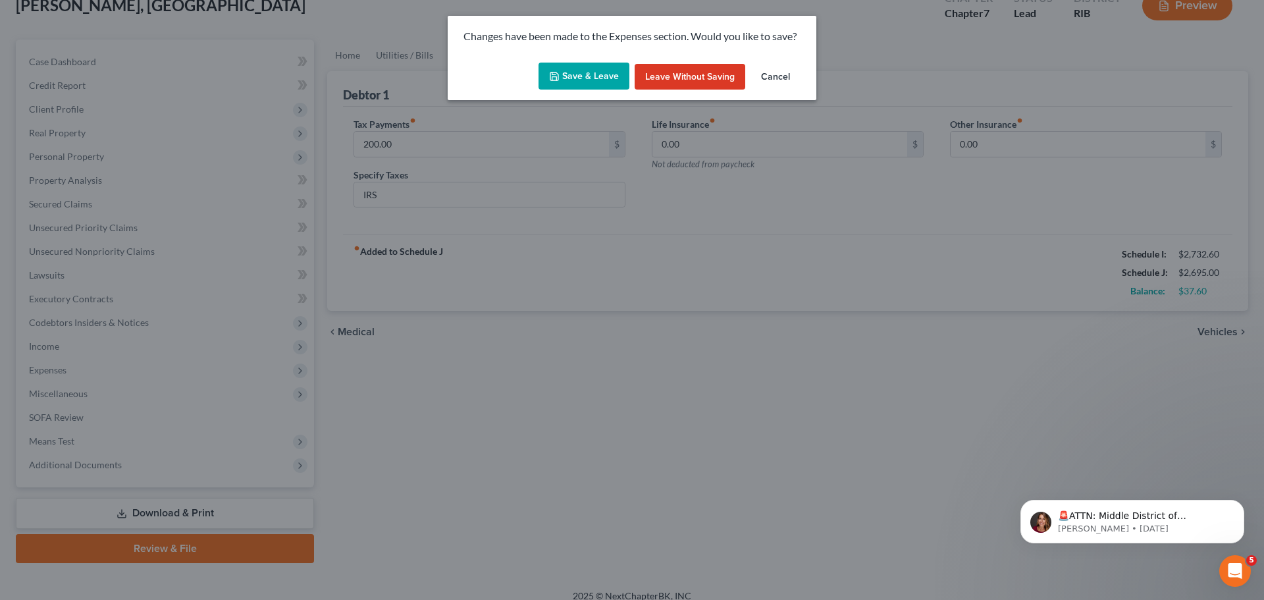
click at [779, 76] on button "Cancel" at bounding box center [775, 77] width 50 height 26
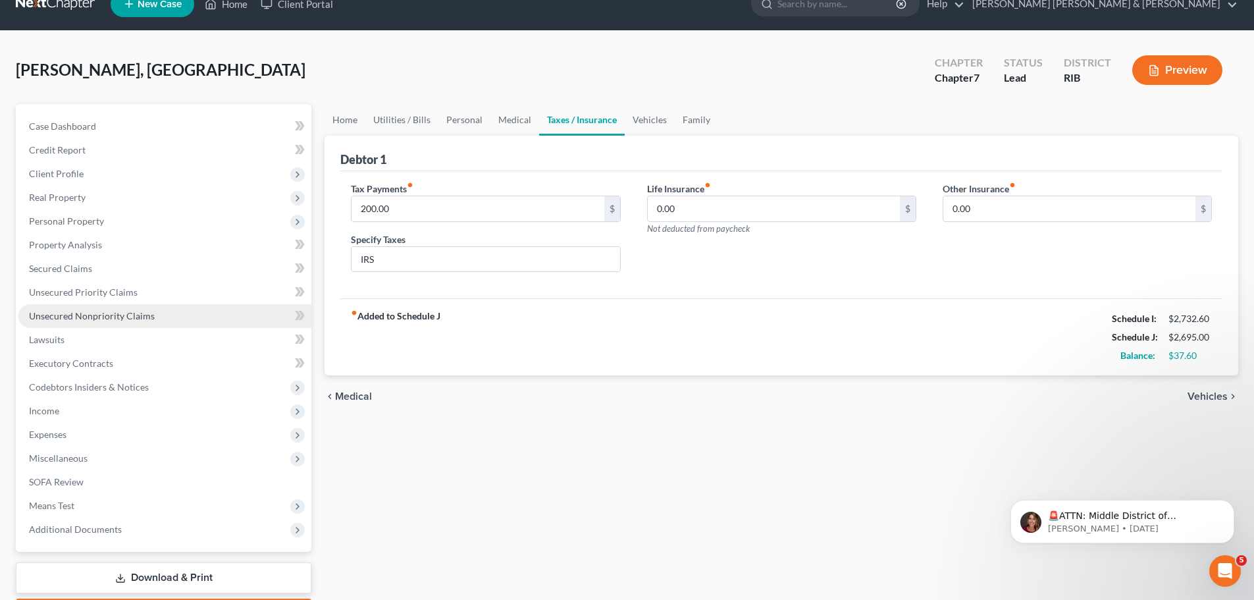
scroll to position [21, 0]
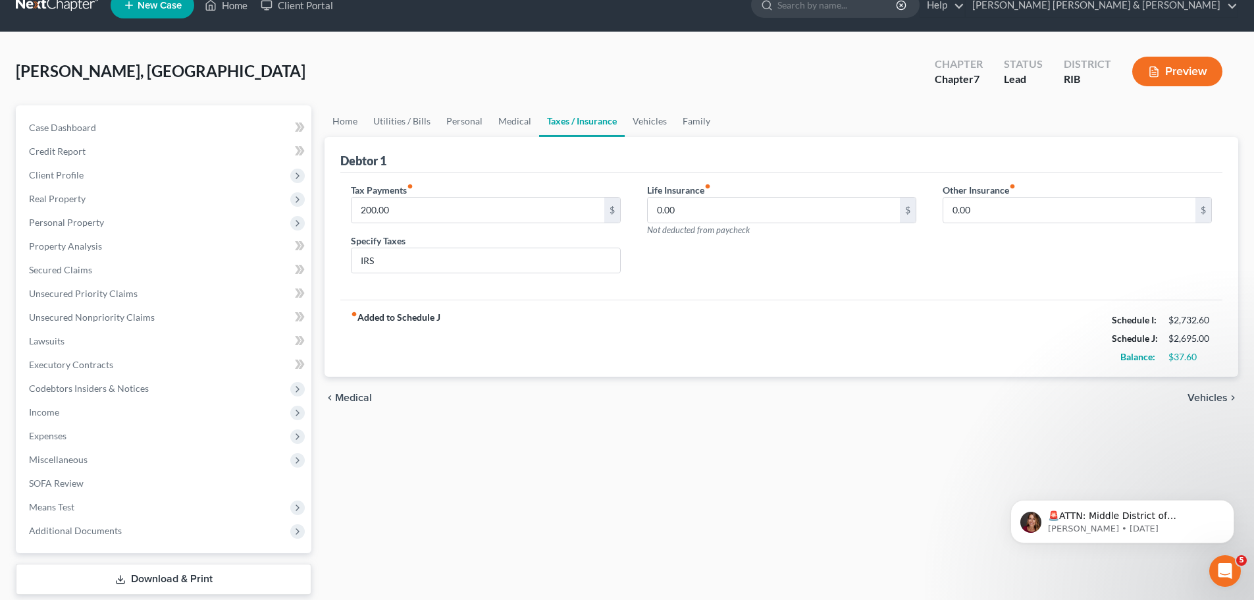
click at [629, 444] on div "Home Utilities / Bills Personal Medical Taxes / Insurance Vehicles Family Debto…" at bounding box center [781, 366] width 927 height 523
